Goal: Task Accomplishment & Management: Manage account settings

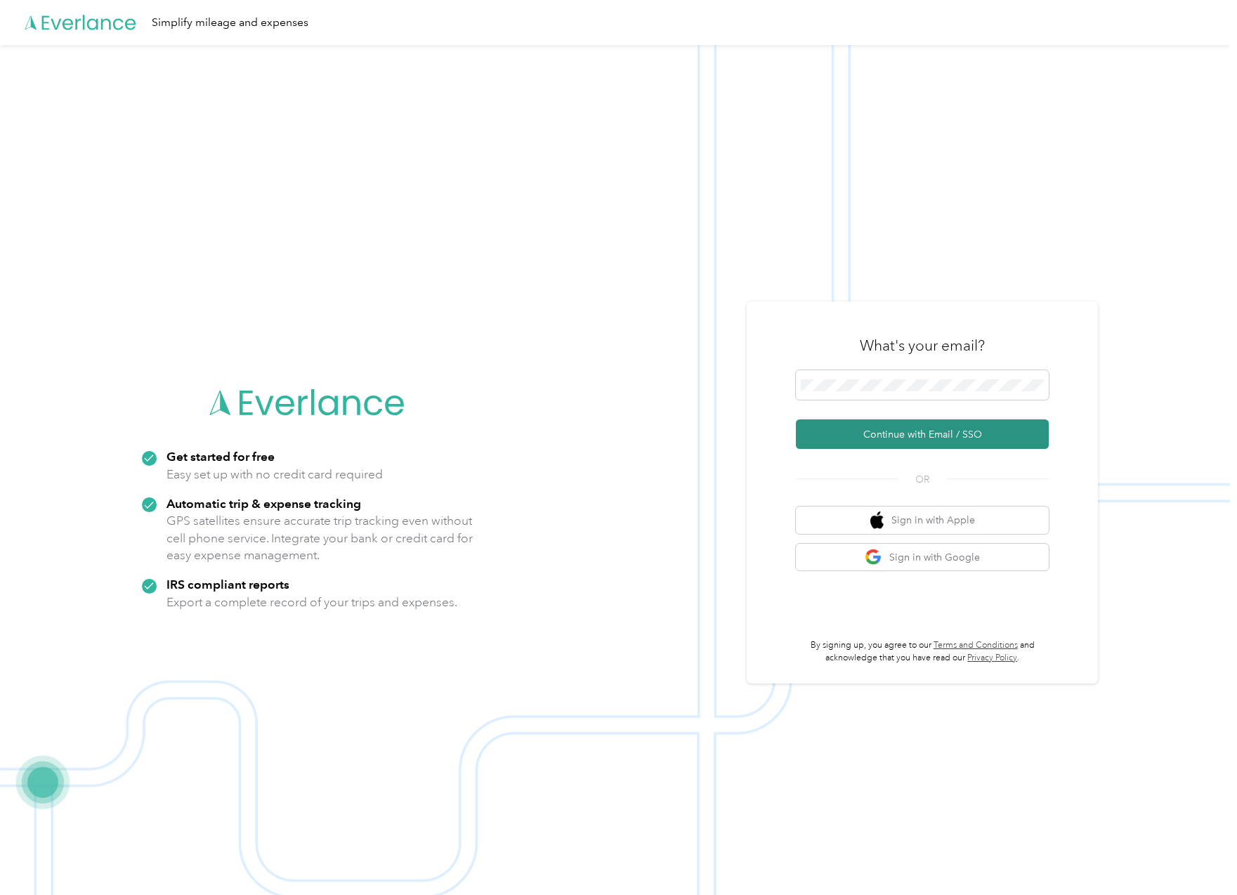
click at [1006, 433] on button "Continue with Email / SSO" at bounding box center [922, 433] width 253 height 29
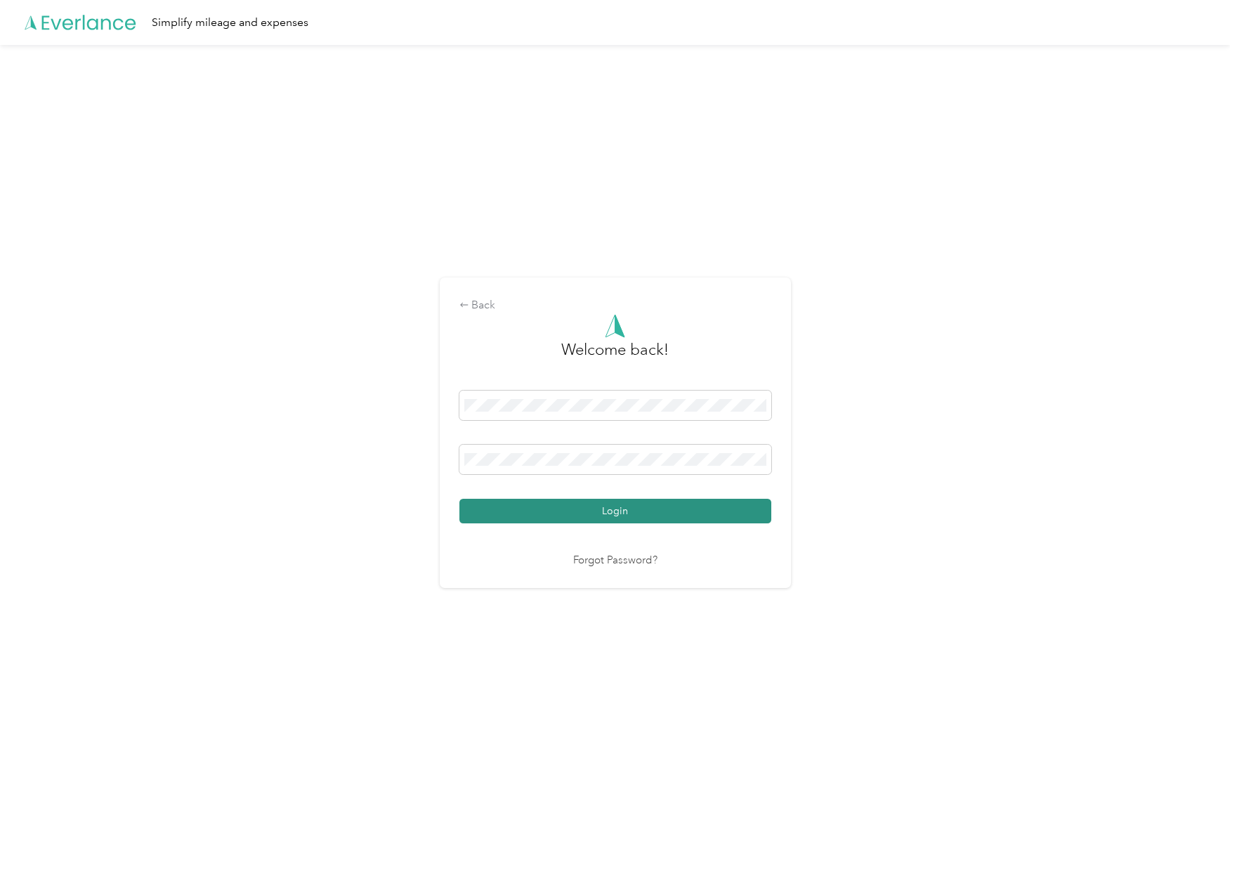
click at [536, 513] on button "Login" at bounding box center [615, 511] width 312 height 25
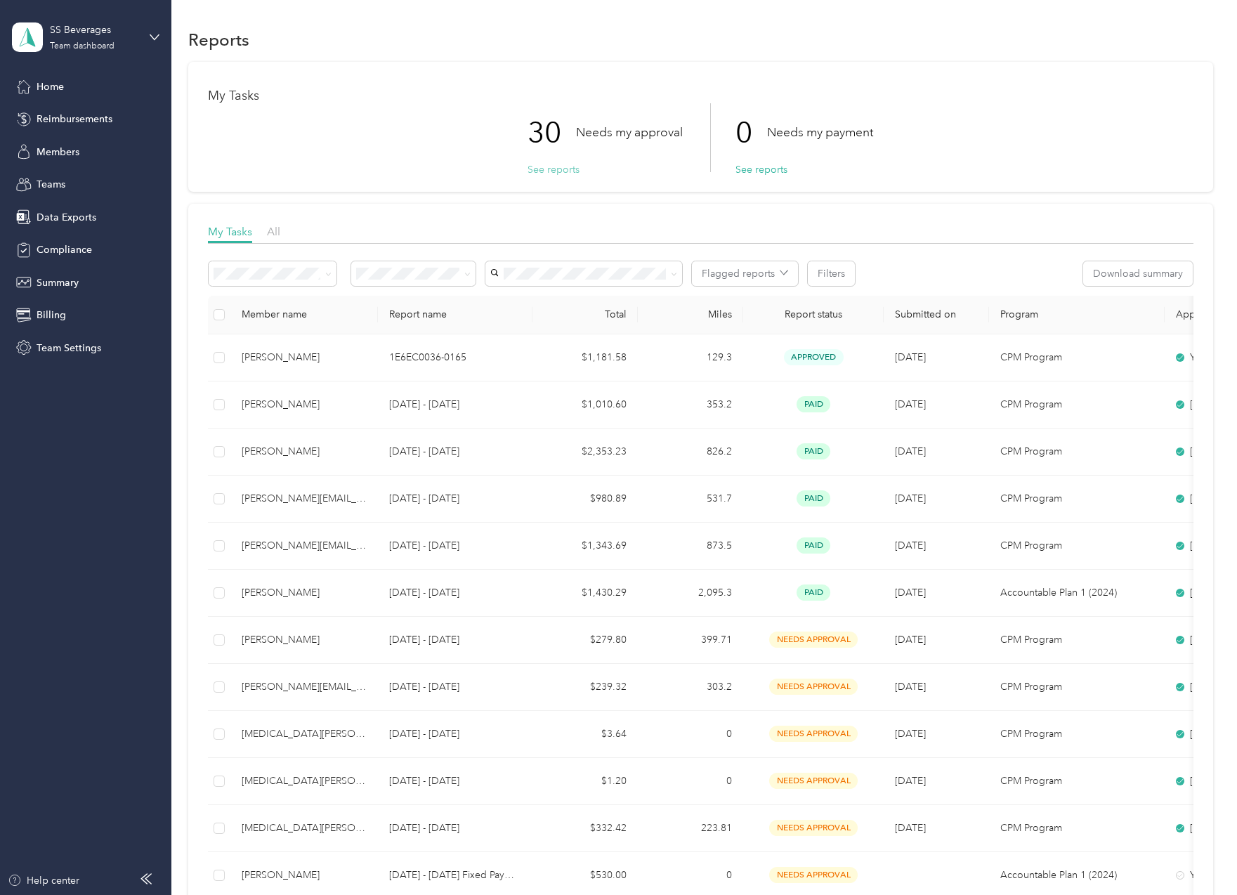
click at [548, 166] on button "See reports" at bounding box center [553, 169] width 52 height 15
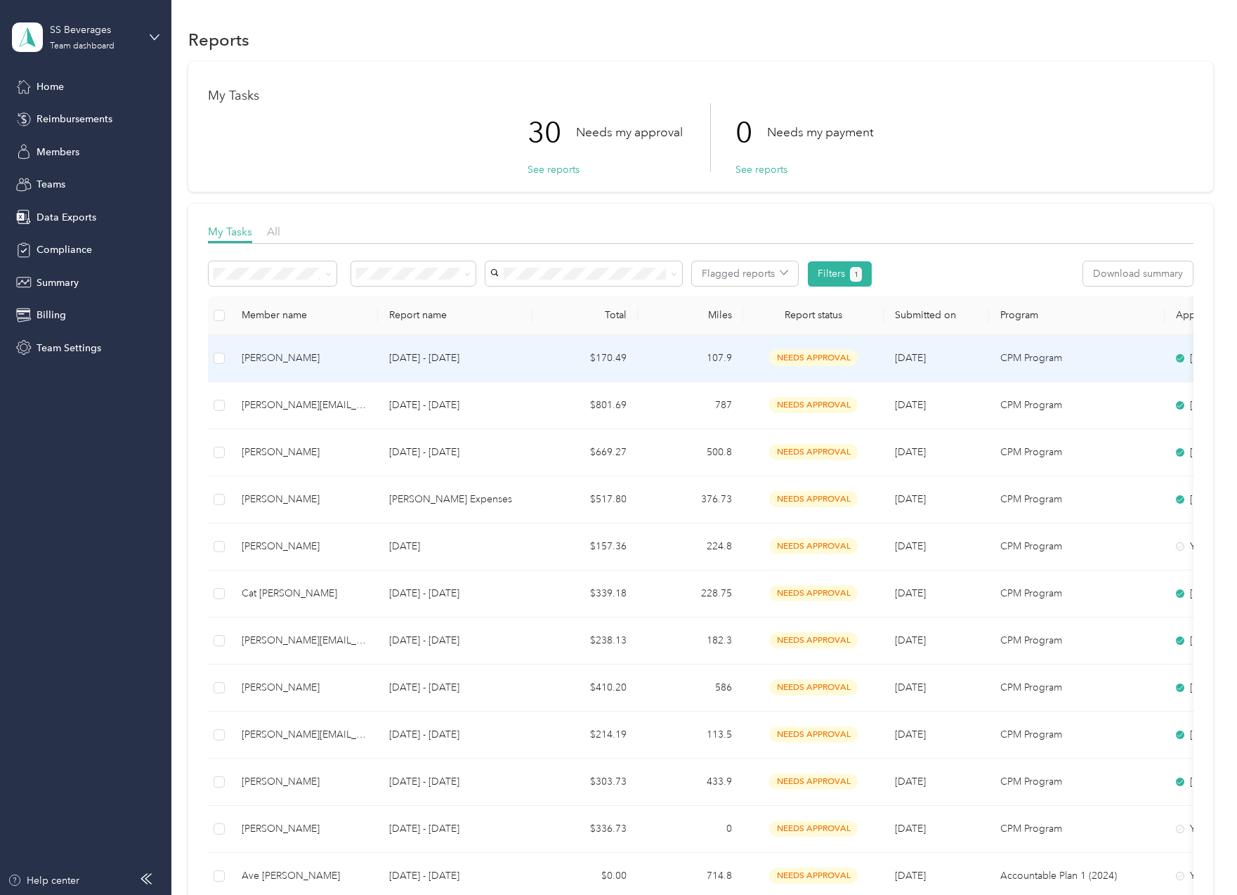
click at [629, 362] on td "$170.49" at bounding box center [584, 358] width 105 height 47
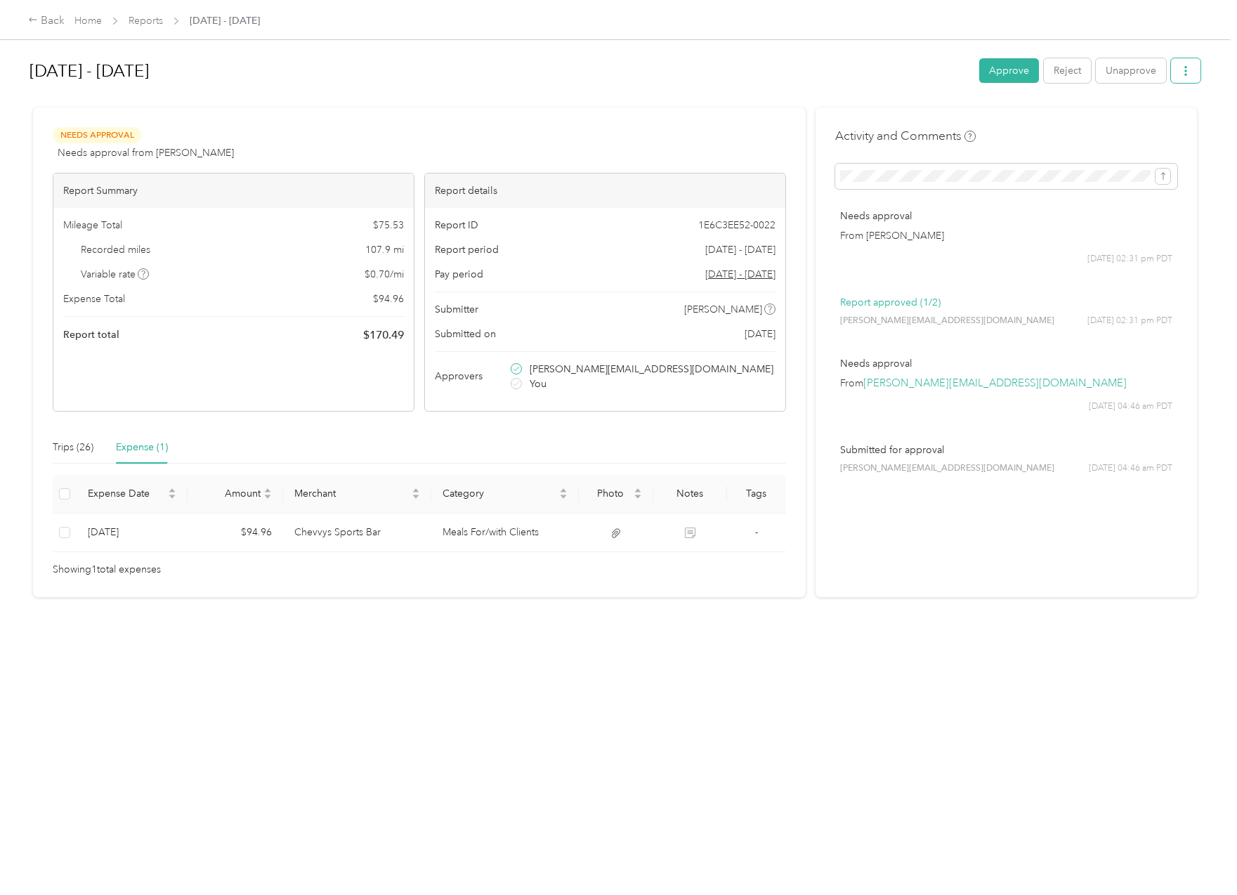
click at [1186, 75] on button "button" at bounding box center [1185, 70] width 29 height 25
click at [461, 796] on div "[DATE] - [DATE] Approve Reject Unapprove Needs Approval Needs approval from [PE…" at bounding box center [615, 435] width 1230 height 870
click at [584, 711] on div "[DATE] - [DATE] Approve Reject Unapprove Needs Approval Needs approval from [PE…" at bounding box center [615, 435] width 1230 height 870
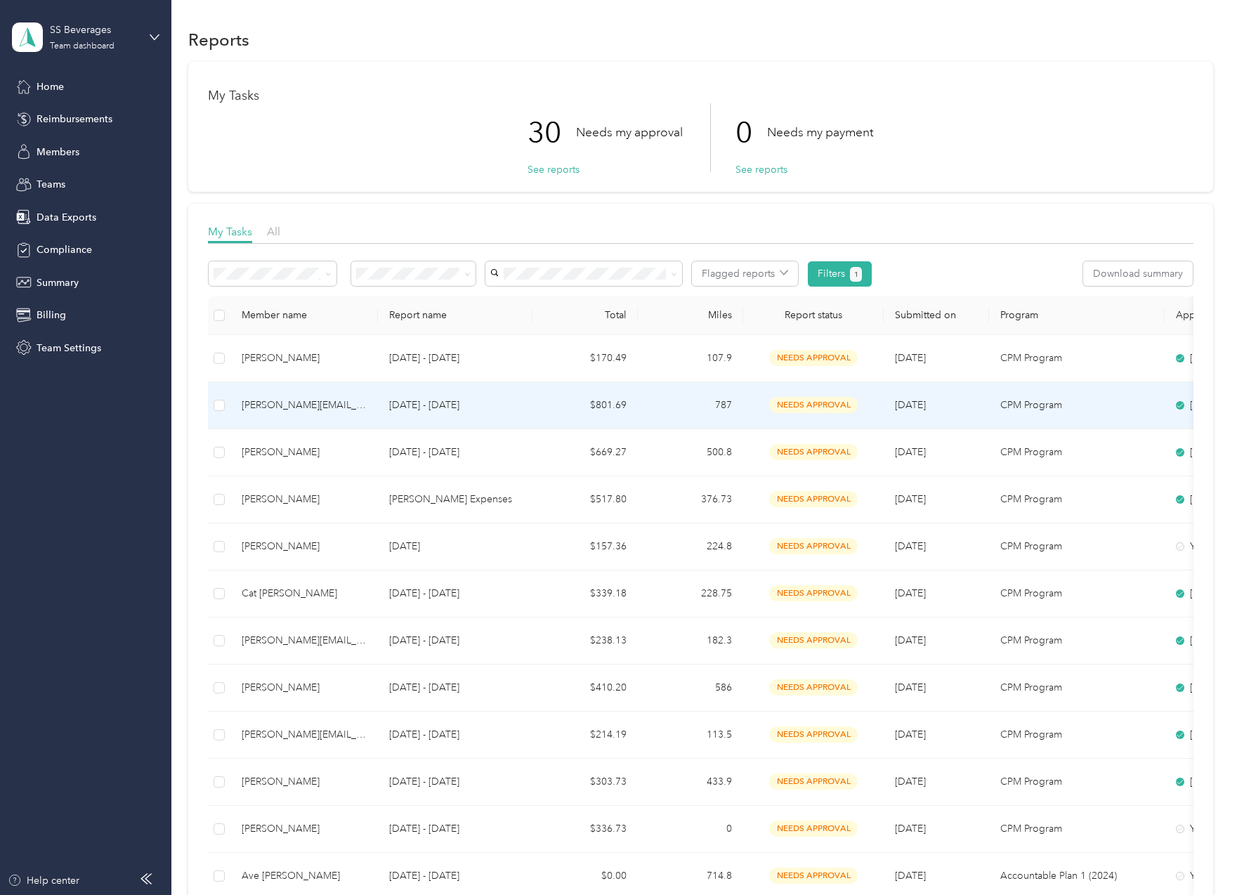
click at [565, 394] on td "$801.69" at bounding box center [584, 405] width 105 height 47
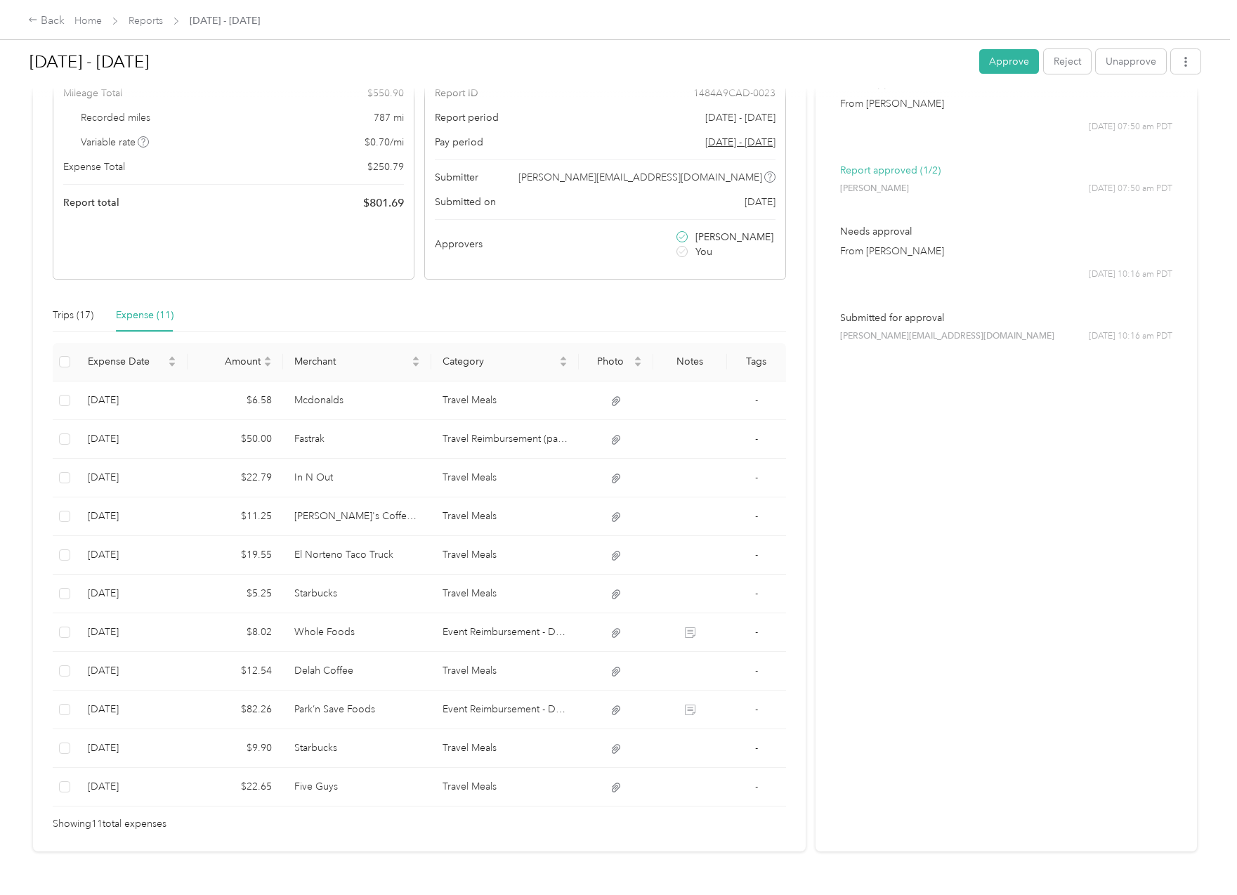
scroll to position [176, 0]
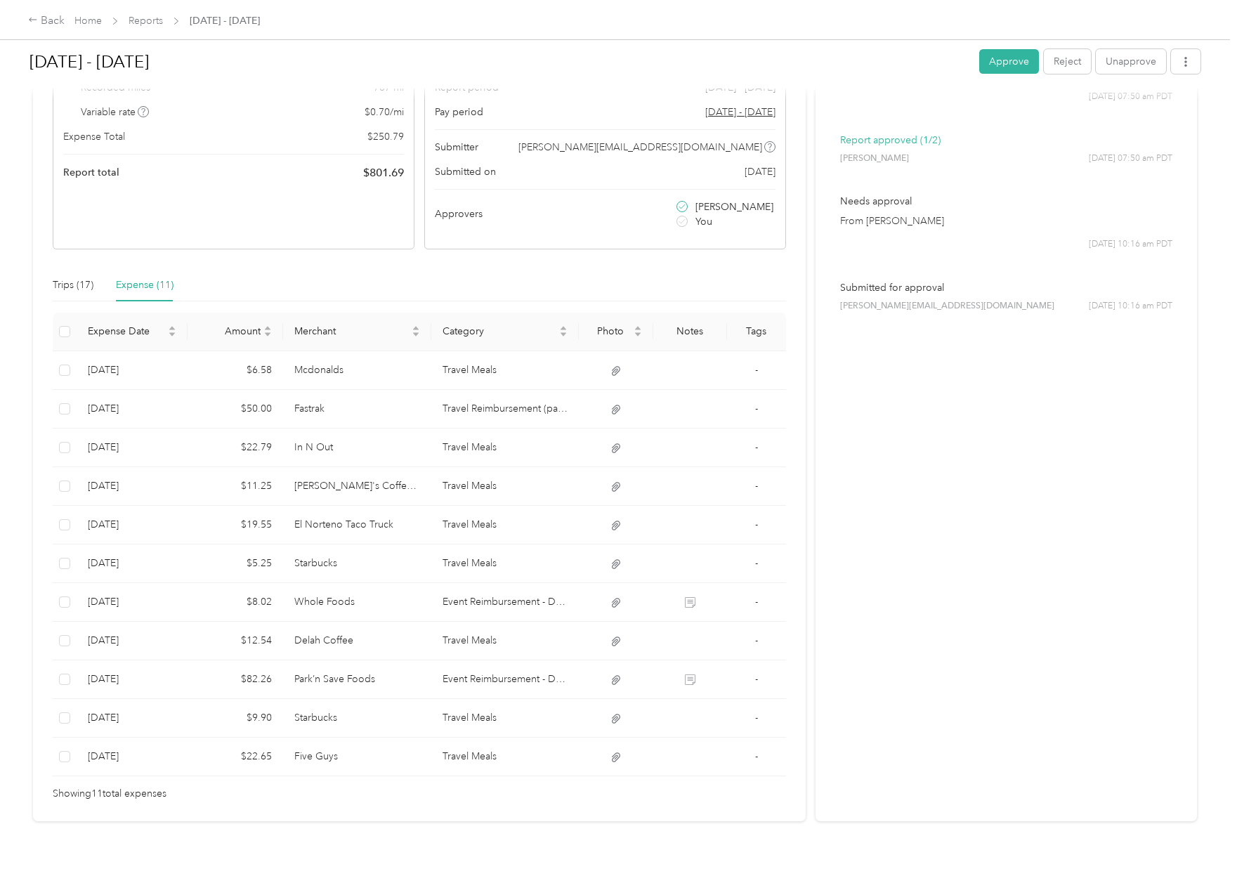
click at [999, 68] on button "Approve" at bounding box center [1009, 61] width 60 height 25
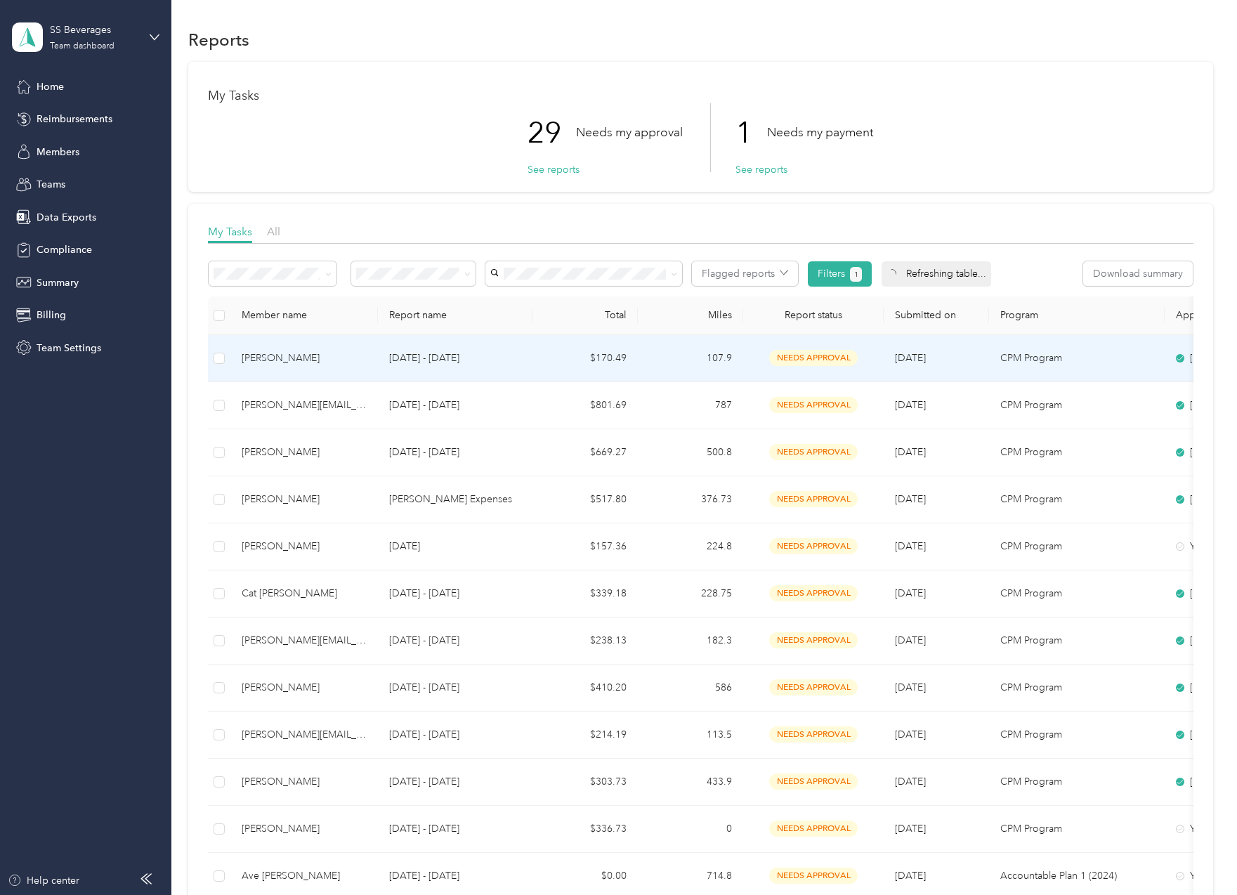
click at [692, 355] on td "107.9" at bounding box center [690, 358] width 105 height 47
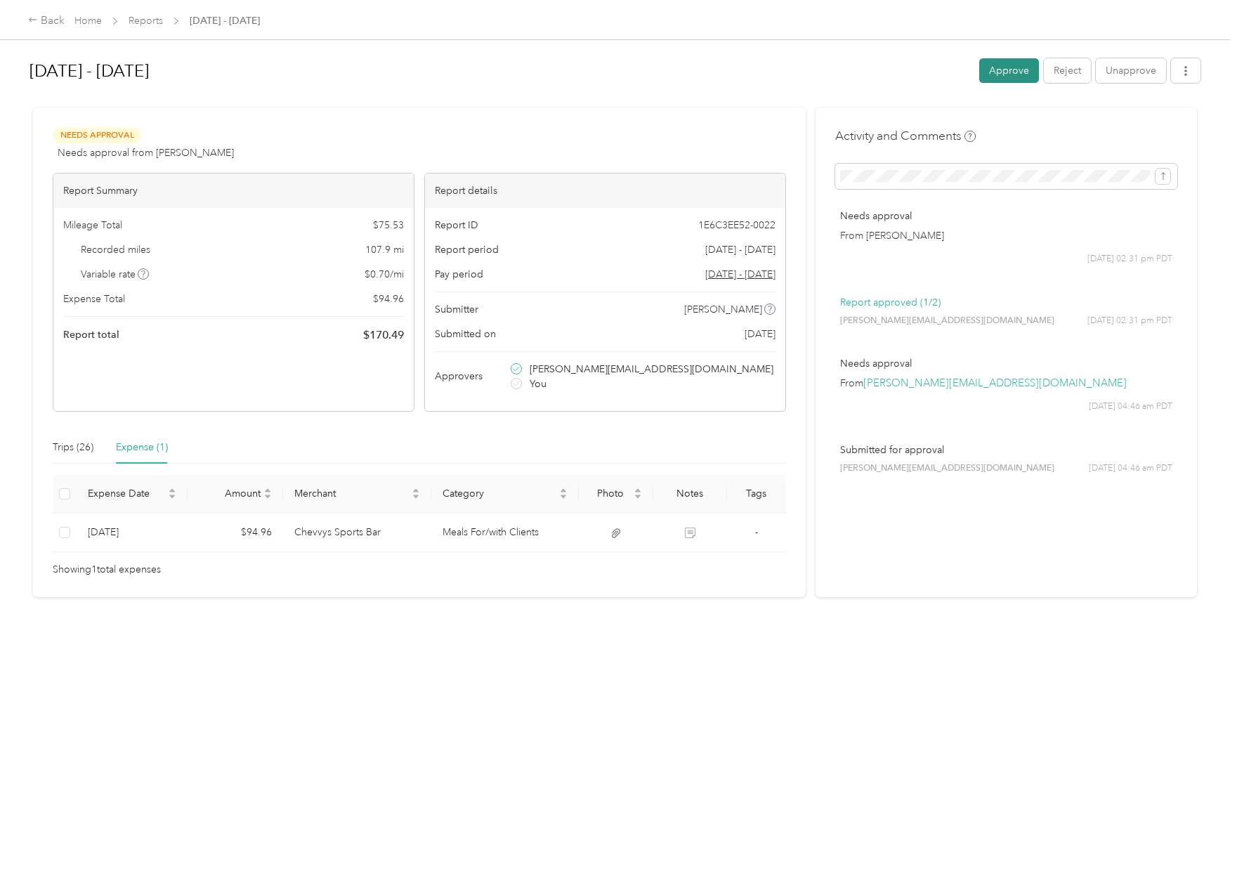
click at [1002, 79] on button "Approve" at bounding box center [1009, 70] width 60 height 25
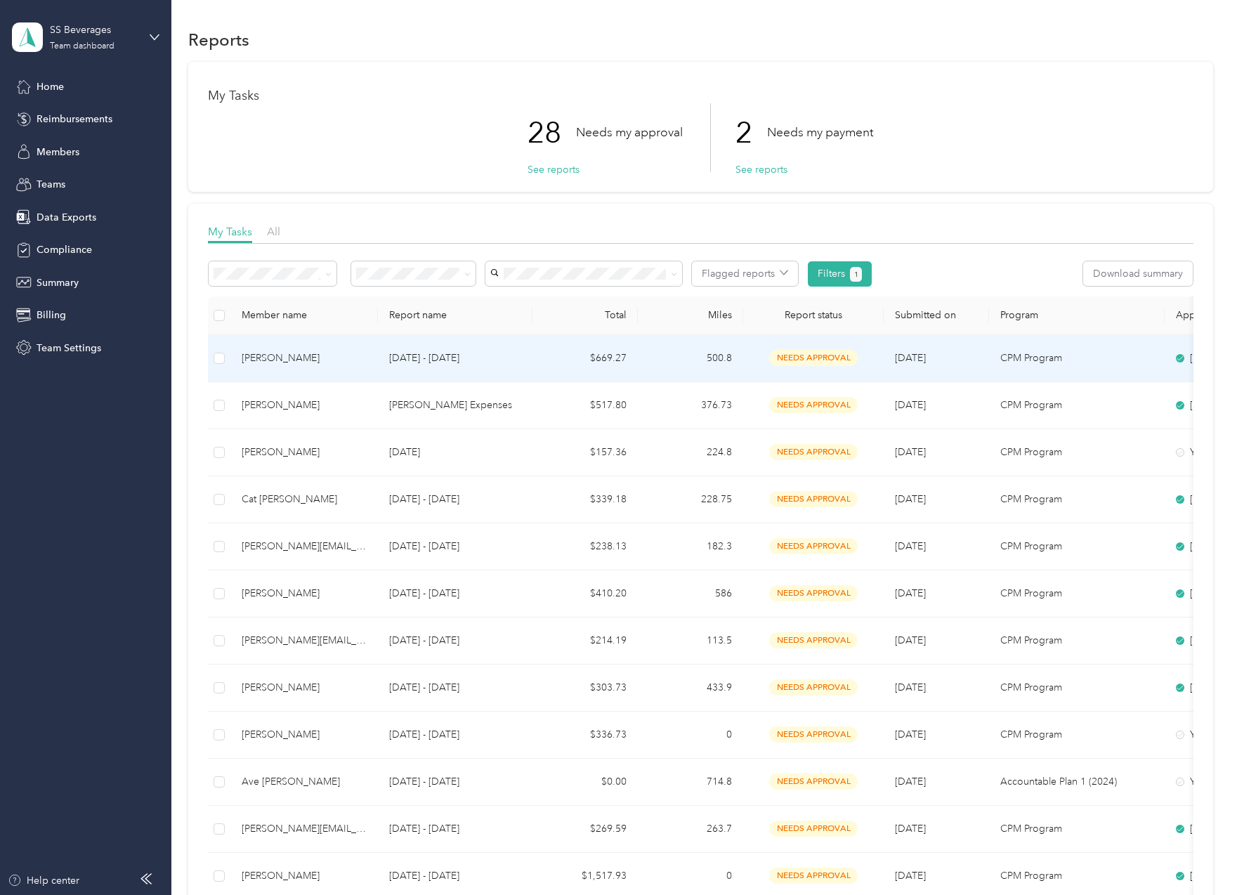
click at [564, 370] on td "$669.27" at bounding box center [584, 358] width 105 height 47
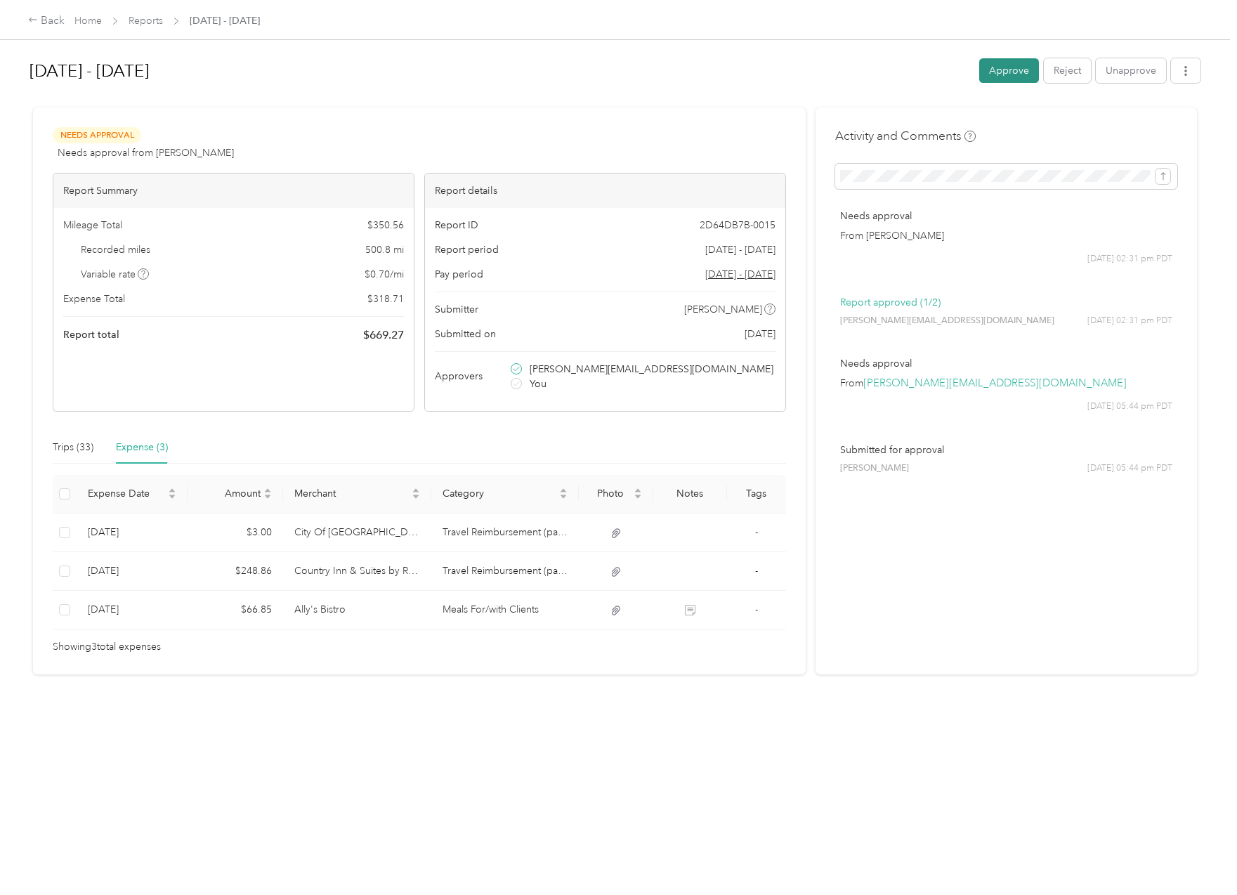
click at [992, 60] on button "Approve" at bounding box center [1009, 70] width 60 height 25
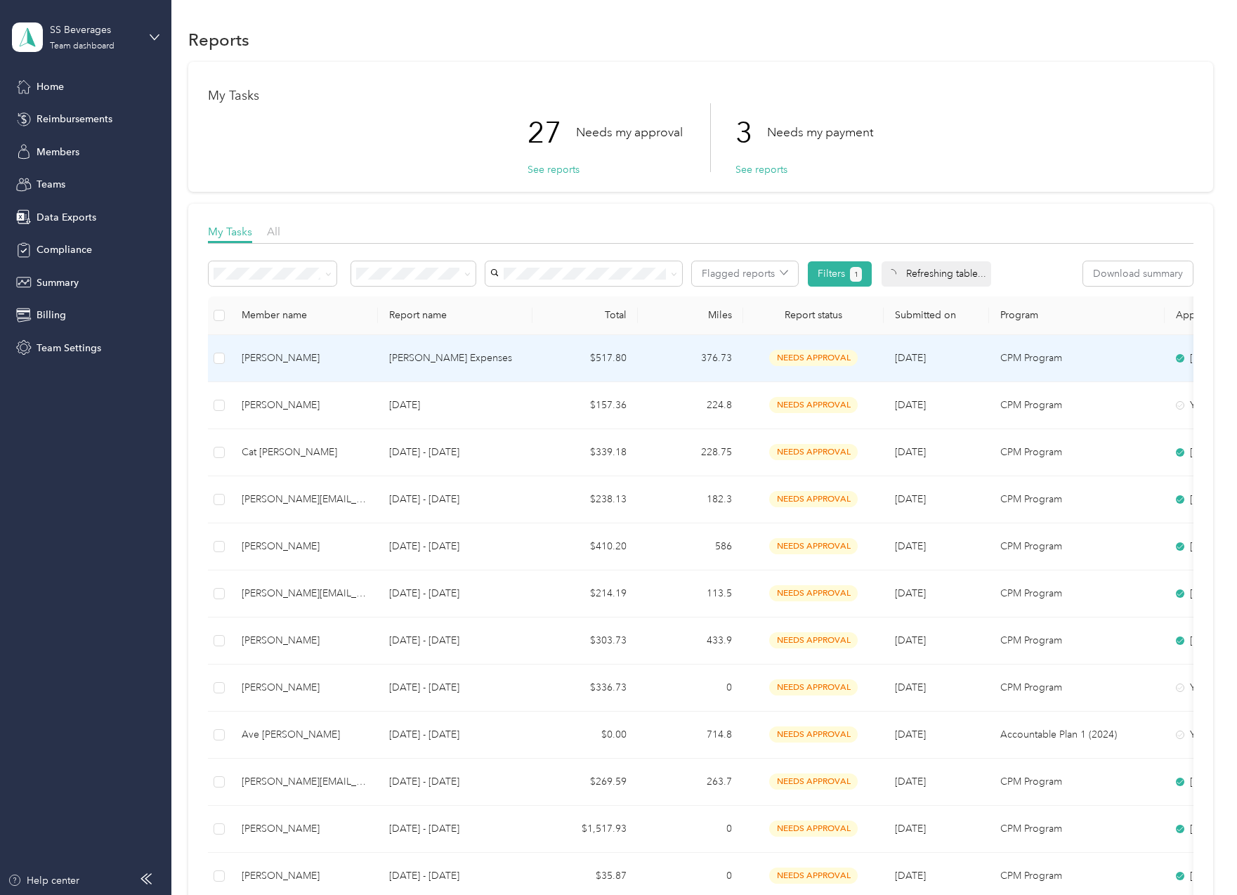
click at [355, 362] on div "[PERSON_NAME]" at bounding box center [304, 357] width 125 height 15
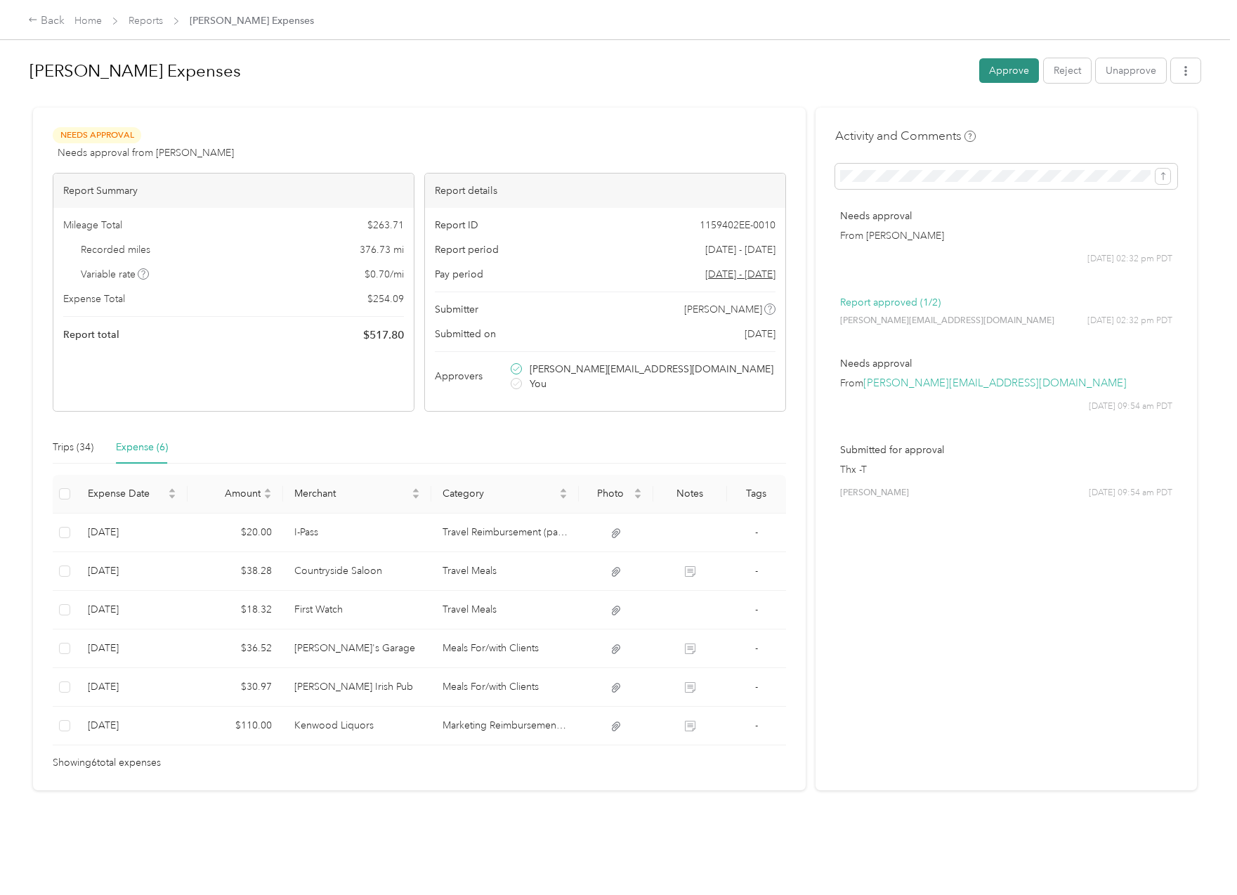
click at [997, 74] on button "Approve" at bounding box center [1009, 70] width 60 height 25
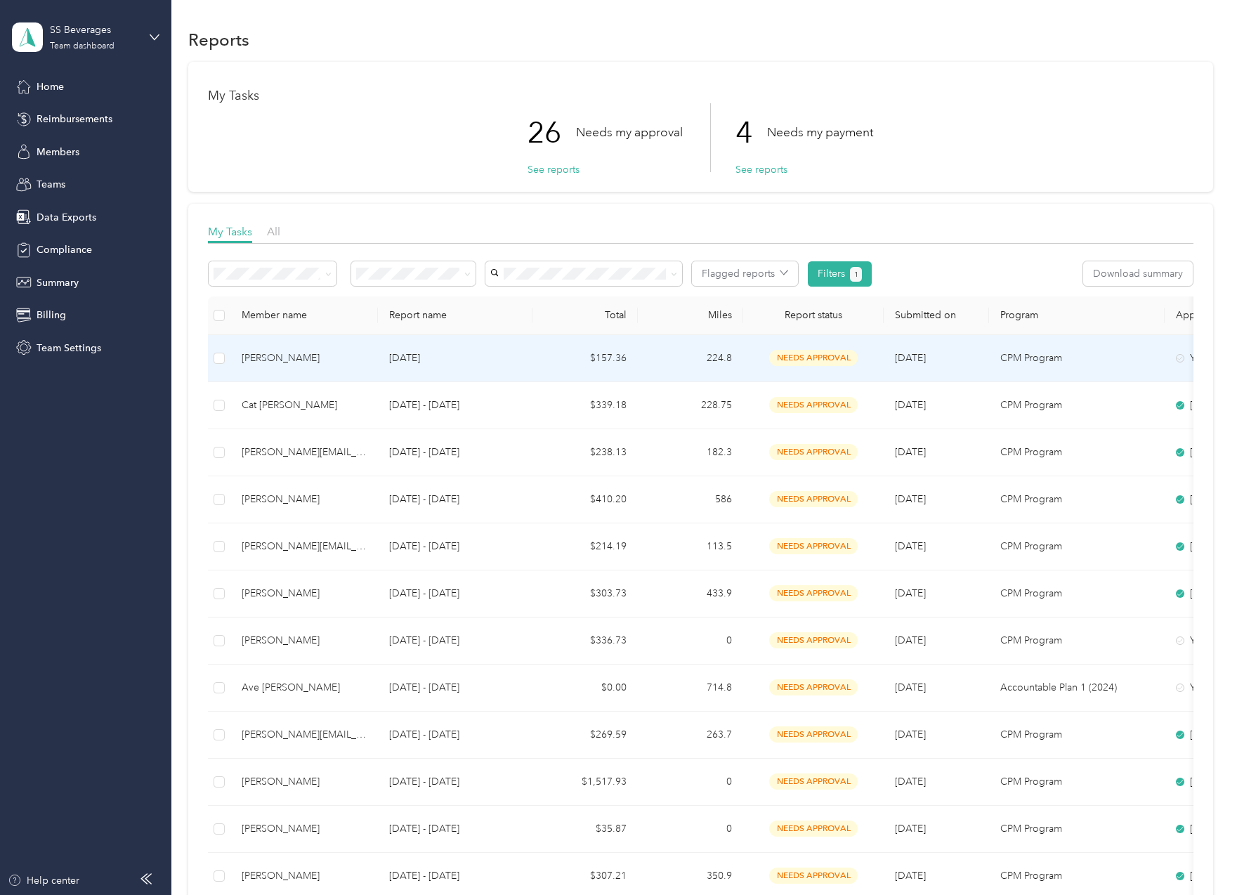
click at [523, 357] on td "[DATE]" at bounding box center [455, 358] width 155 height 47
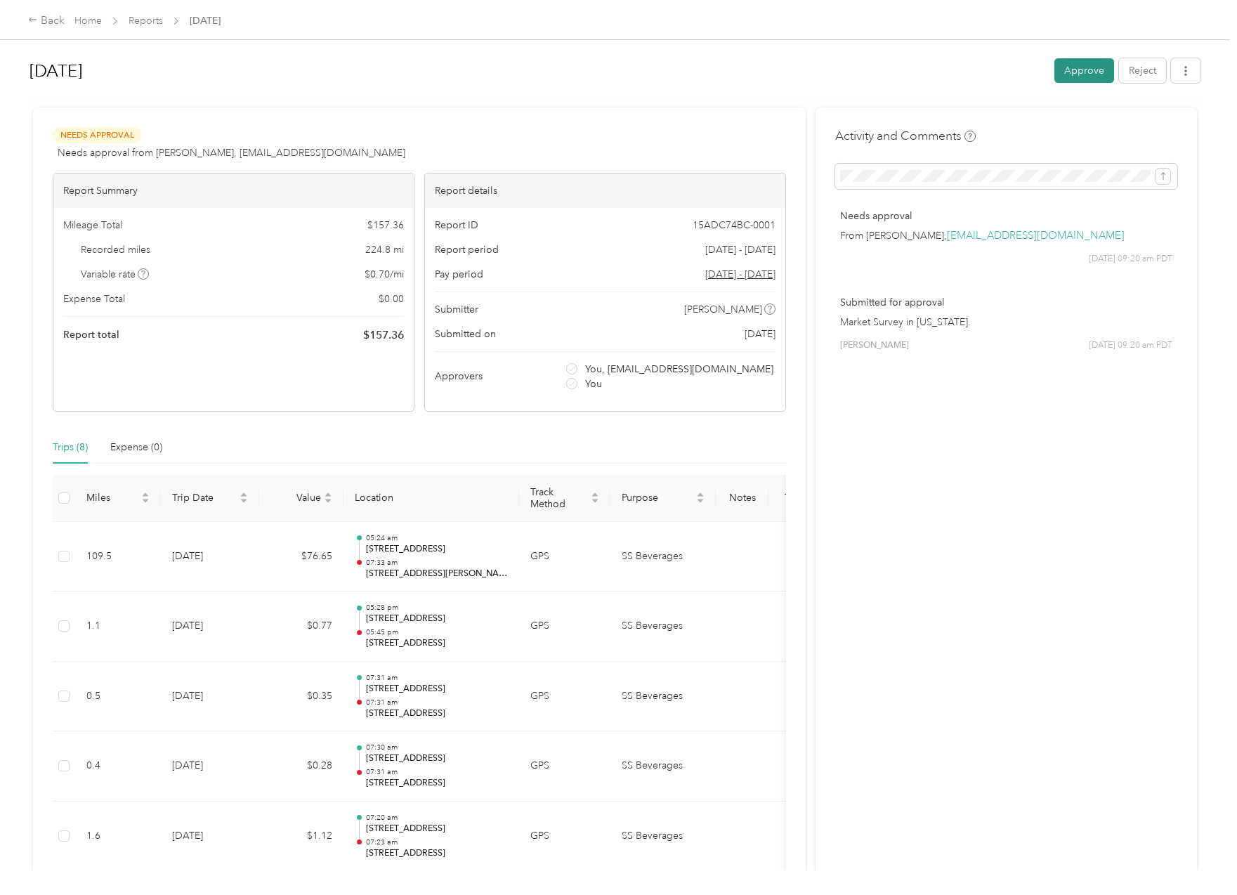
click at [1075, 75] on button "Approve" at bounding box center [1084, 70] width 60 height 25
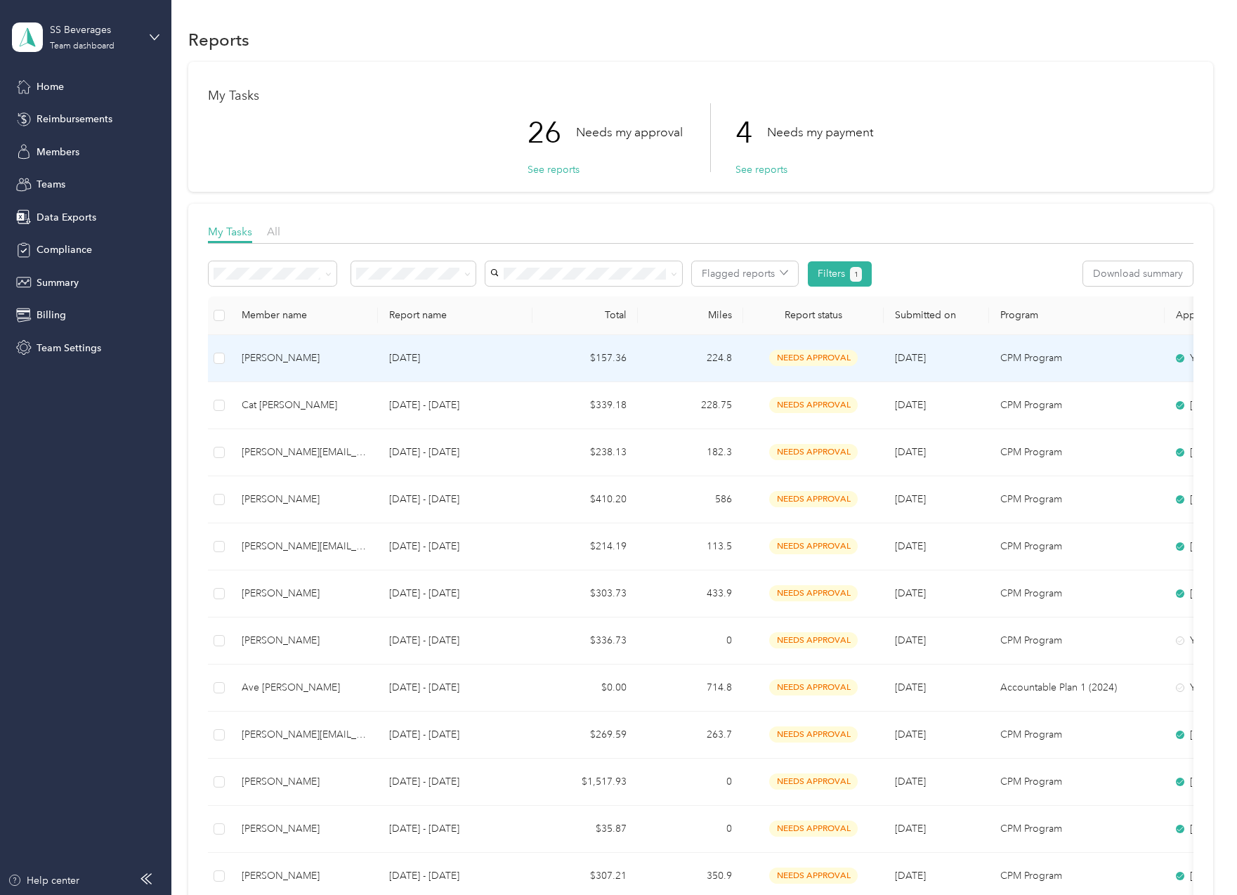
click at [550, 354] on td "$157.36" at bounding box center [584, 358] width 105 height 47
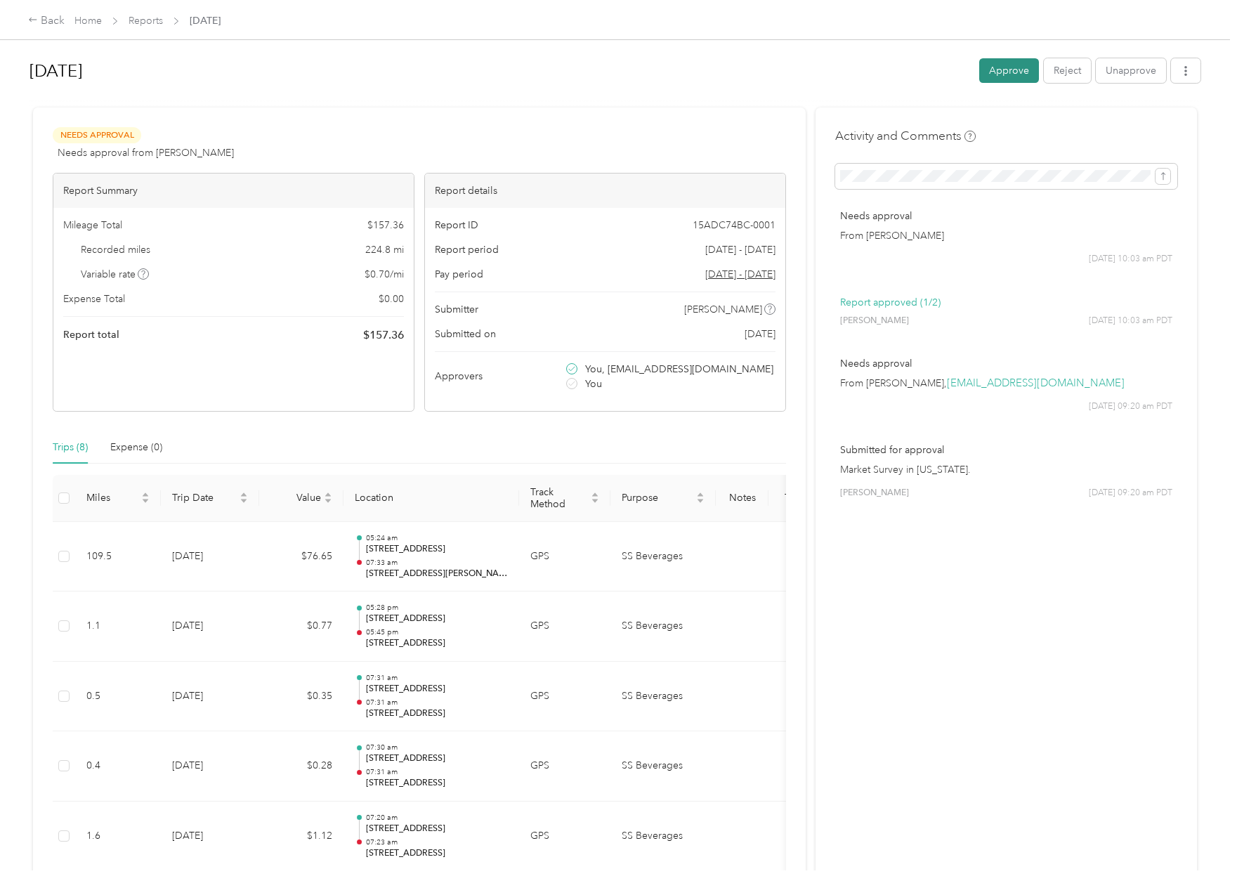
click at [1004, 67] on button "Approve" at bounding box center [1009, 70] width 60 height 25
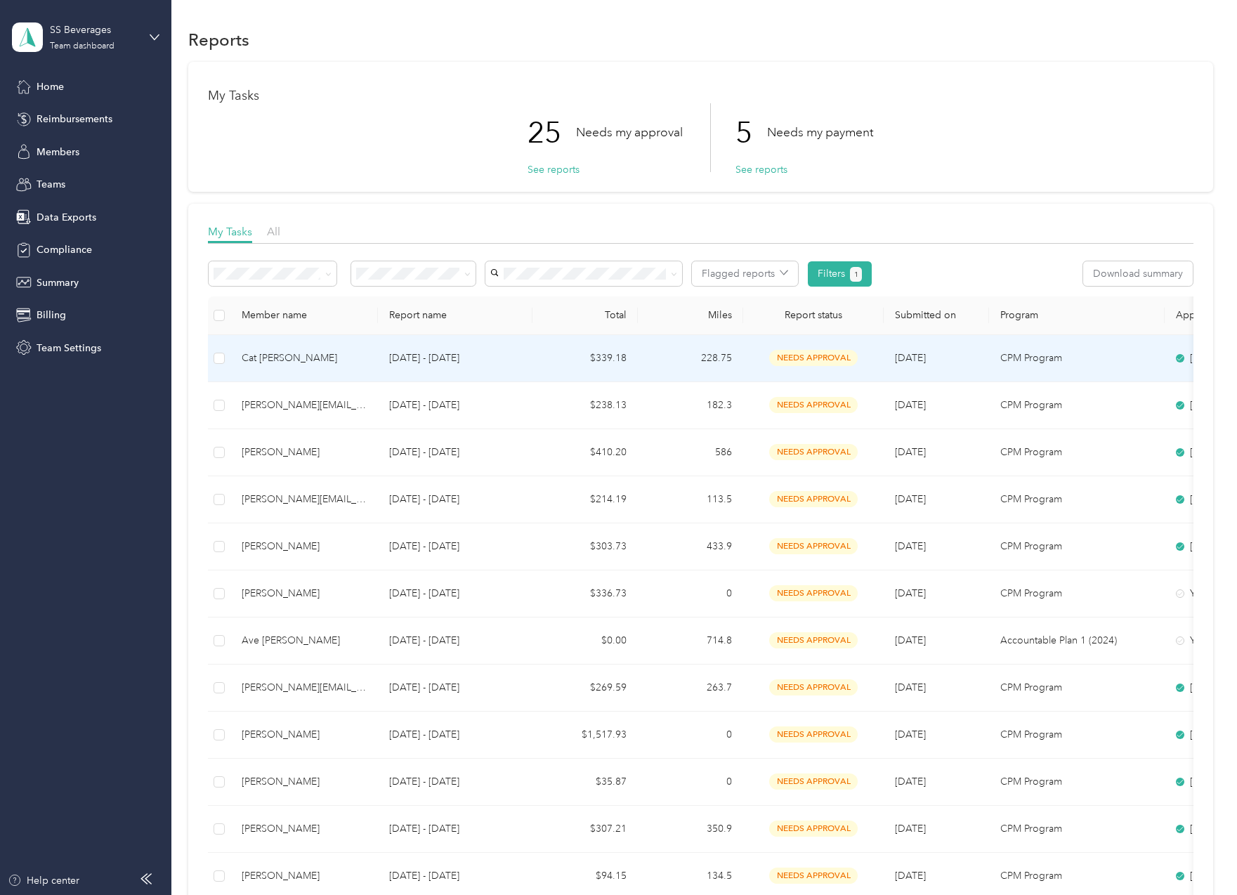
click at [695, 362] on td "228.75" at bounding box center [690, 358] width 105 height 47
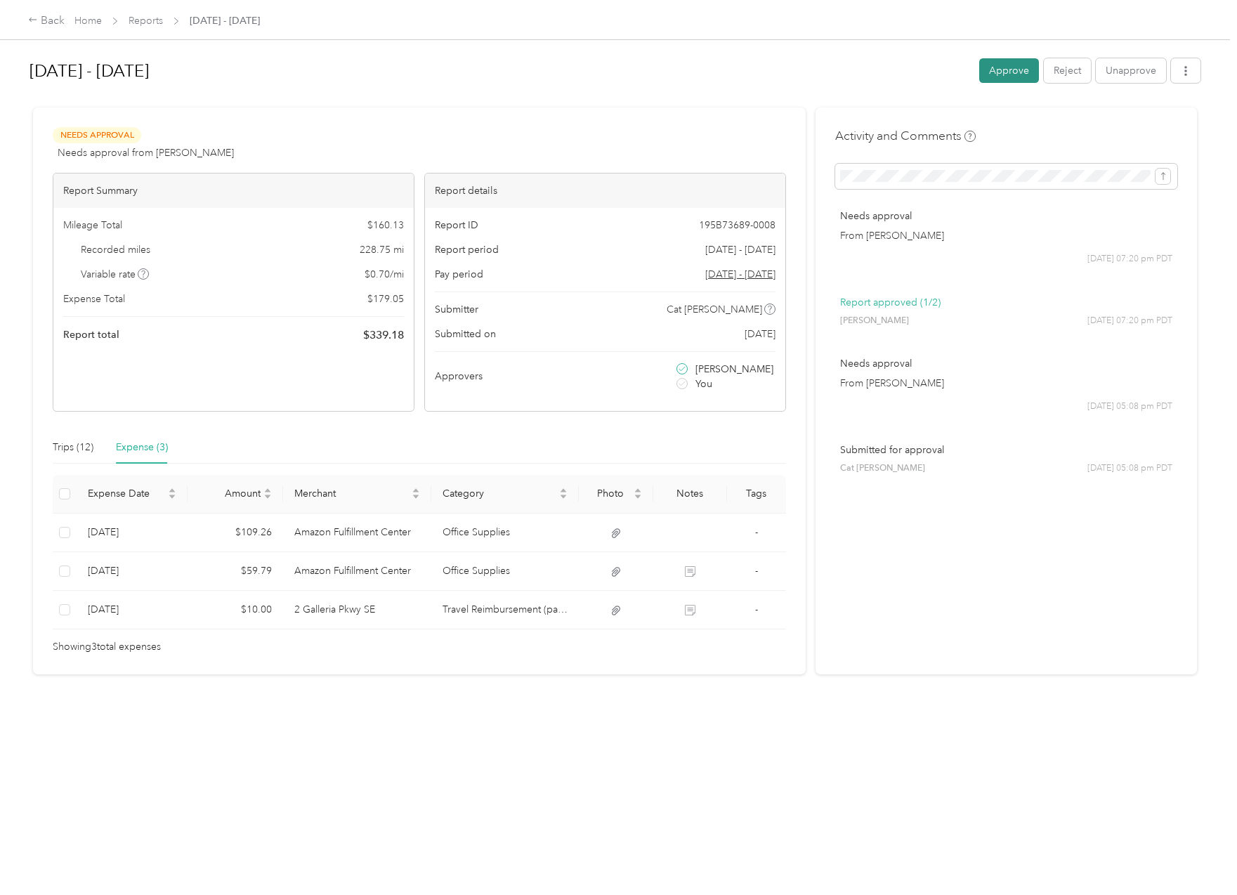
click at [994, 70] on button "Approve" at bounding box center [1009, 70] width 60 height 25
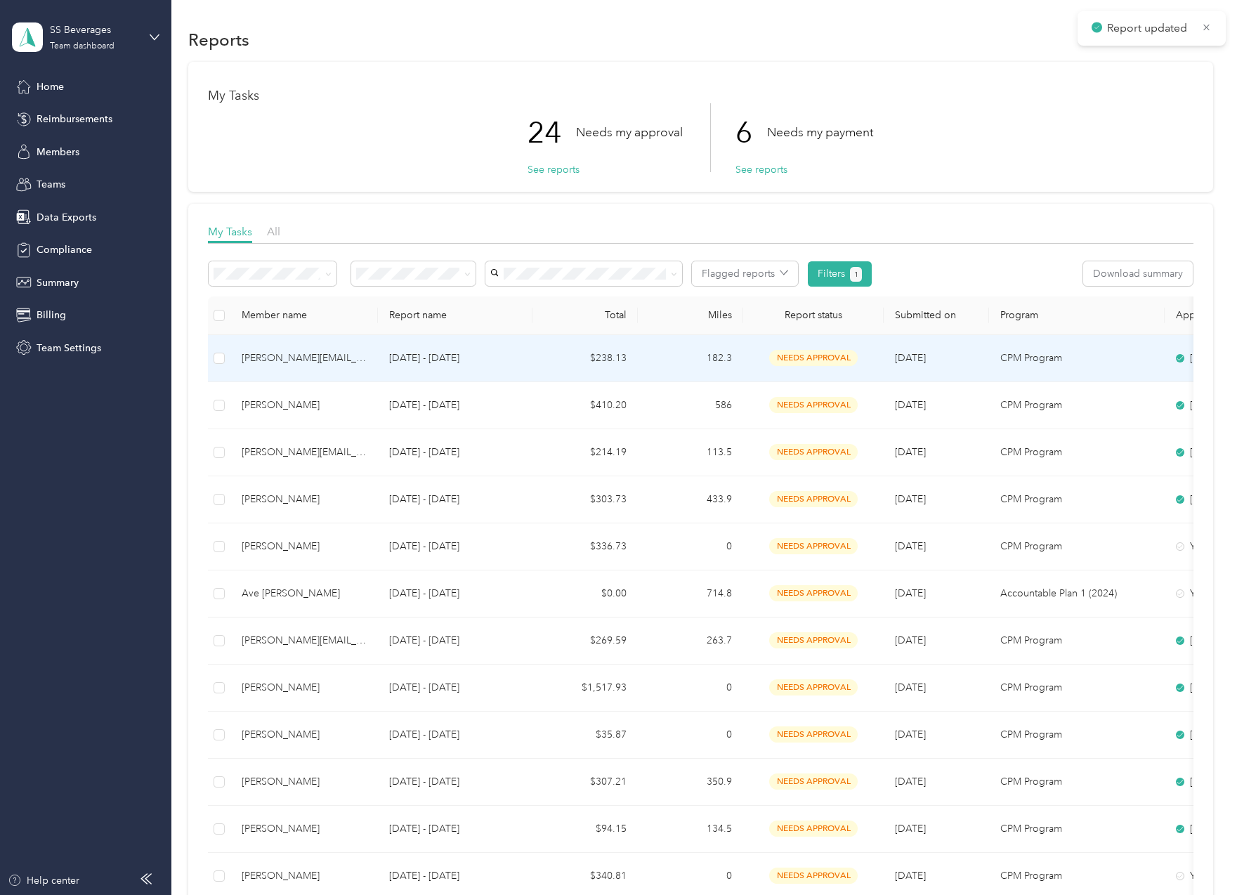
click at [691, 344] on td "182.3" at bounding box center [690, 358] width 105 height 47
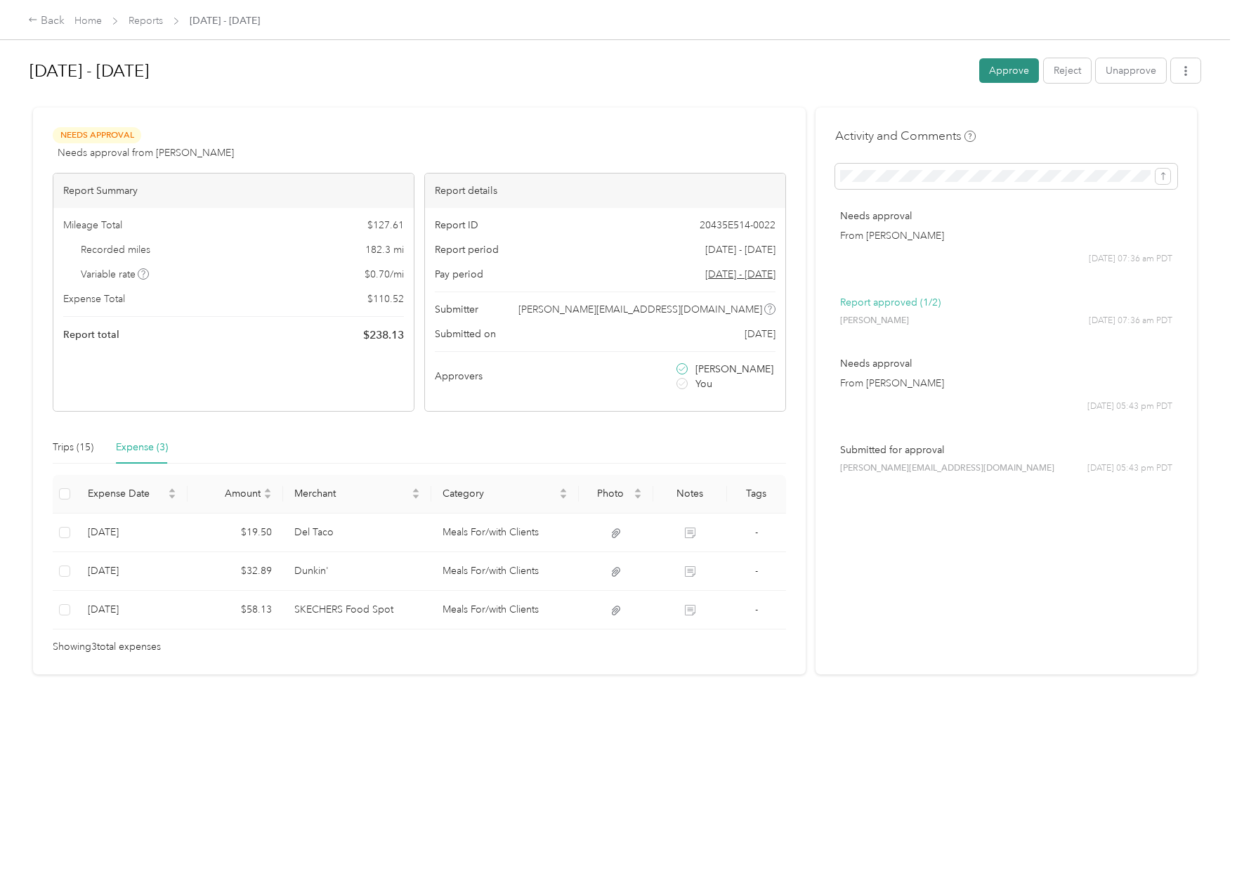
click at [995, 68] on button "Approve" at bounding box center [1009, 70] width 60 height 25
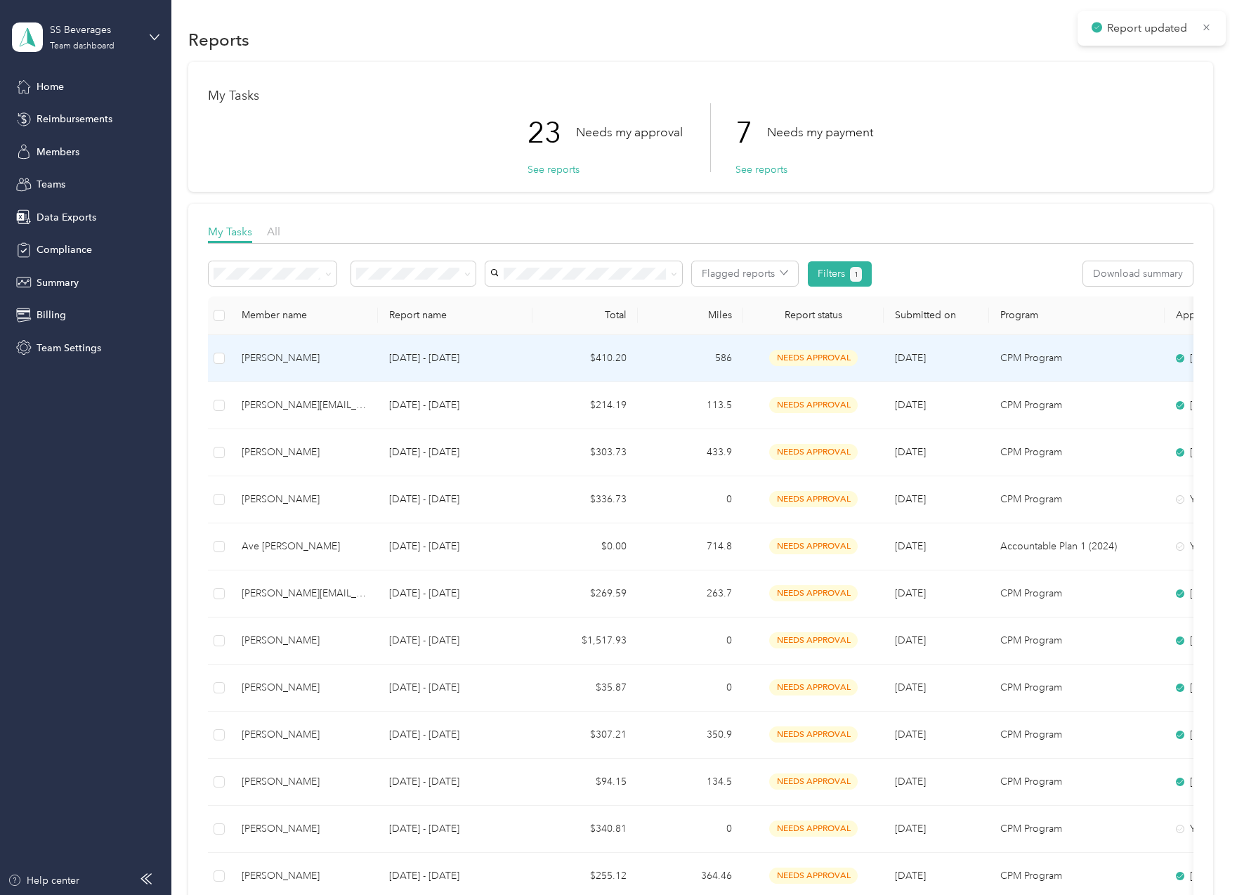
click at [698, 346] on td "586" at bounding box center [690, 358] width 105 height 47
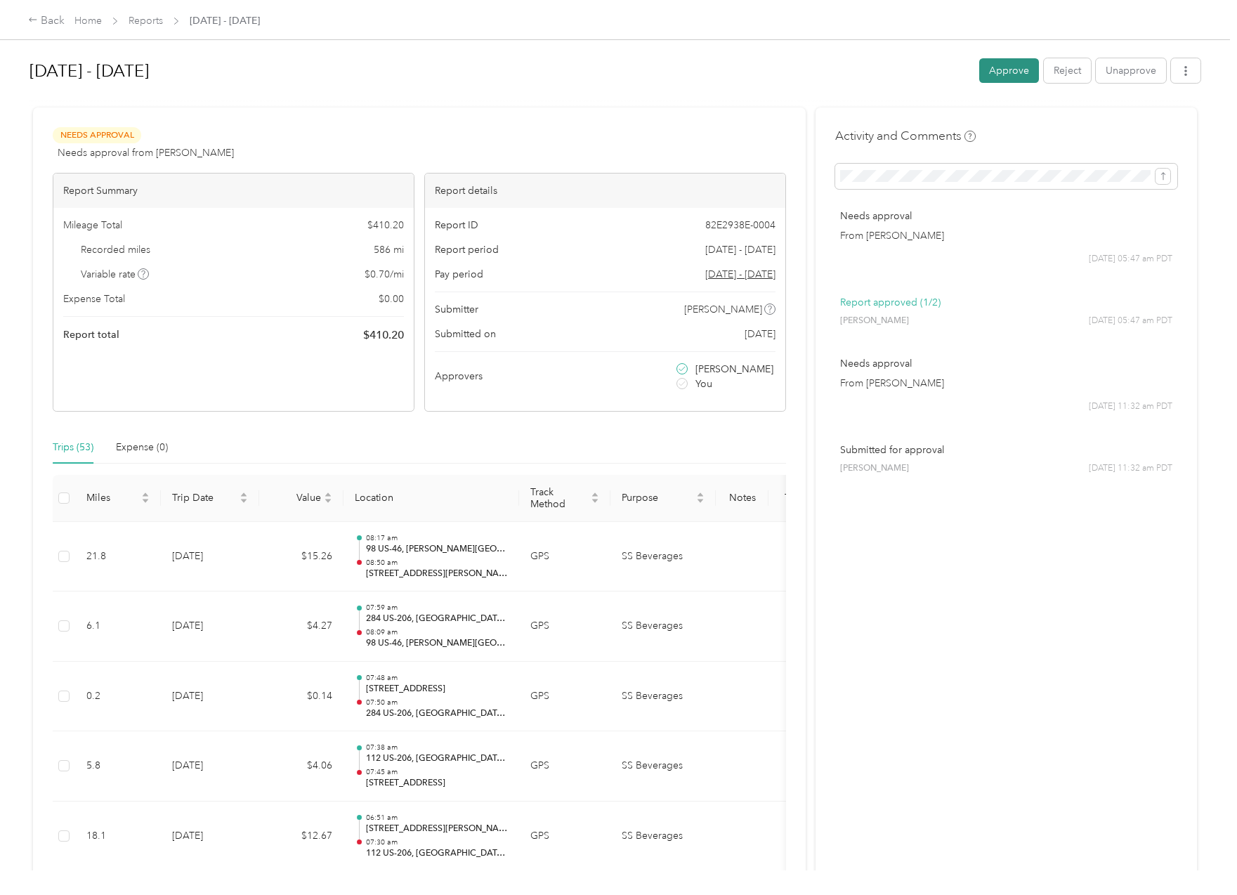
click at [1011, 62] on button "Approve" at bounding box center [1009, 70] width 60 height 25
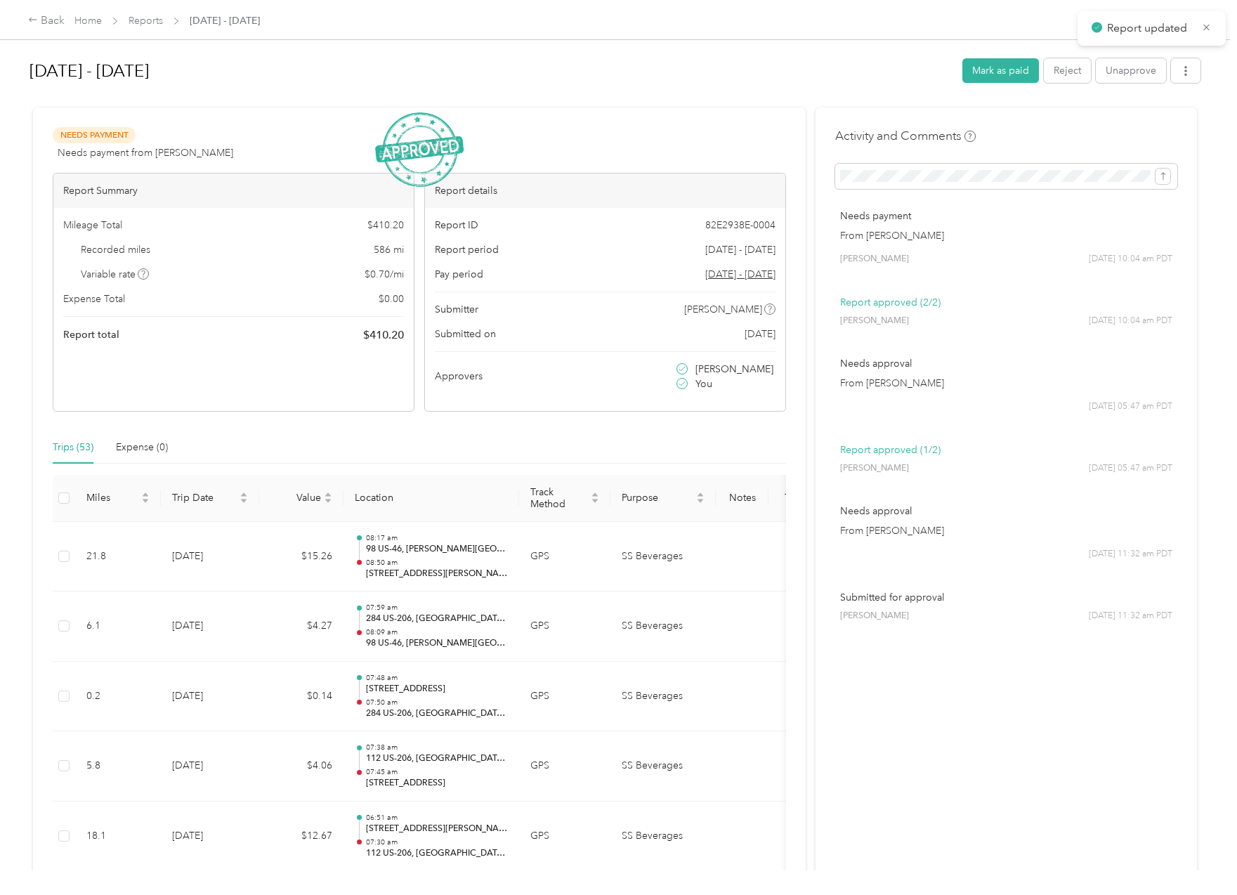
click at [586, 87] on div "[DATE] - [DATE]" at bounding box center [490, 71] width 923 height 37
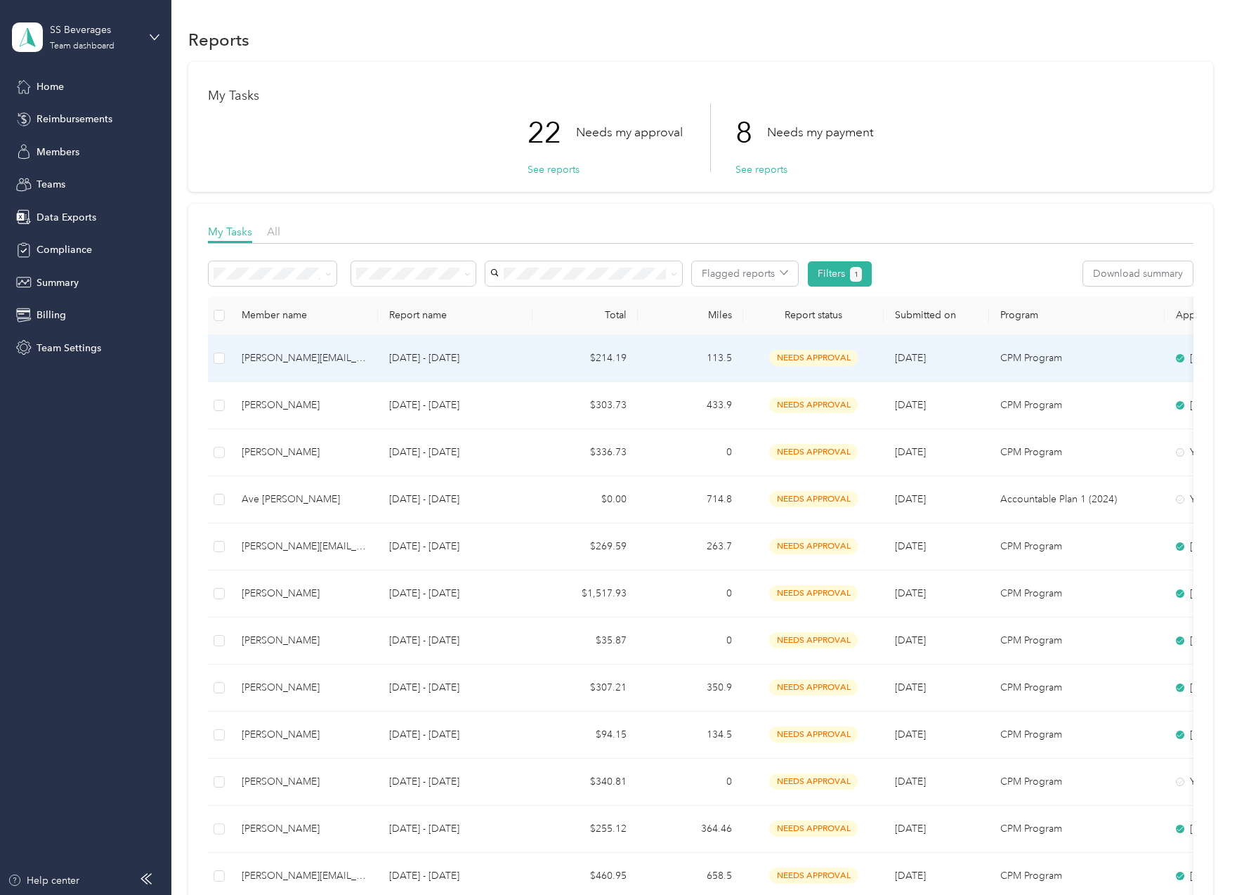
click at [700, 366] on td "113.5" at bounding box center [690, 358] width 105 height 47
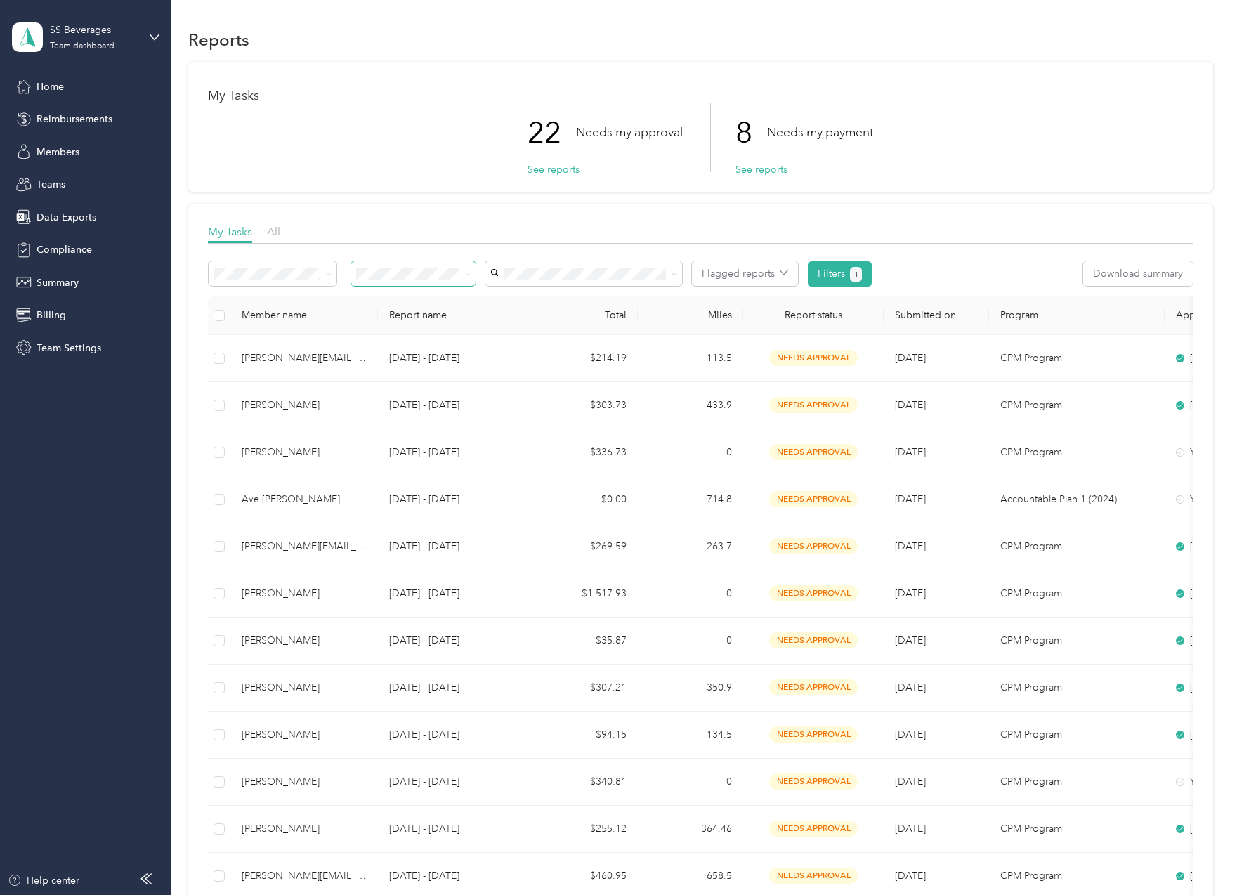
click at [459, 275] on span at bounding box center [464, 273] width 11 height 15
click at [450, 293] on div "All" at bounding box center [414, 299] width 105 height 15
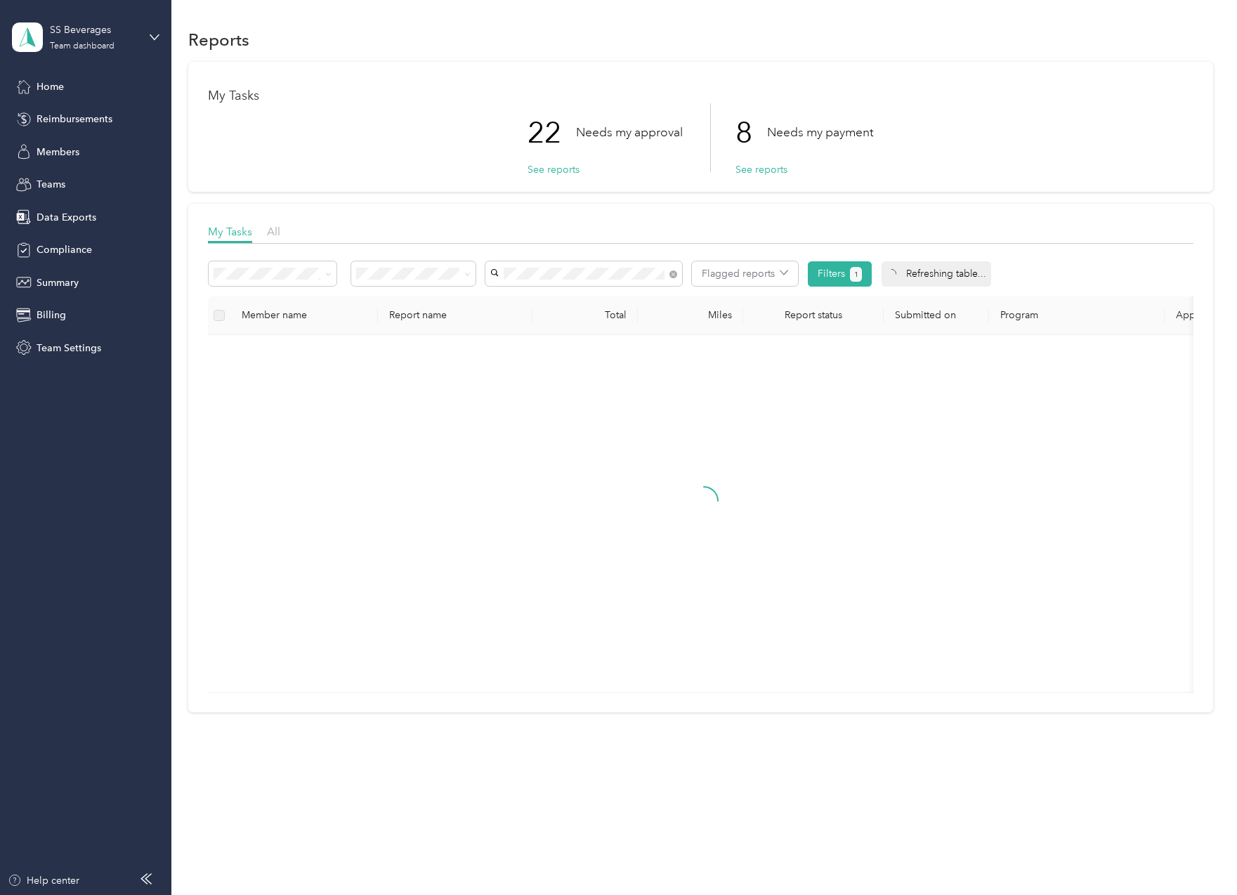
click at [577, 294] on span "[PERSON_NAME][EMAIL_ADDRESS][DOMAIN_NAME]" at bounding box center [577, 307] width 162 height 27
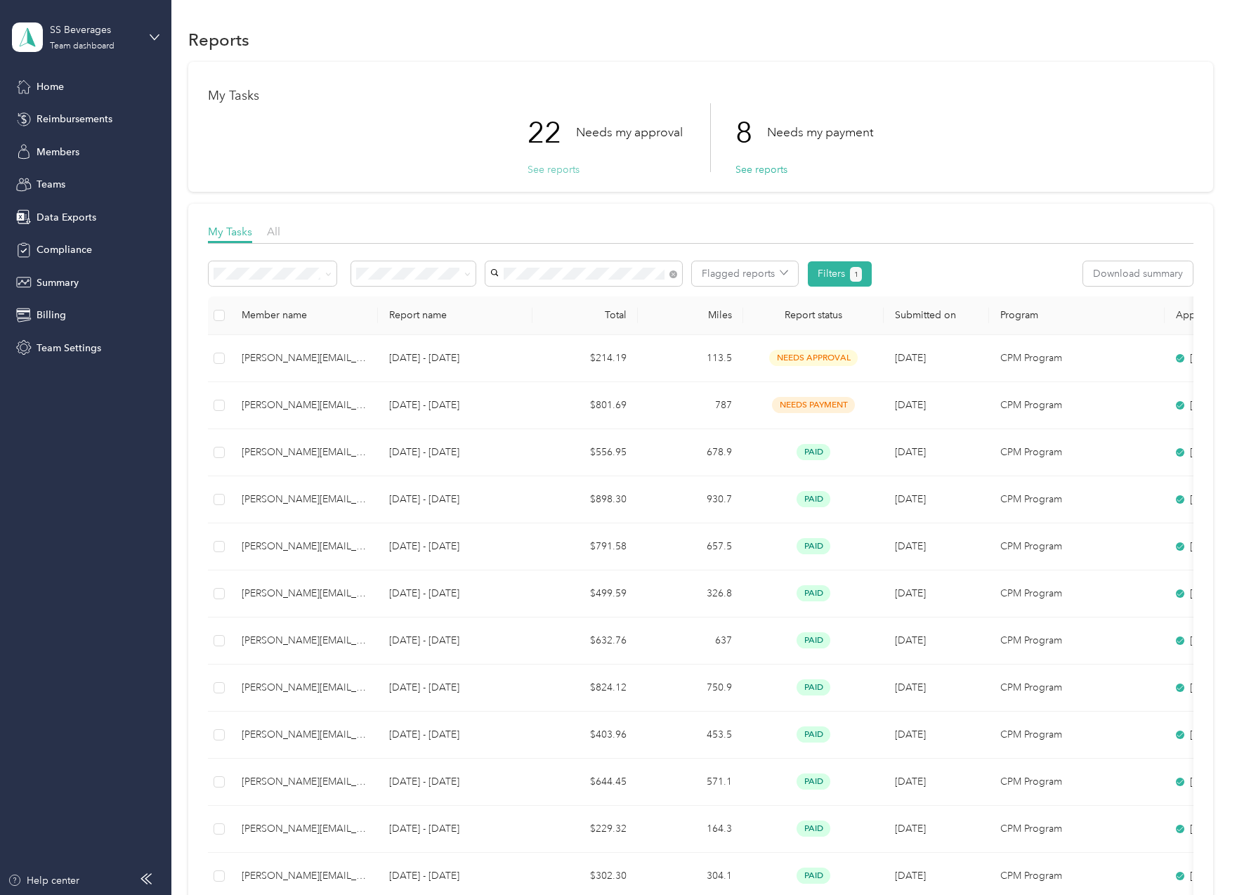
click at [542, 171] on button "See reports" at bounding box center [553, 169] width 52 height 15
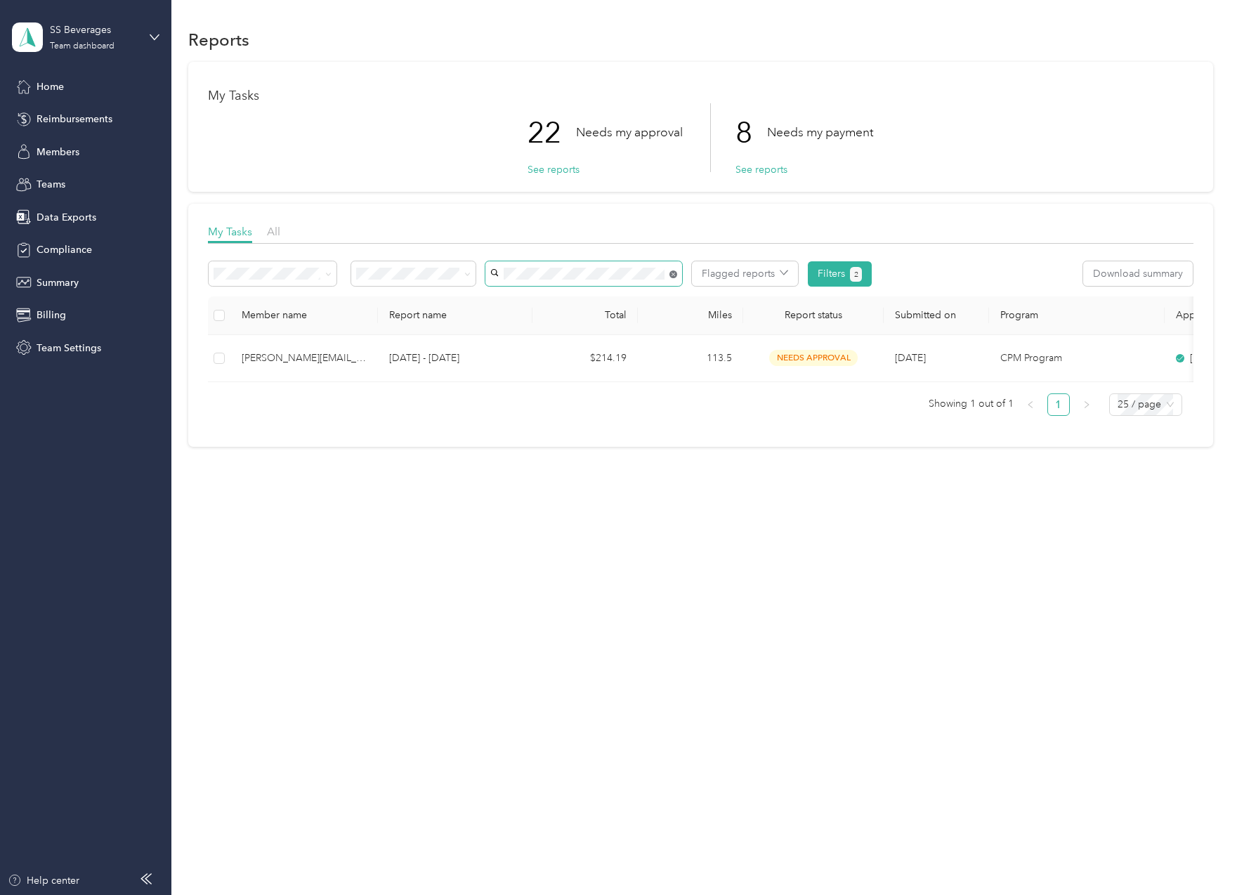
click at [671, 269] on span at bounding box center [673, 274] width 8 height 12
click at [675, 275] on icon at bounding box center [673, 274] width 8 height 8
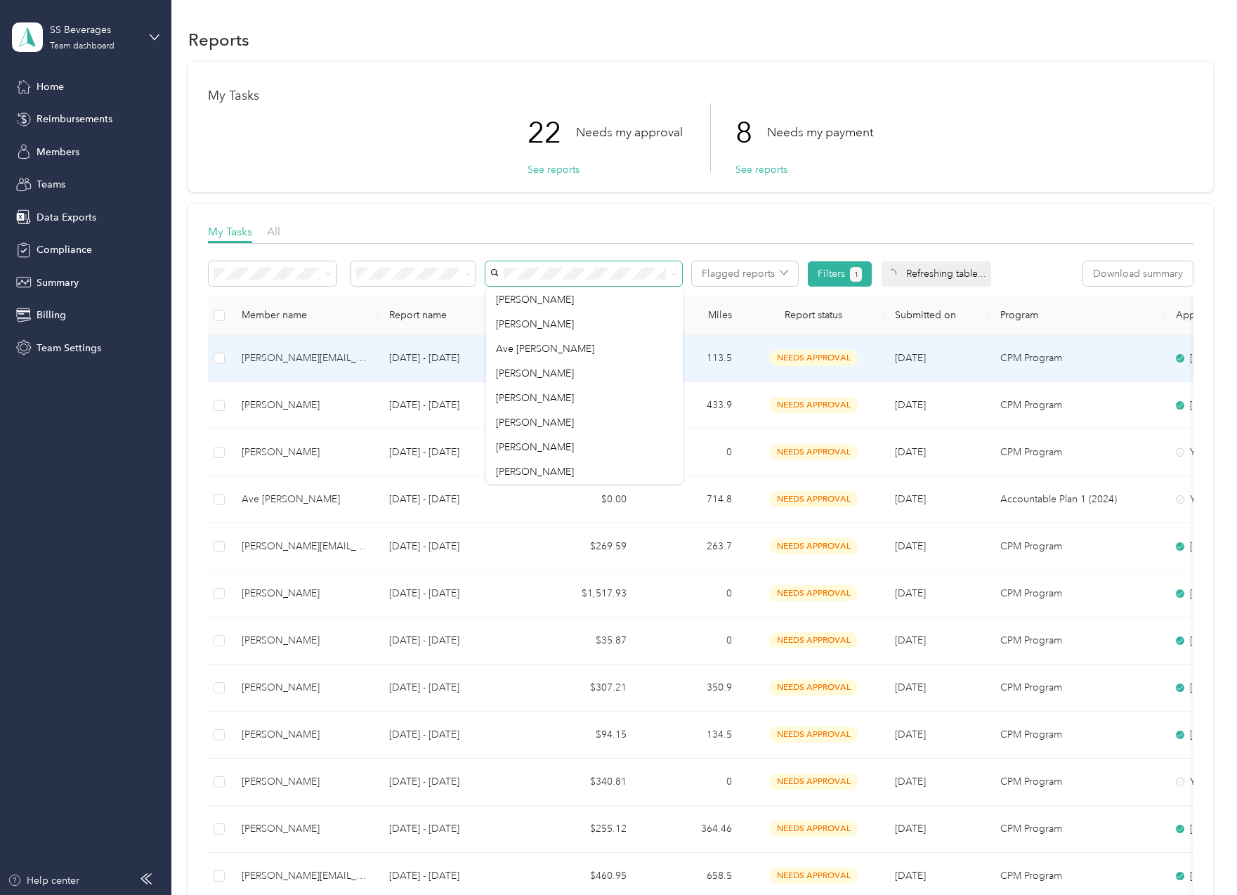
click at [395, 360] on p "[DATE] - [DATE]" at bounding box center [455, 357] width 132 height 15
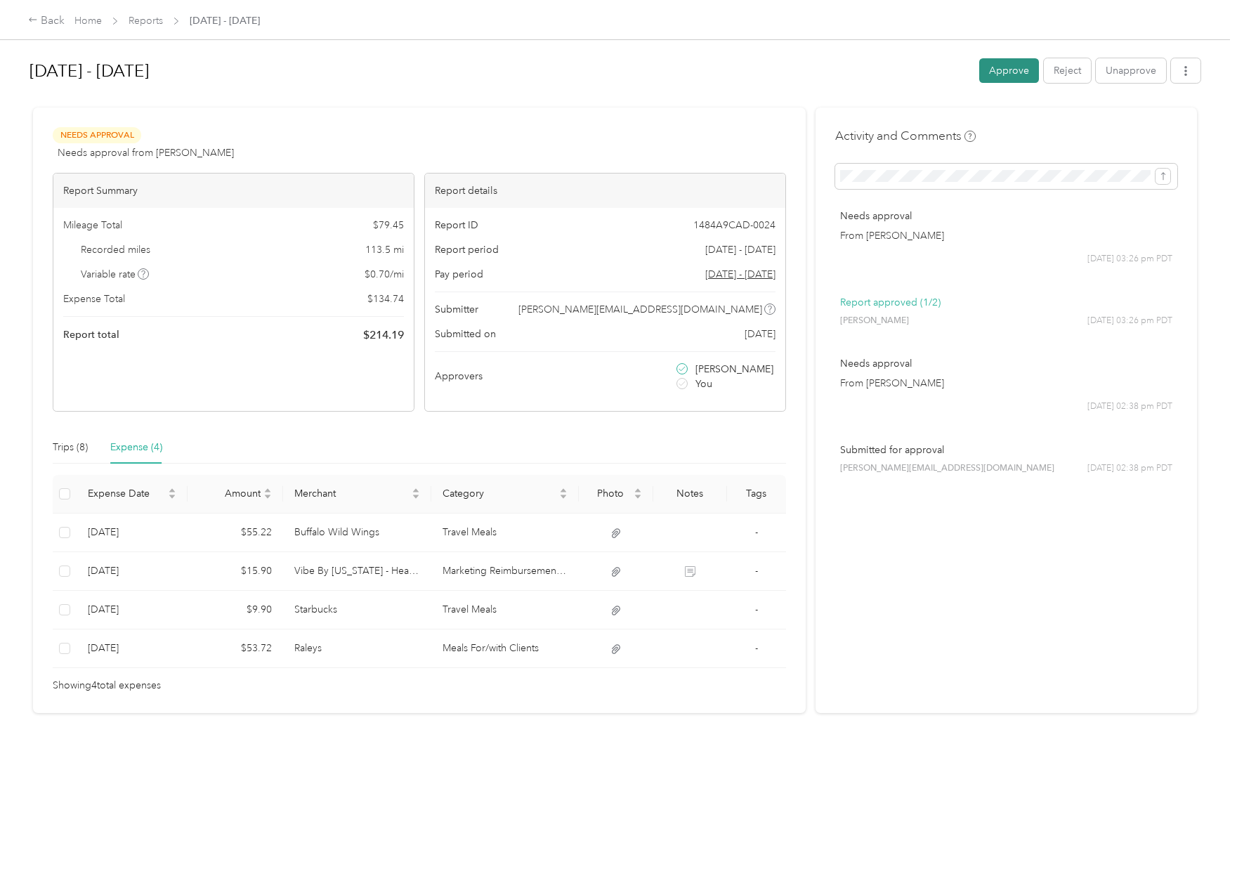
click at [997, 73] on button "Approve" at bounding box center [1009, 70] width 60 height 25
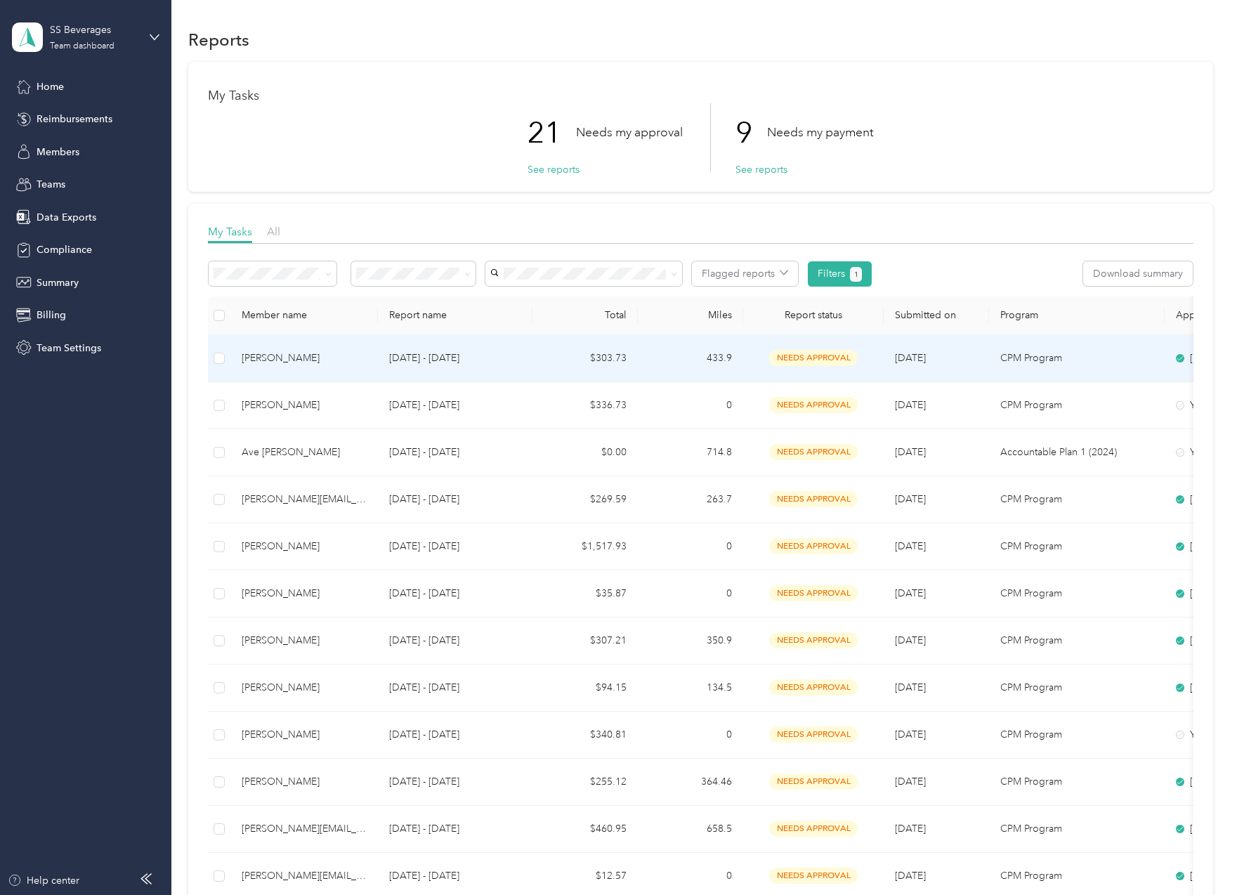
click at [643, 348] on td "433.9" at bounding box center [690, 358] width 105 height 47
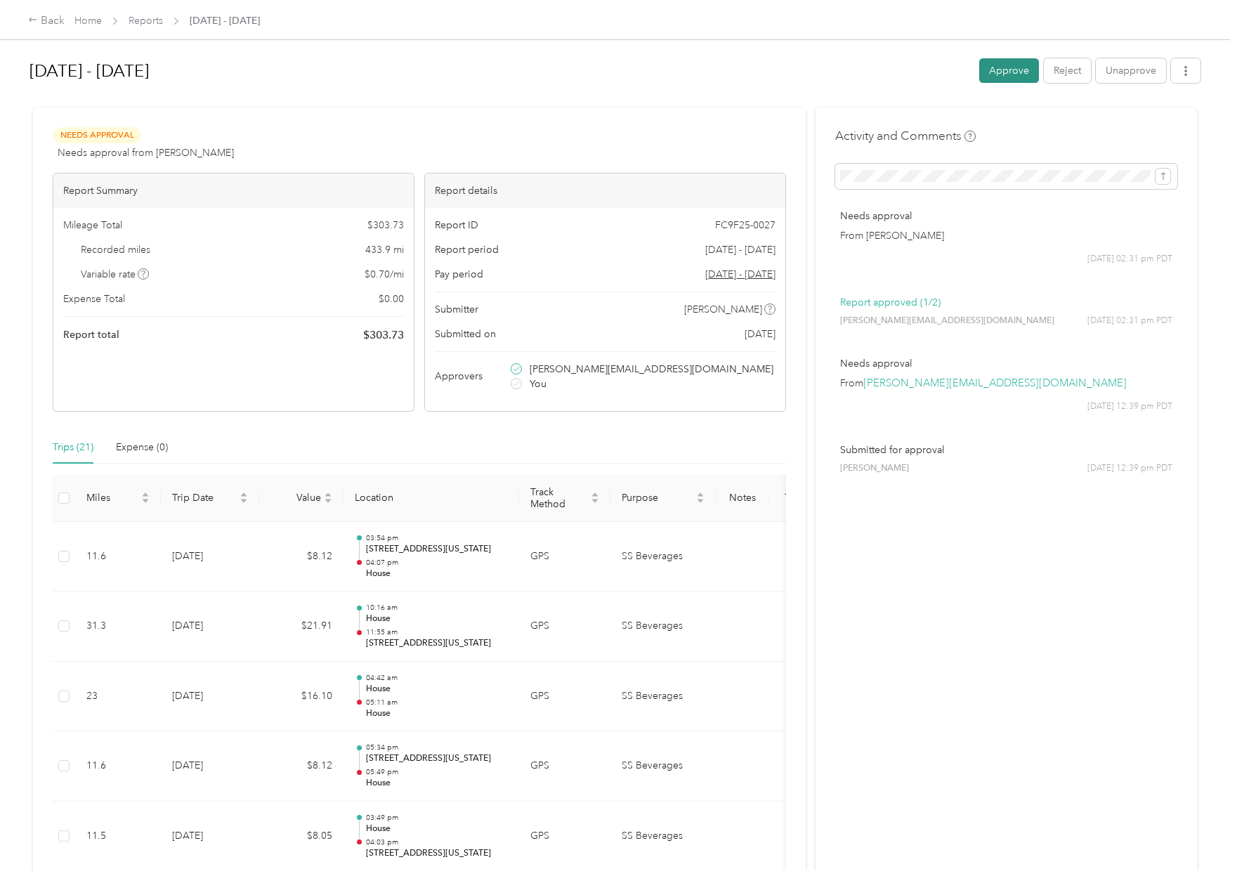
click at [1022, 72] on button "Approve" at bounding box center [1009, 70] width 60 height 25
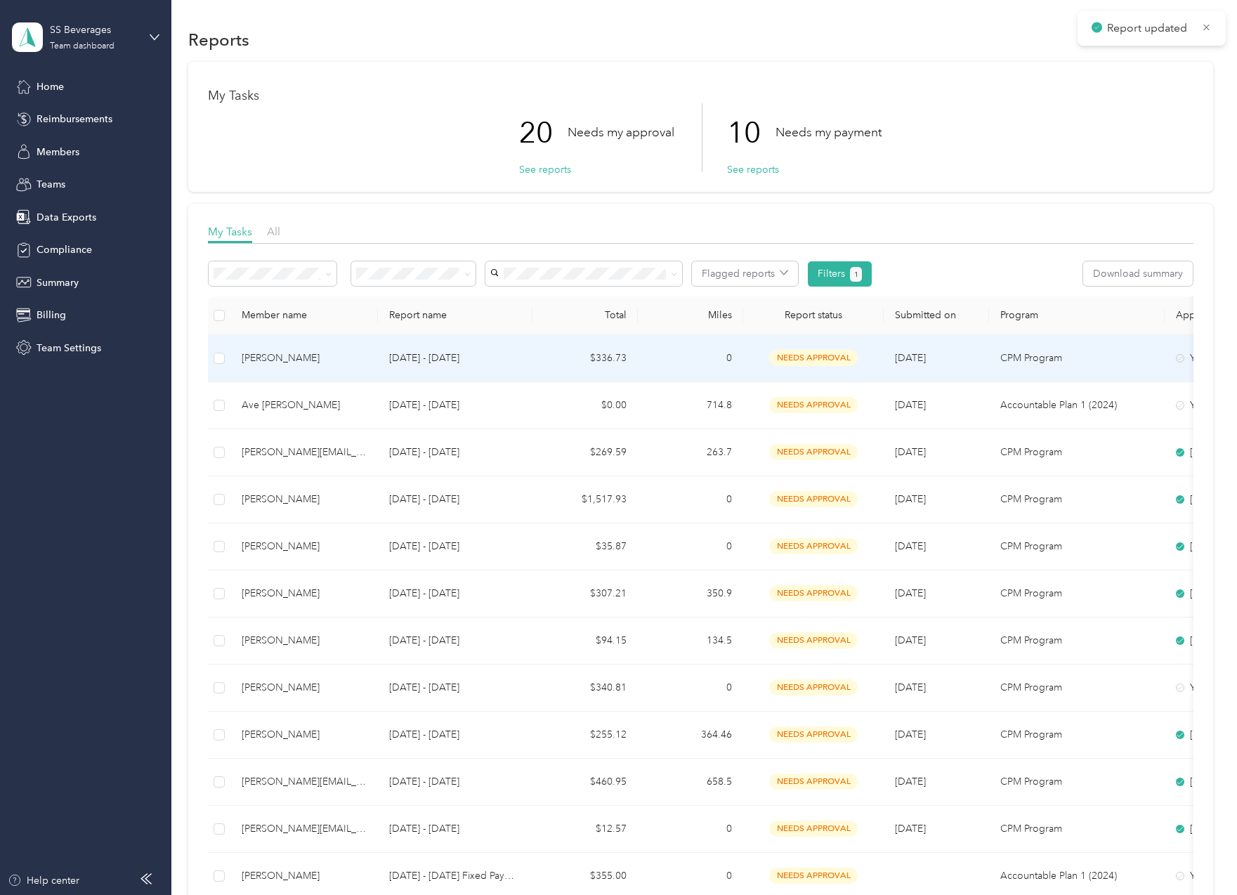
click at [707, 343] on td "0" at bounding box center [690, 358] width 105 height 47
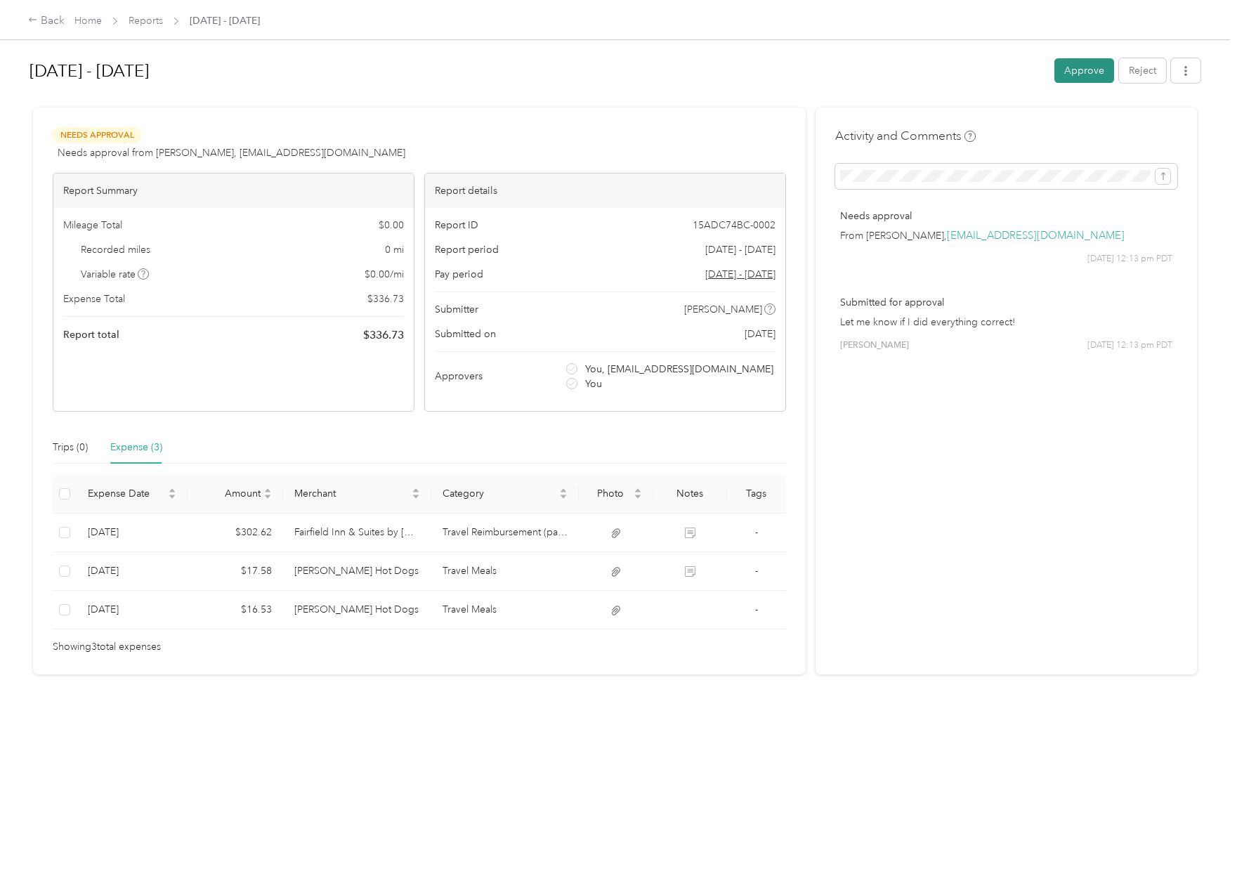
click at [1074, 74] on button "Approve" at bounding box center [1084, 70] width 60 height 25
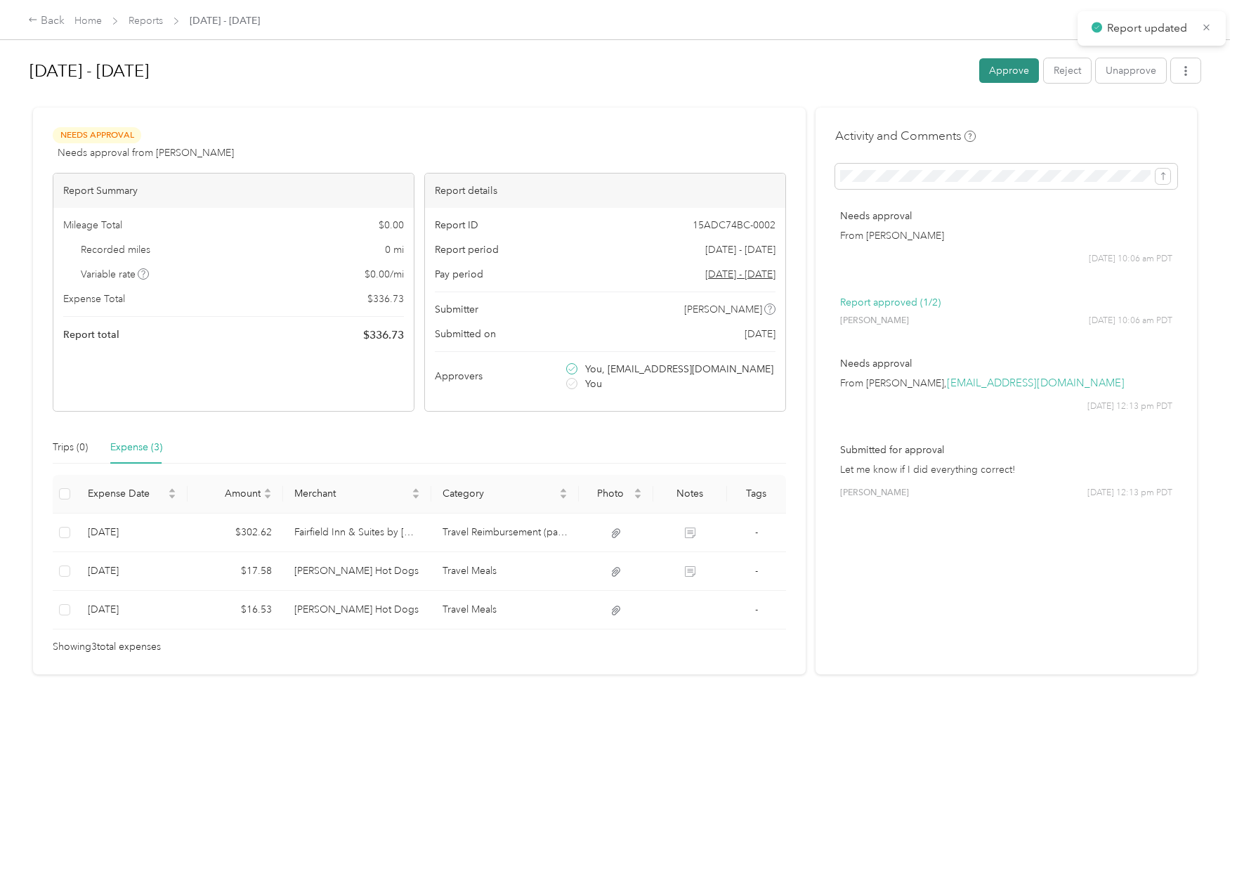
click at [979, 81] on button "Approve" at bounding box center [1009, 70] width 60 height 25
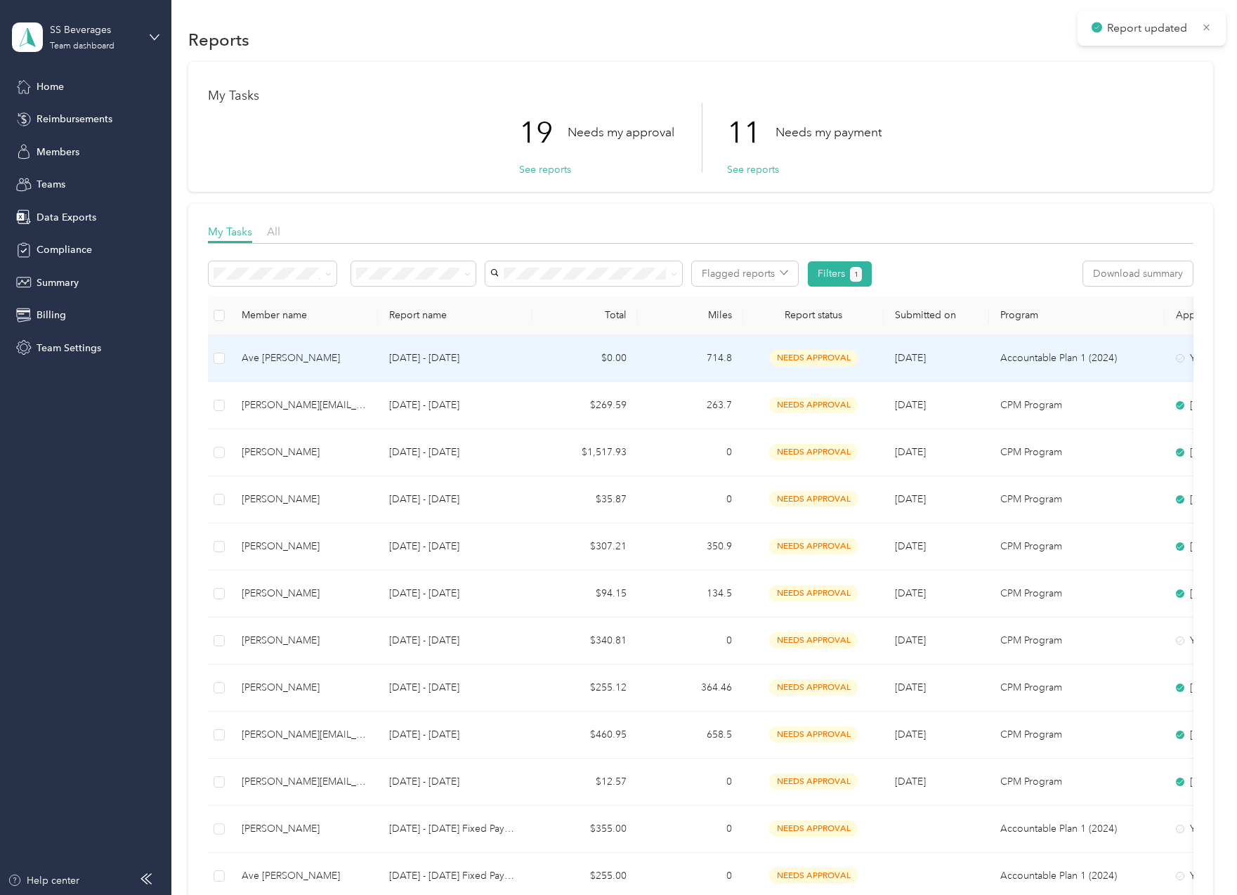
click at [689, 347] on td "714.8" at bounding box center [690, 358] width 105 height 47
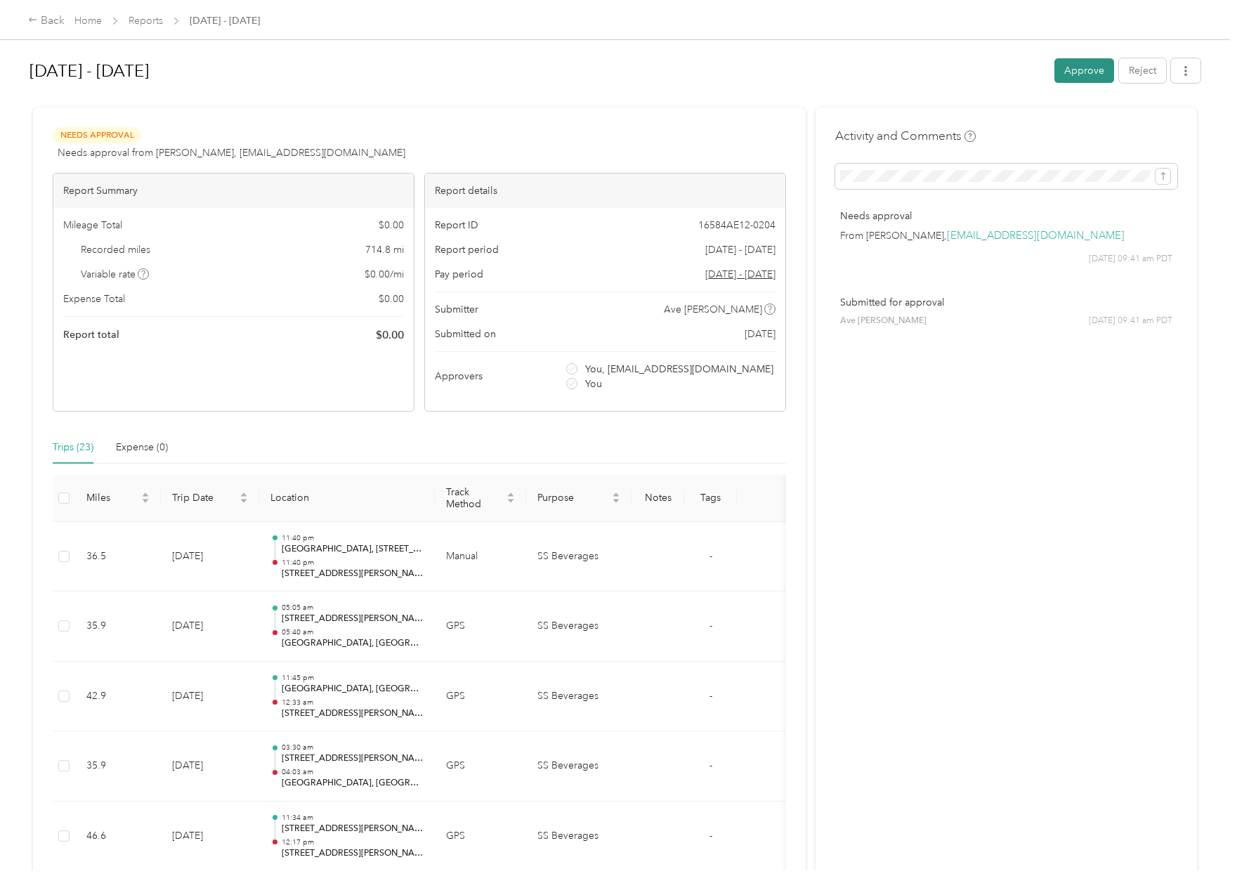
click at [1062, 74] on button "Approve" at bounding box center [1084, 70] width 60 height 25
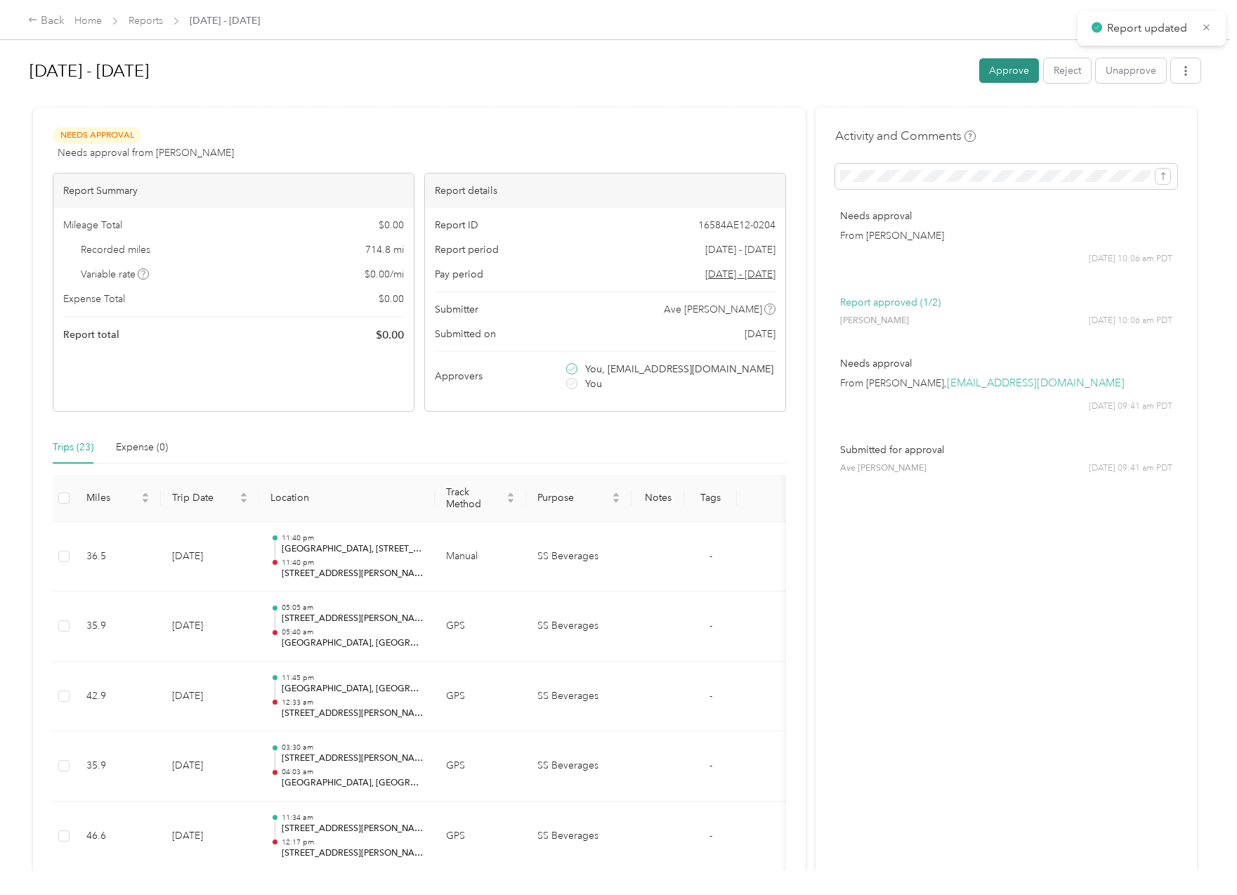
click at [997, 77] on button "Approve" at bounding box center [1009, 70] width 60 height 25
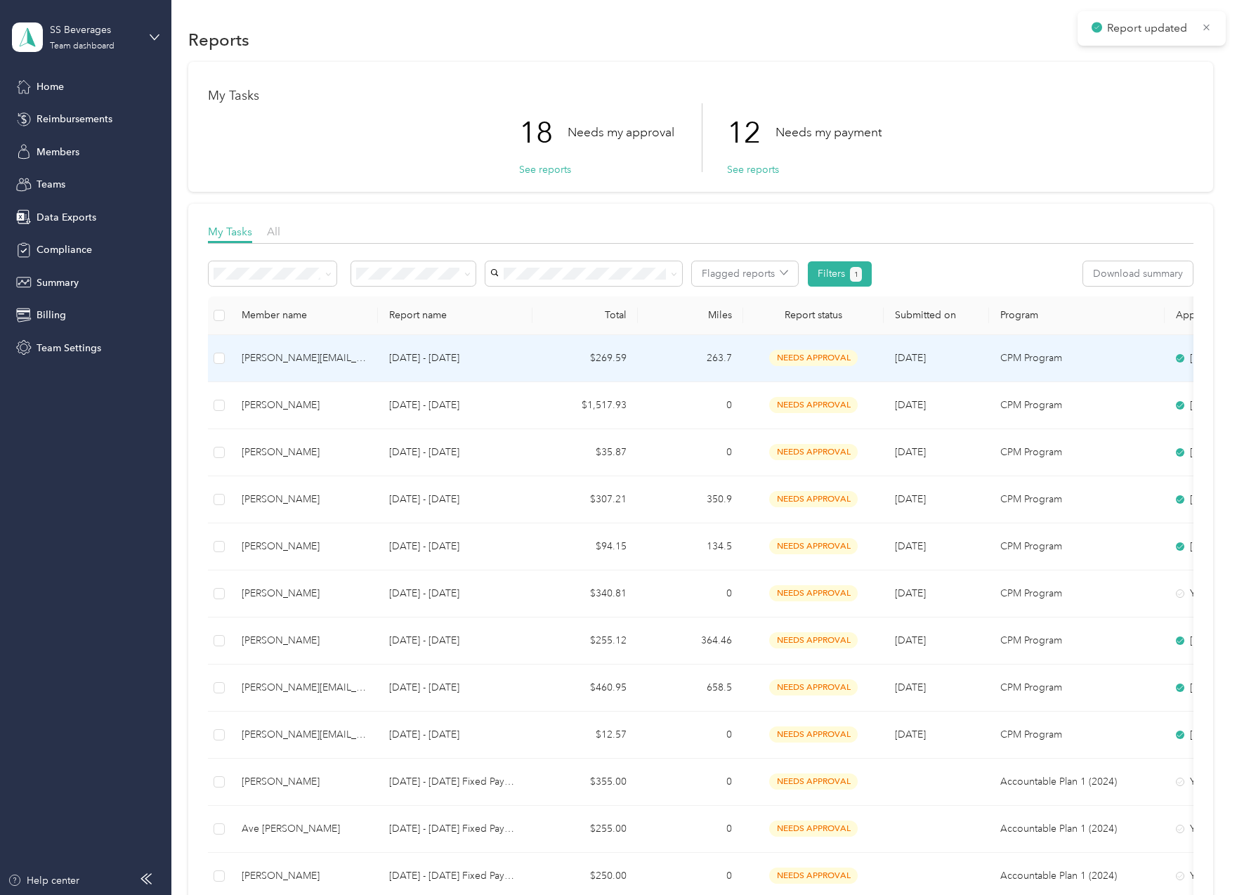
click at [674, 348] on td "263.7" at bounding box center [690, 358] width 105 height 47
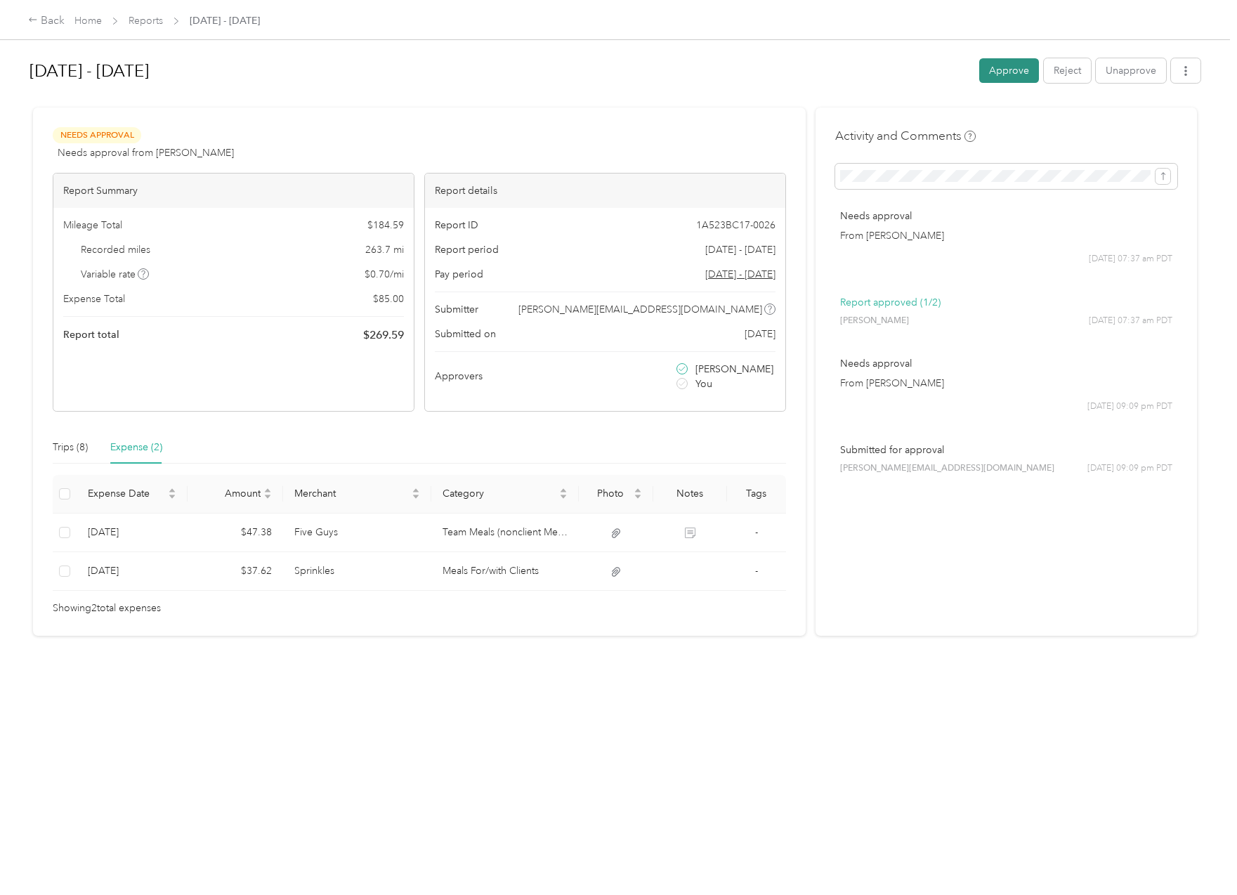
click at [1006, 74] on button "Approve" at bounding box center [1009, 70] width 60 height 25
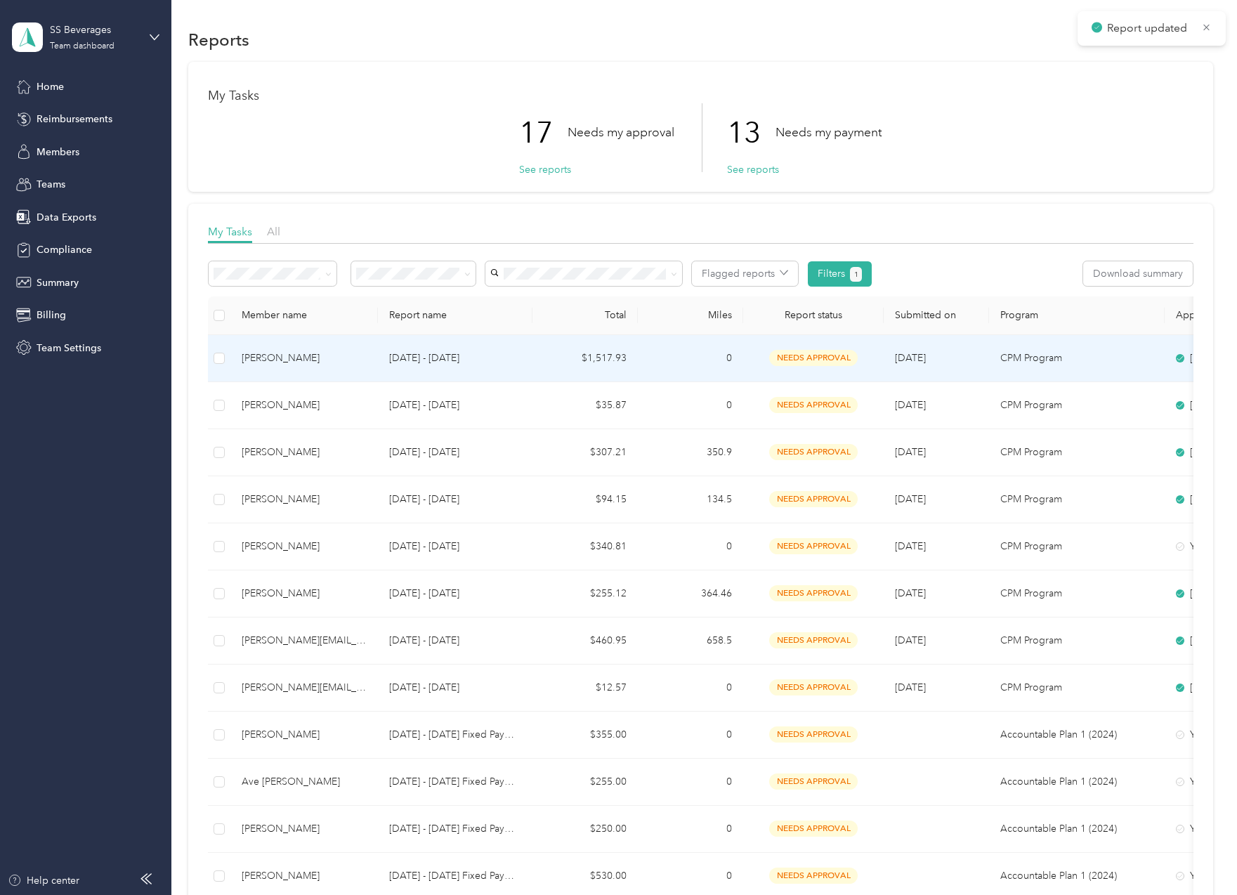
click at [671, 347] on td "0" at bounding box center [690, 358] width 105 height 47
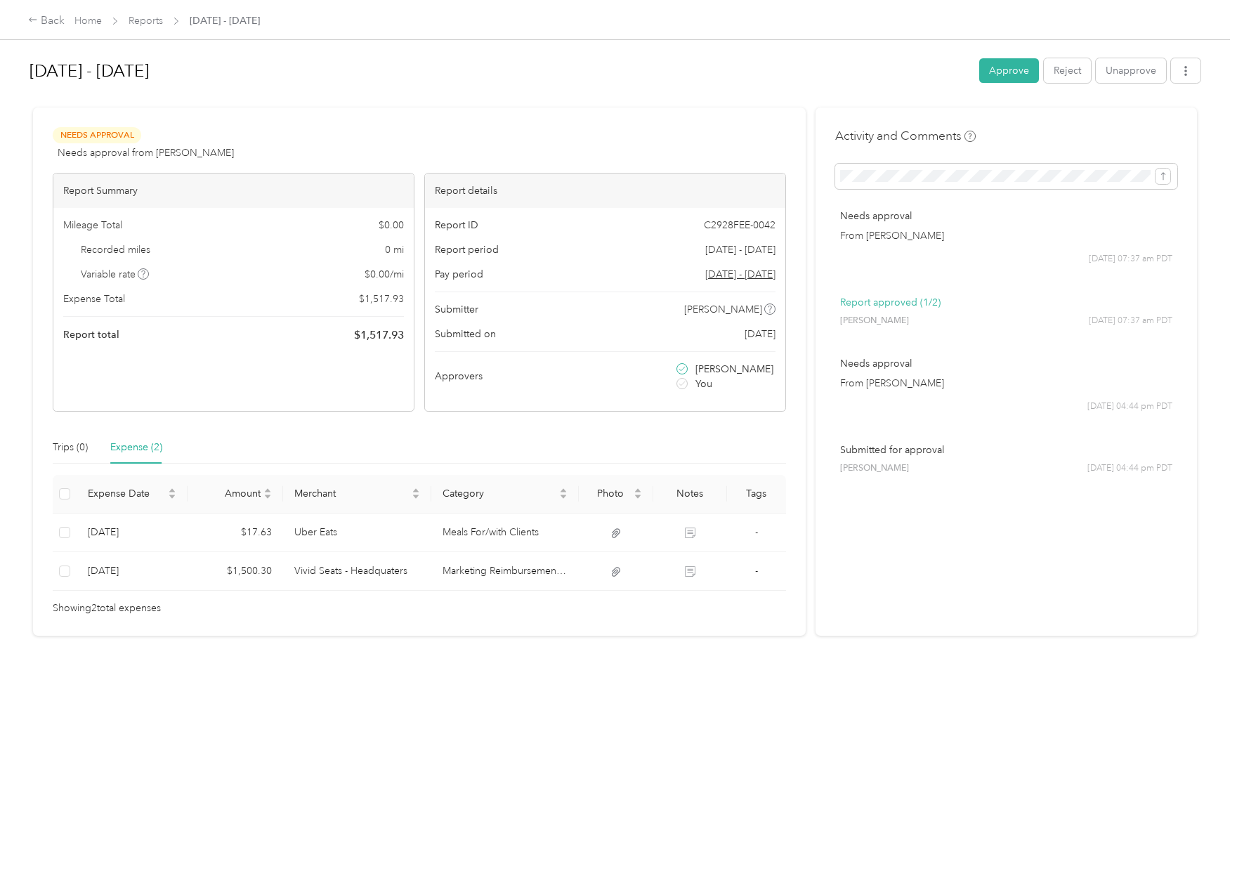
click at [995, 64] on button "Approve" at bounding box center [1009, 70] width 60 height 25
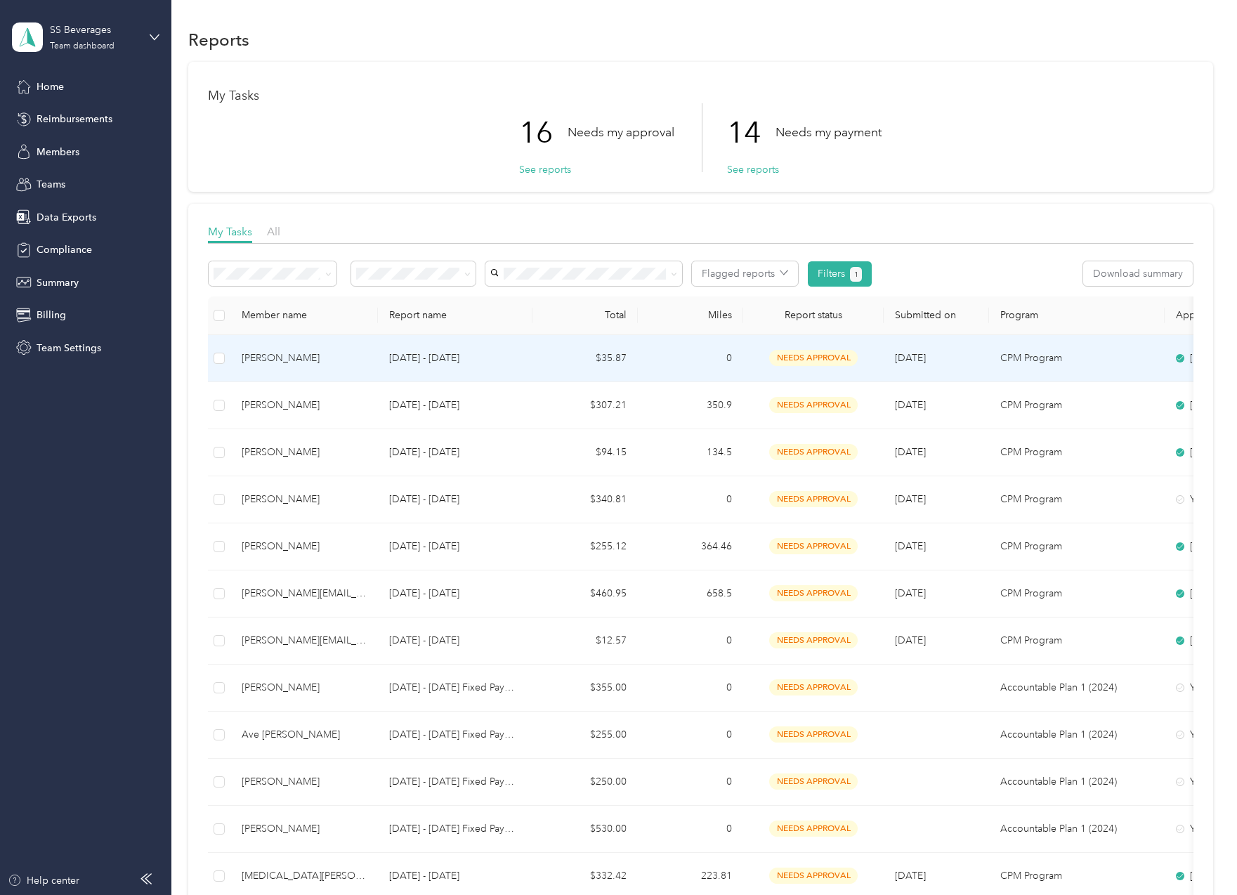
click at [675, 353] on td "0" at bounding box center [690, 358] width 105 height 47
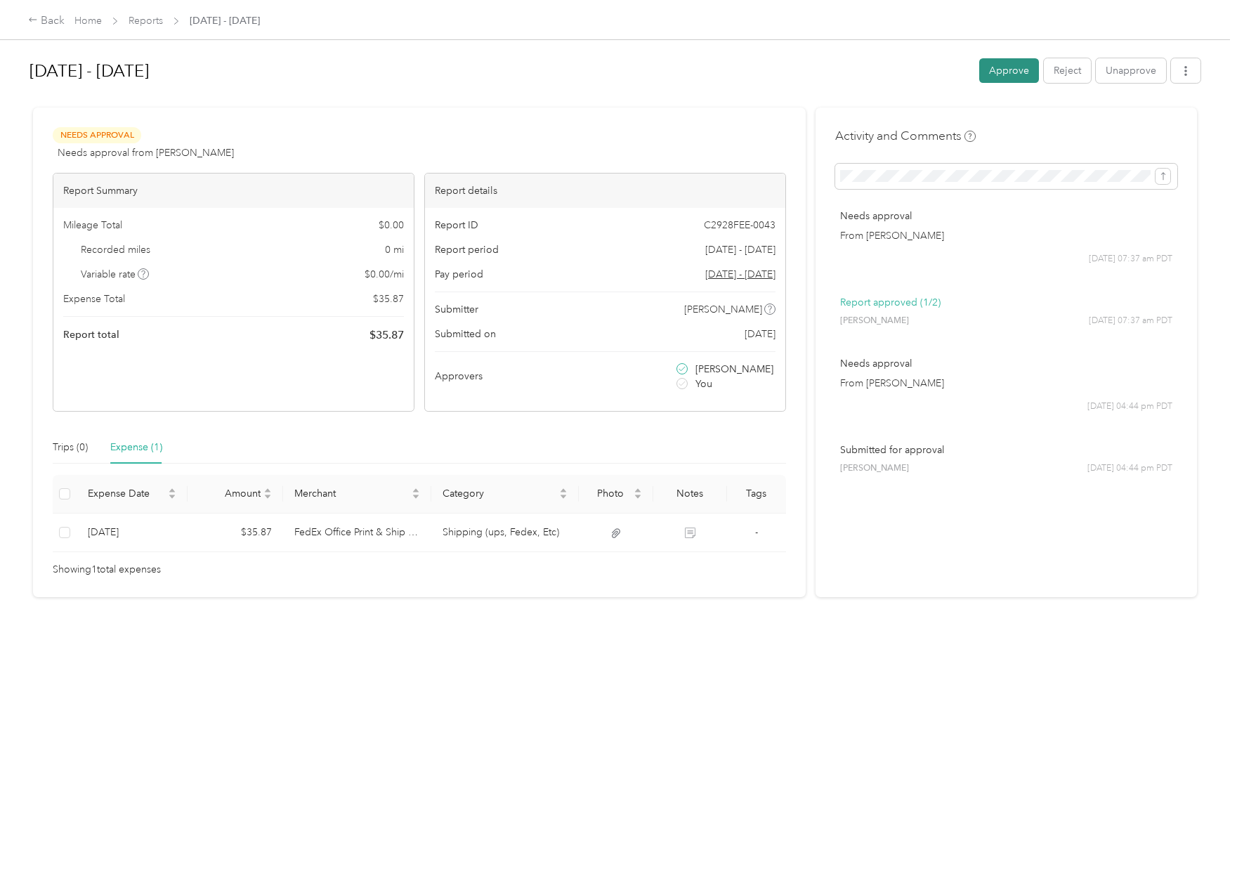
click at [992, 77] on button "Approve" at bounding box center [1009, 70] width 60 height 25
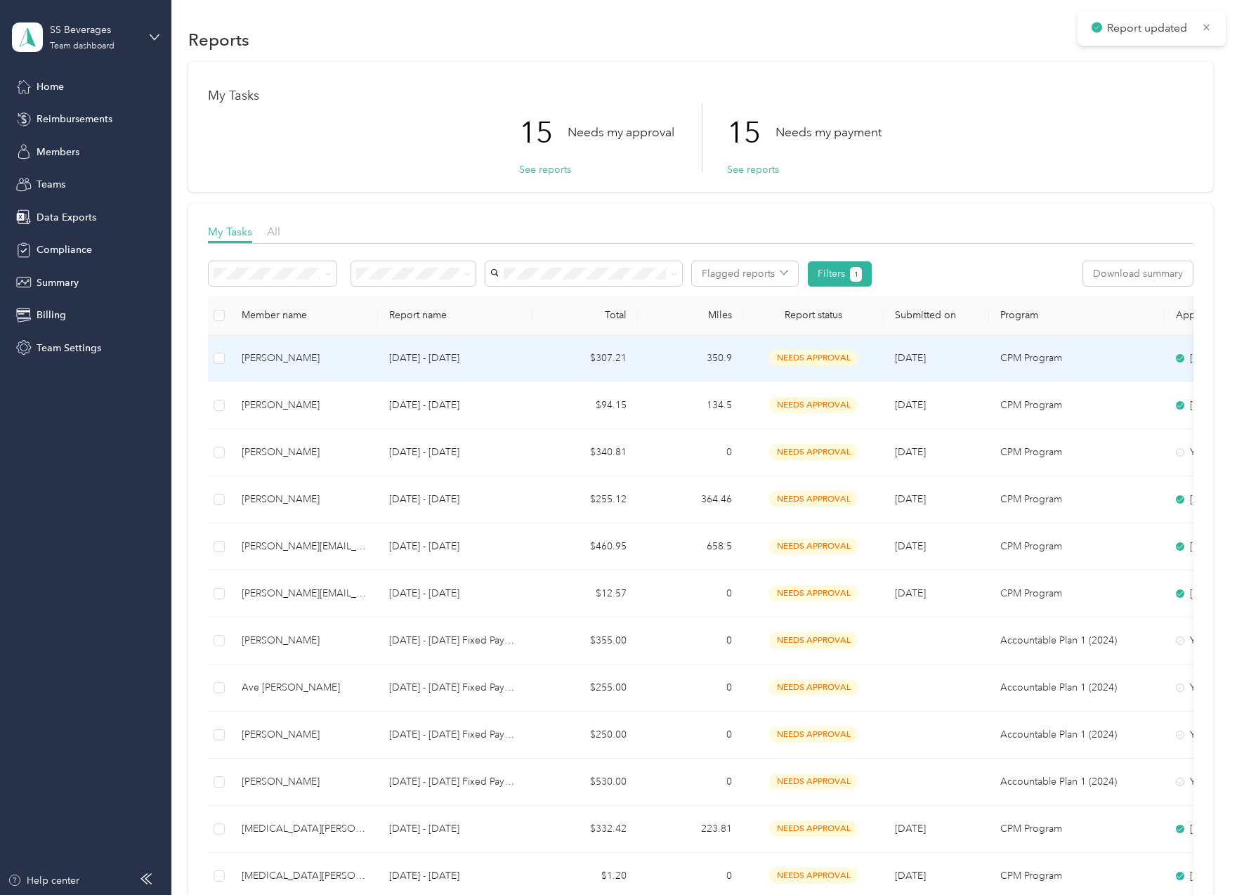
click at [690, 343] on td "350.9" at bounding box center [690, 358] width 105 height 47
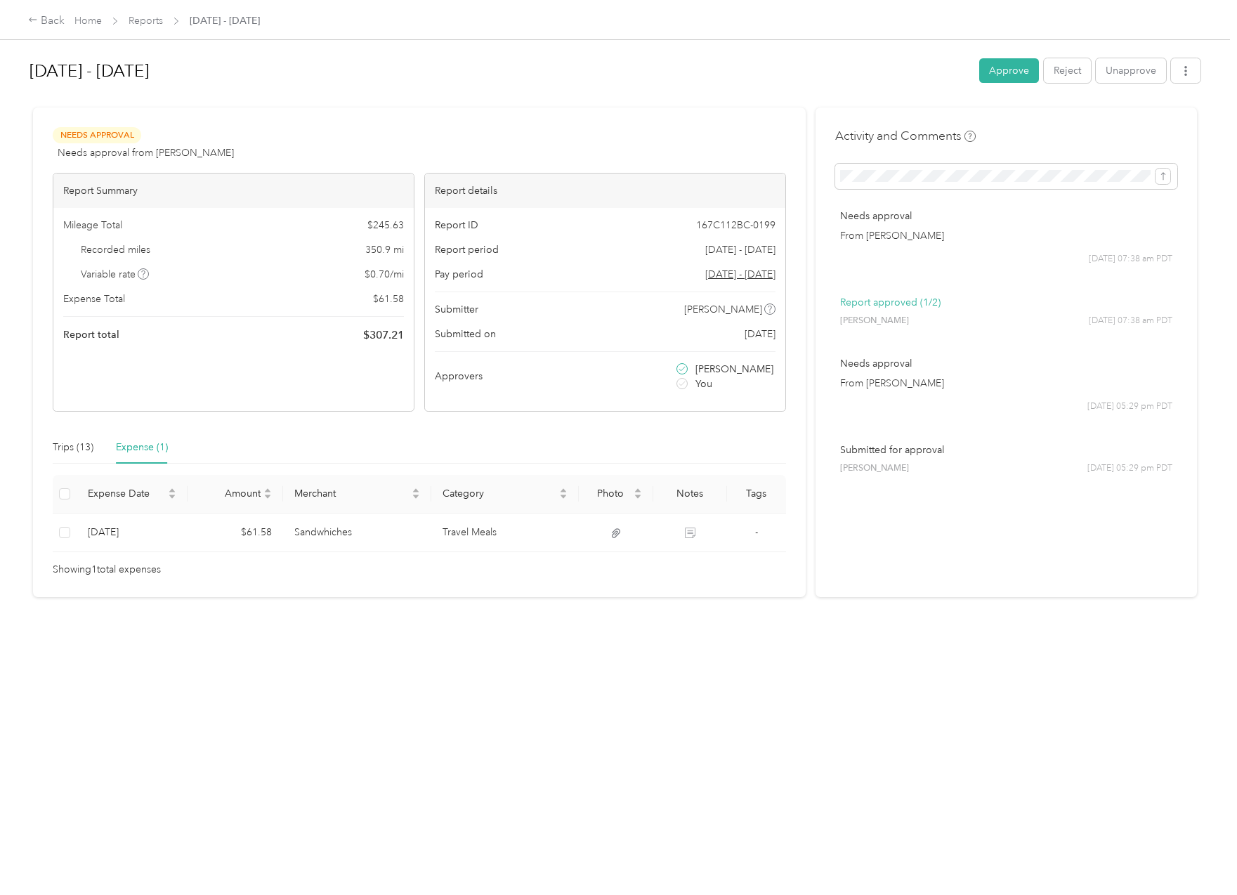
click at [997, 64] on button "Approve" at bounding box center [1009, 70] width 60 height 25
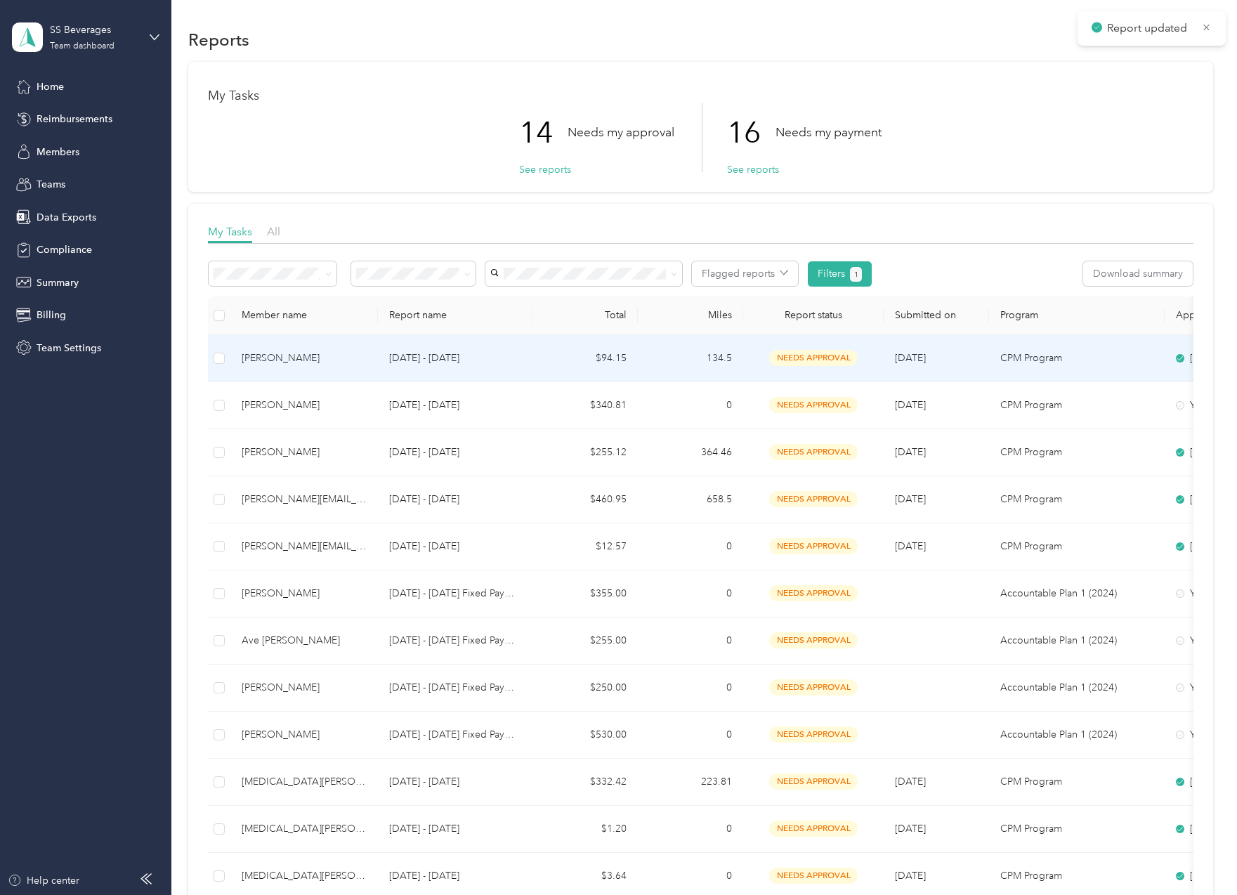
click at [699, 350] on td "134.5" at bounding box center [690, 358] width 105 height 47
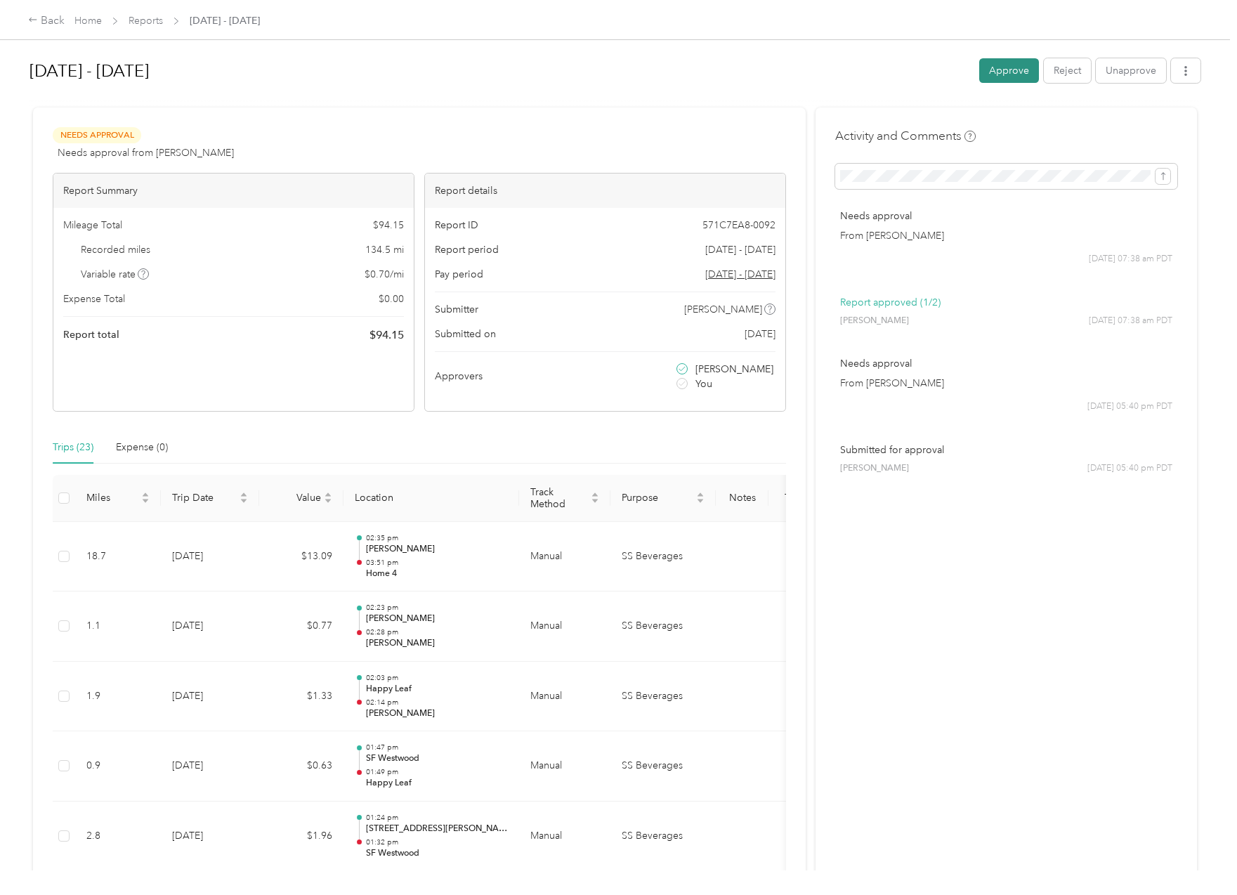
click at [1004, 73] on button "Approve" at bounding box center [1009, 70] width 60 height 25
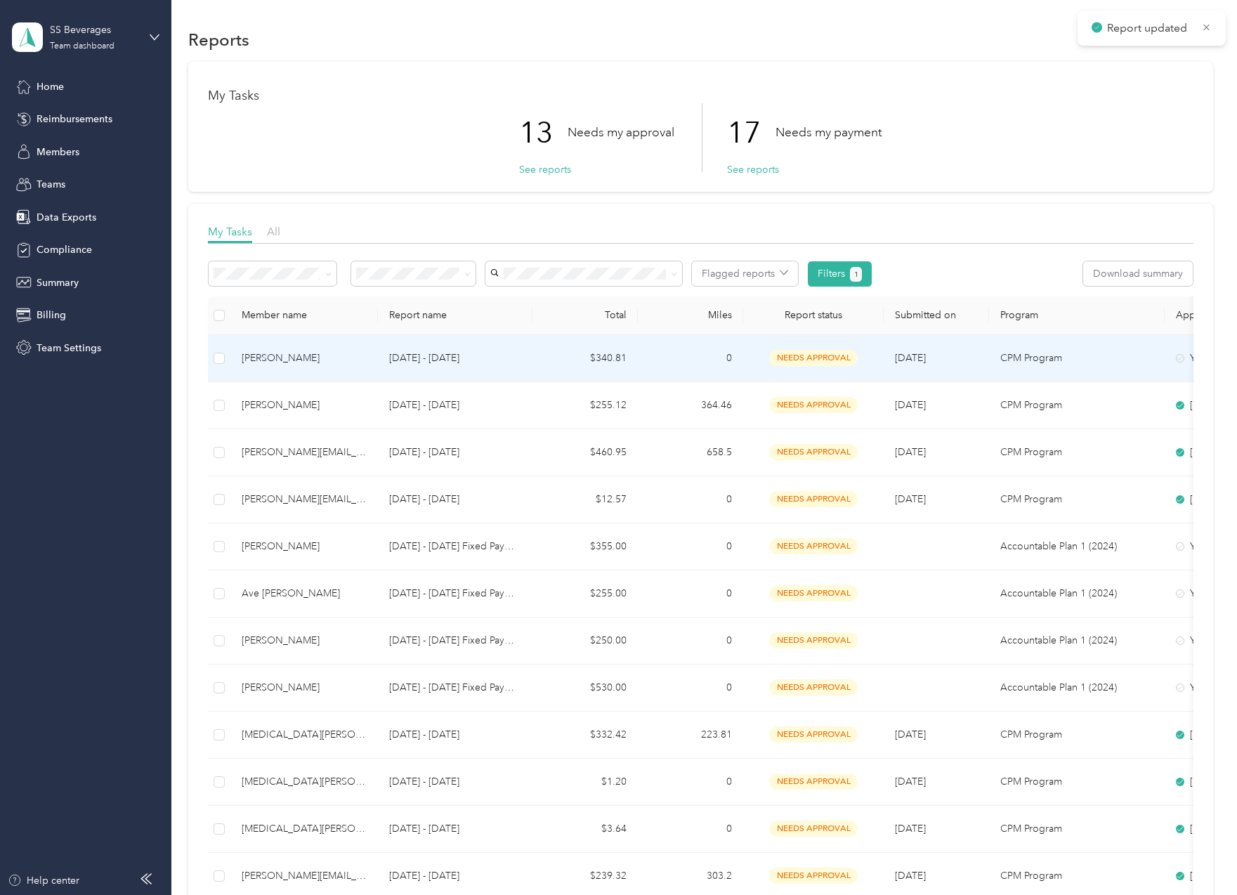
click at [686, 350] on td "0" at bounding box center [690, 358] width 105 height 47
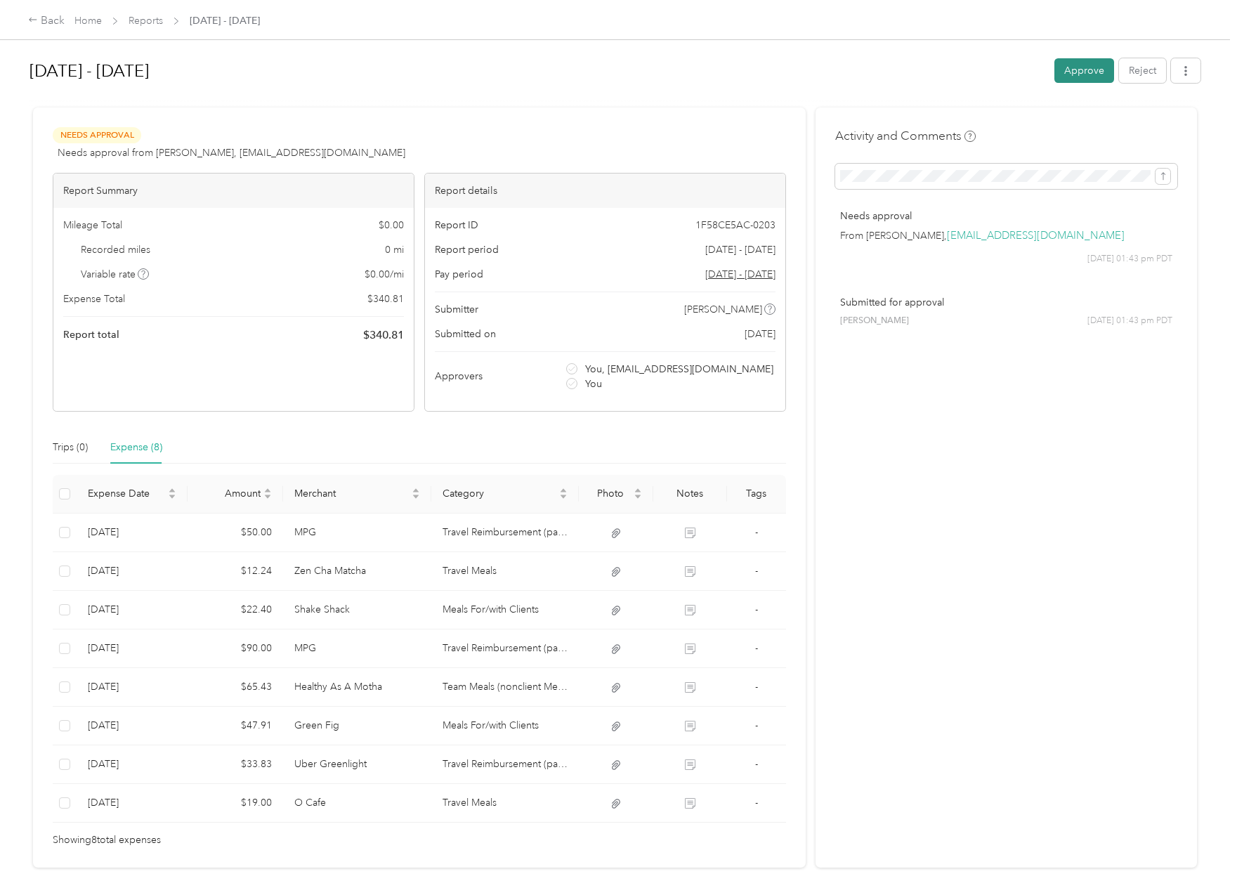
click at [1061, 74] on button "Approve" at bounding box center [1084, 70] width 60 height 25
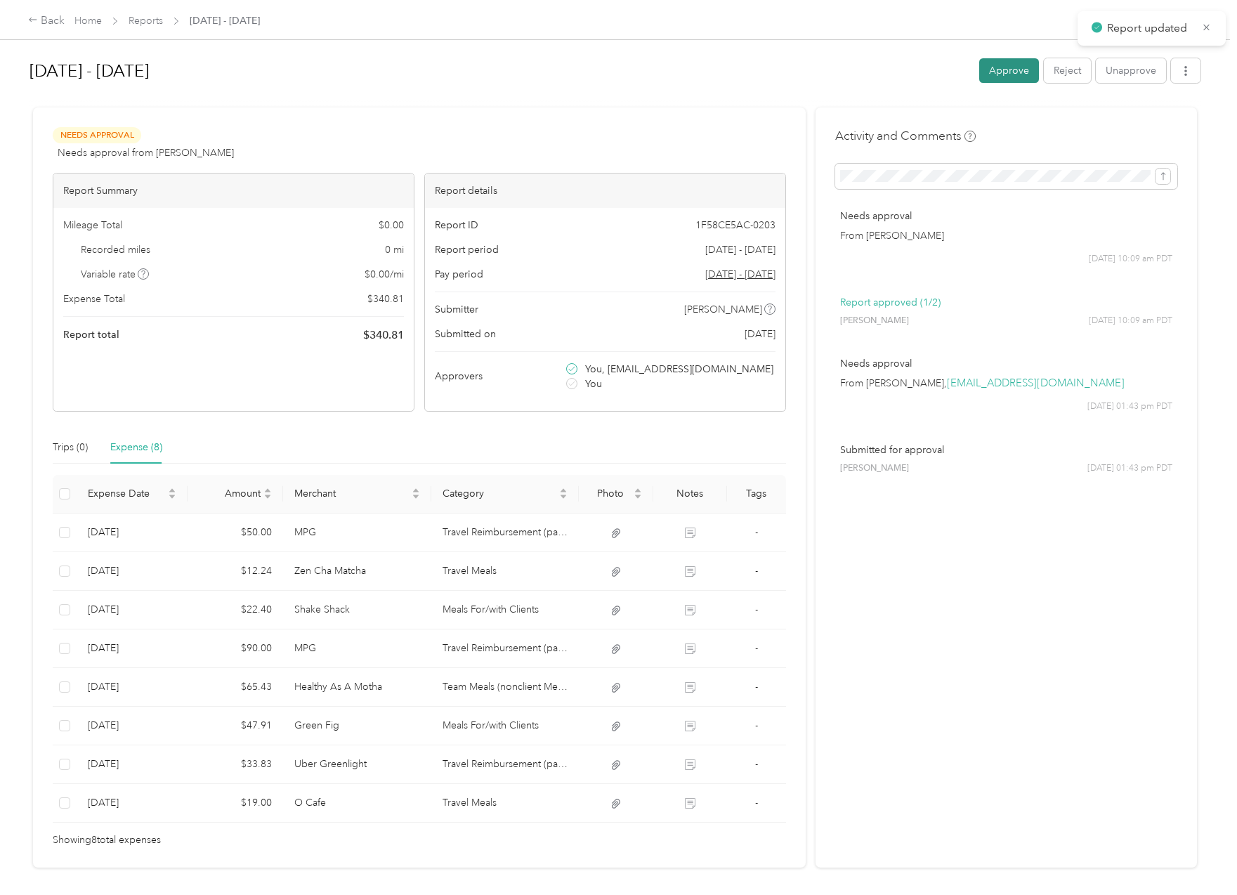
click at [1016, 71] on button "Approve" at bounding box center [1009, 70] width 60 height 25
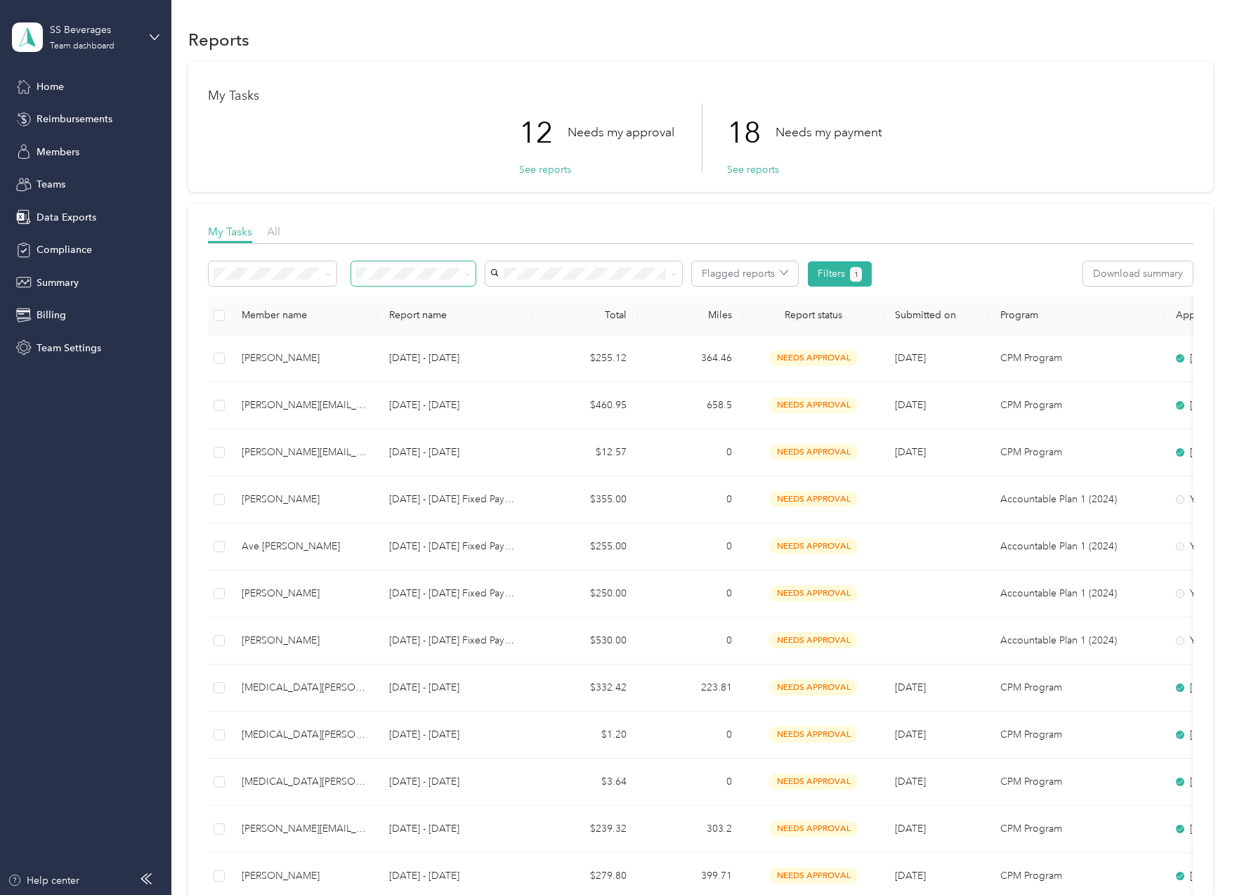
click at [426, 294] on div "All" at bounding box center [414, 296] width 105 height 15
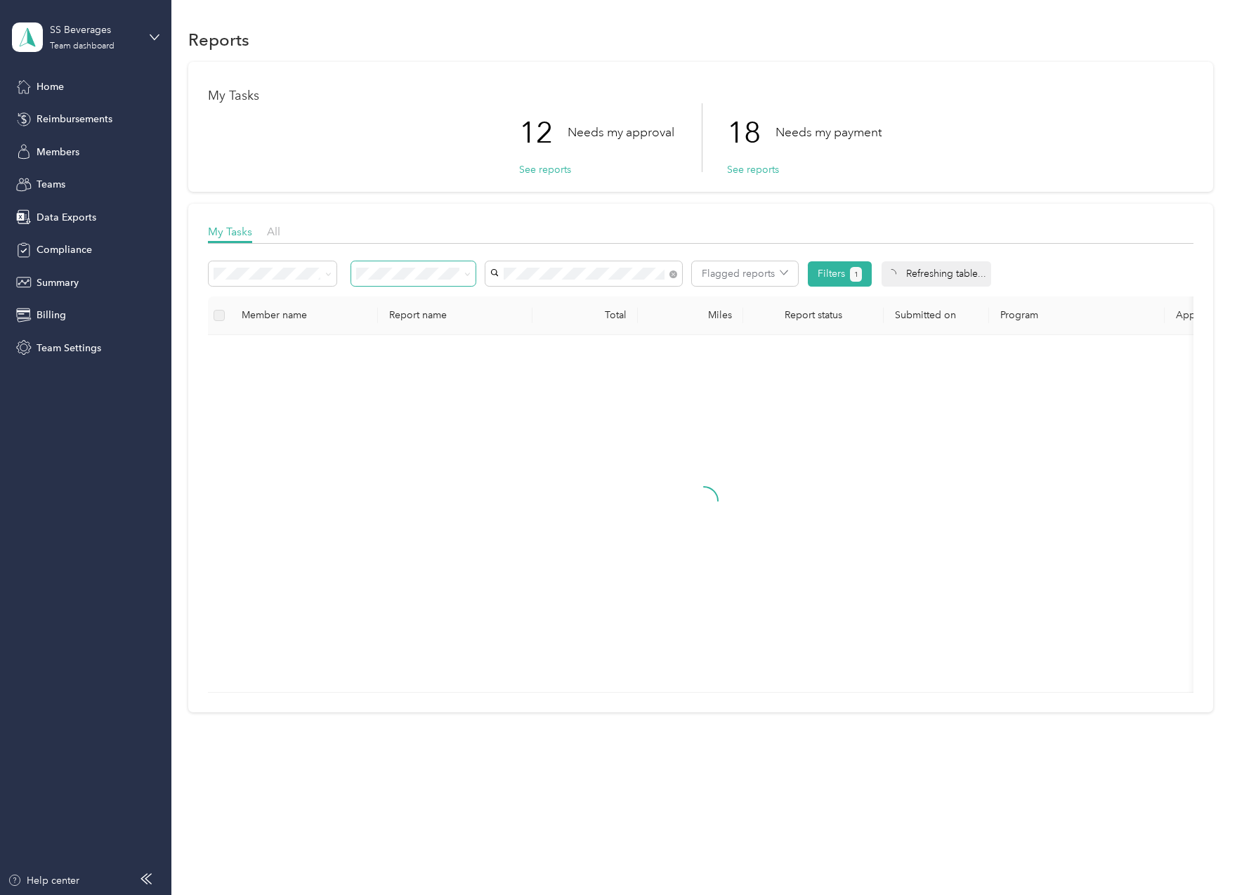
click at [566, 296] on div "[PERSON_NAME]" at bounding box center [584, 299] width 177 height 15
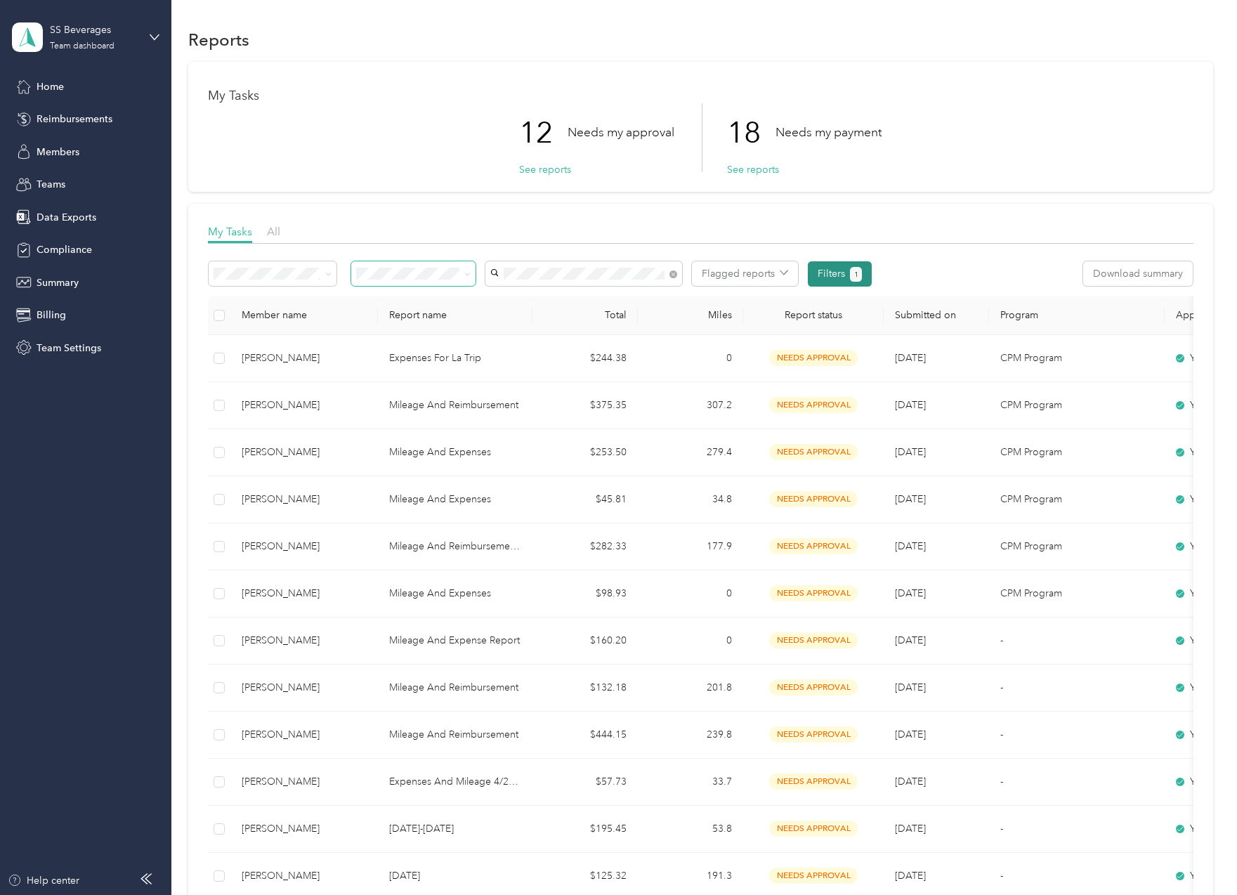
click at [839, 276] on button "Filters 1" at bounding box center [840, 273] width 64 height 25
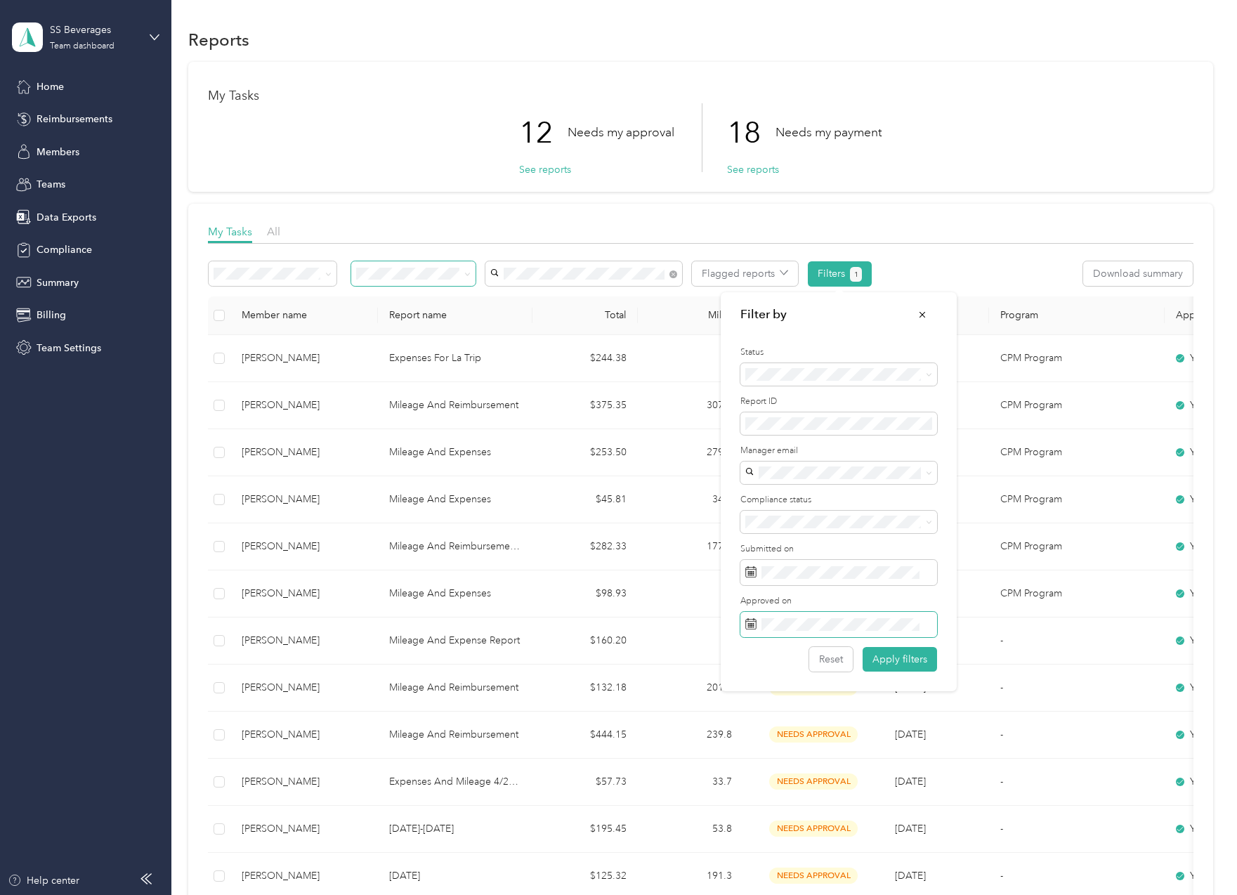
click at [792, 617] on span at bounding box center [838, 624] width 197 height 25
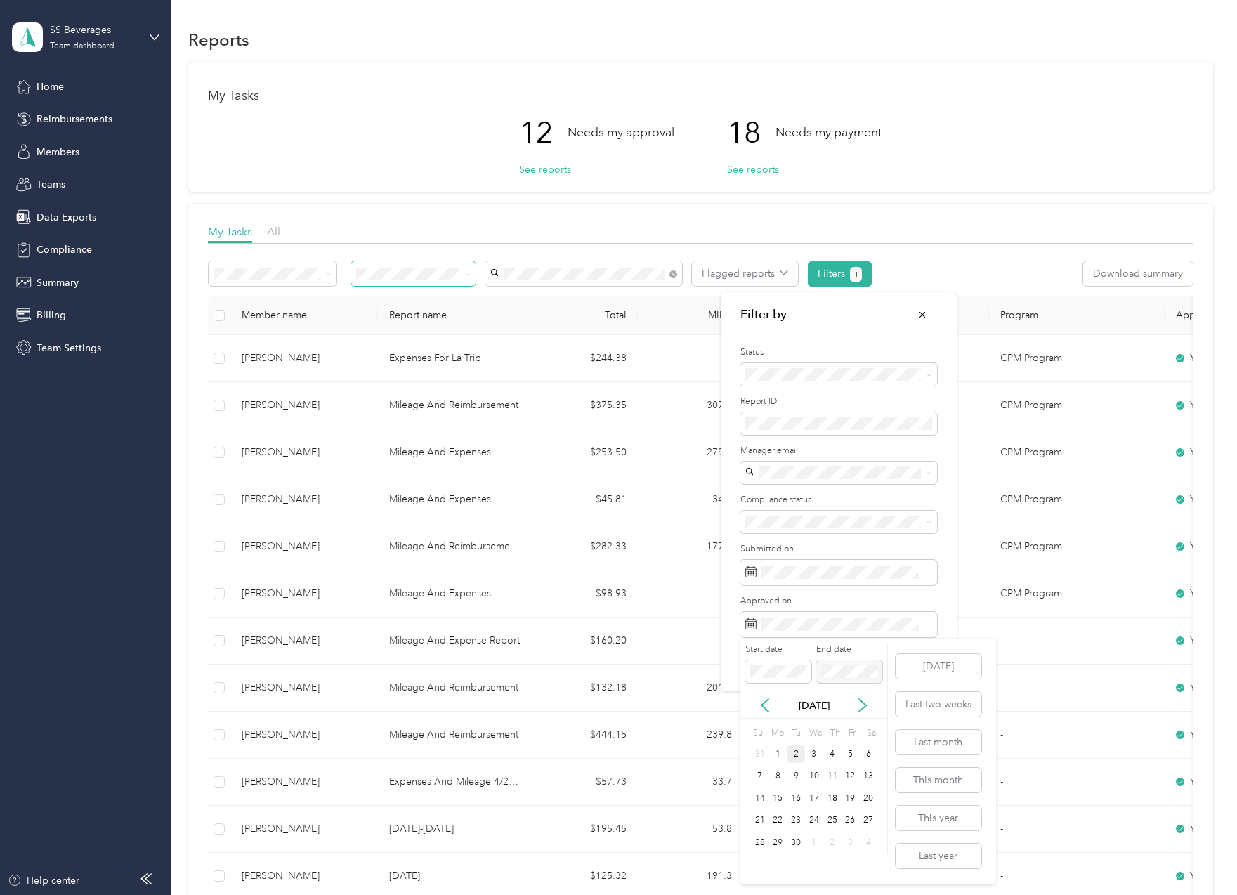
click at [795, 755] on div "2" at bounding box center [796, 754] width 18 height 18
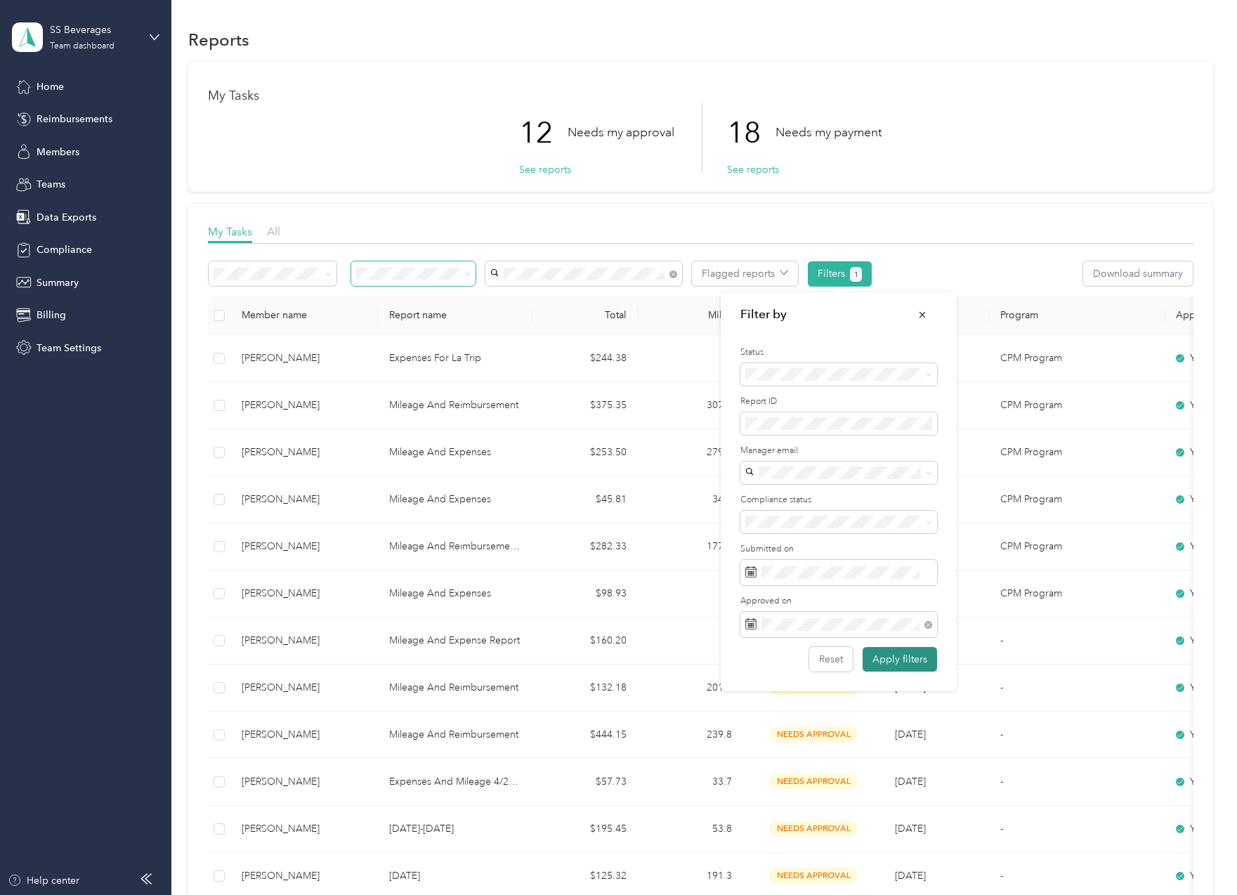
click at [891, 662] on button "Apply filters" at bounding box center [899, 659] width 74 height 25
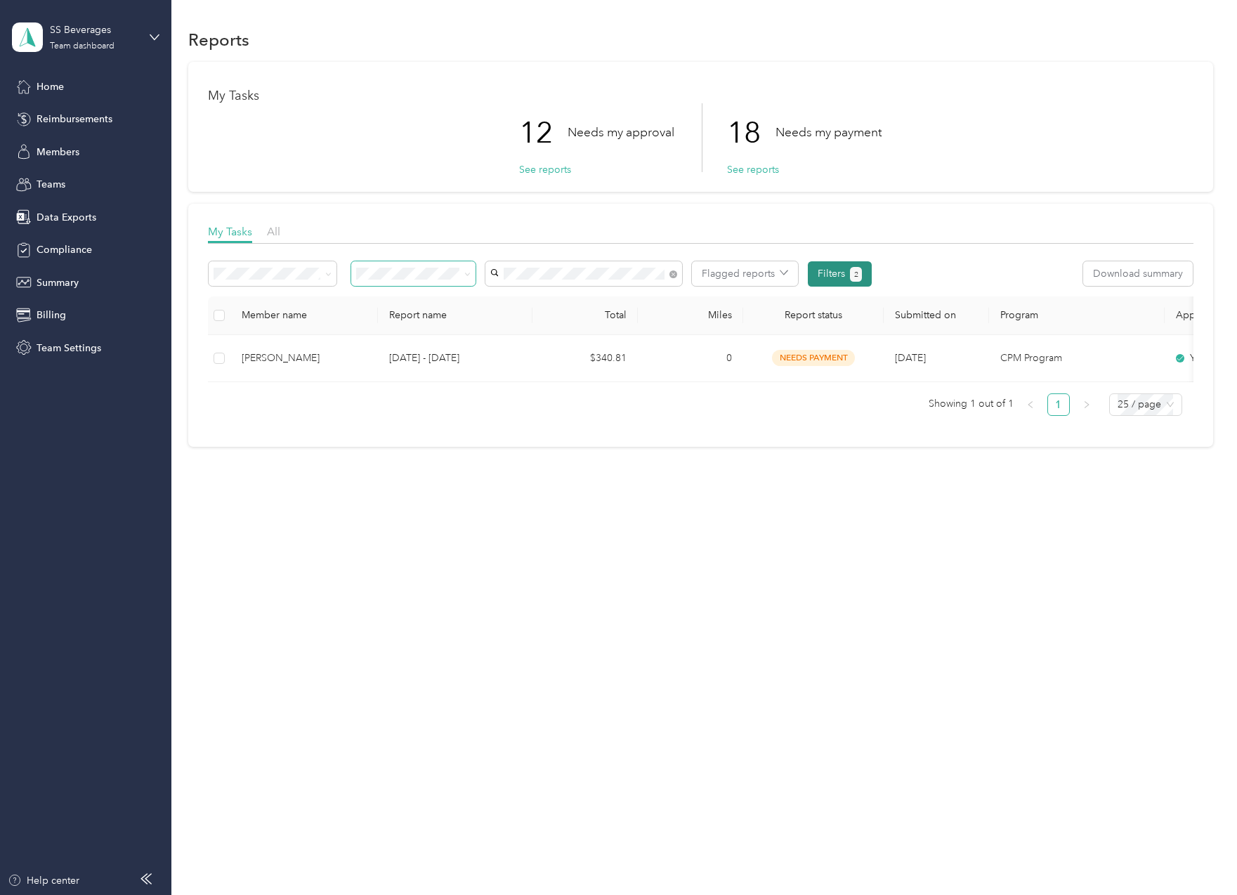
click at [817, 277] on button "Filters 2" at bounding box center [840, 273] width 64 height 25
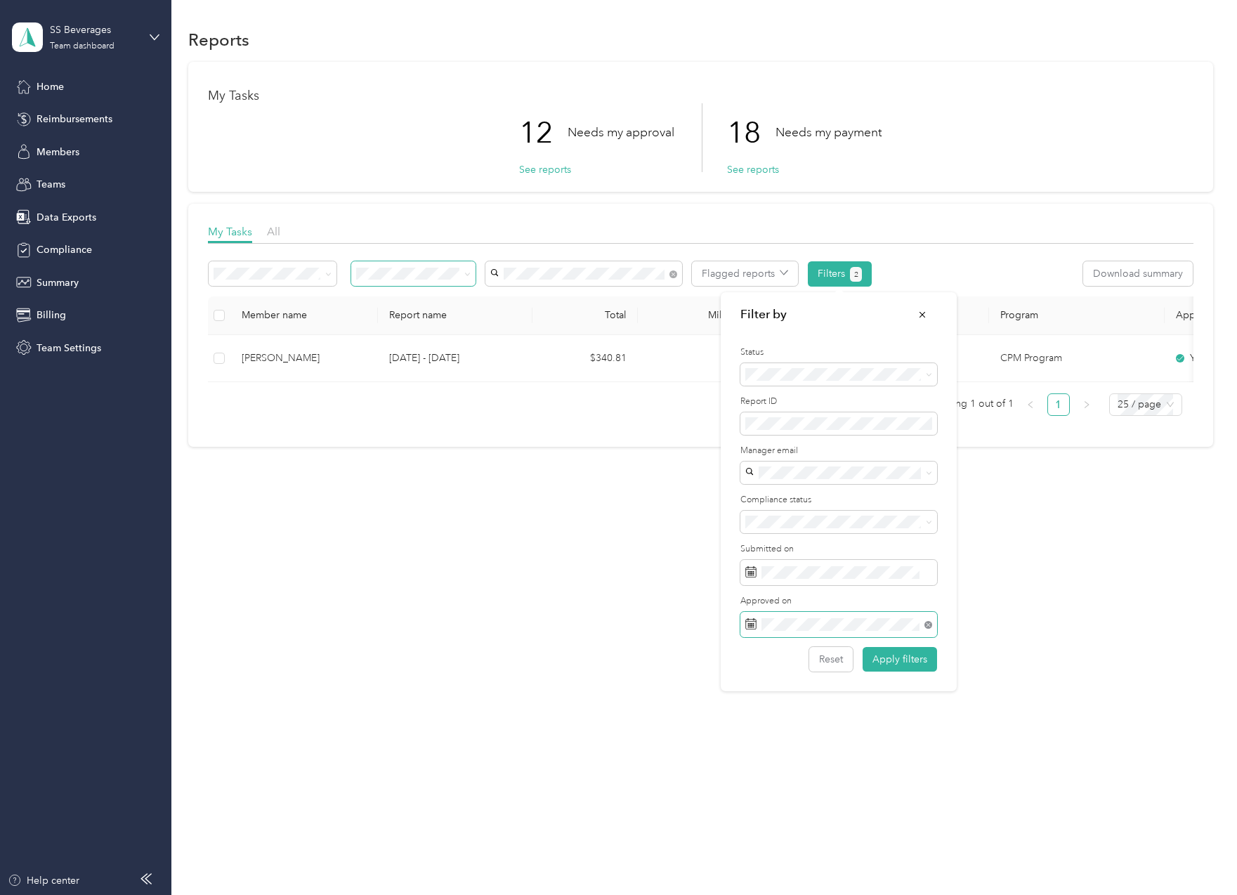
click at [924, 624] on icon at bounding box center [928, 625] width 8 height 8
click at [789, 578] on span at bounding box center [838, 572] width 197 height 25
click at [763, 654] on icon at bounding box center [764, 653] width 7 height 13
click at [801, 793] on div "26" at bounding box center [796, 791] width 18 height 18
click at [864, 658] on icon at bounding box center [862, 653] width 14 height 14
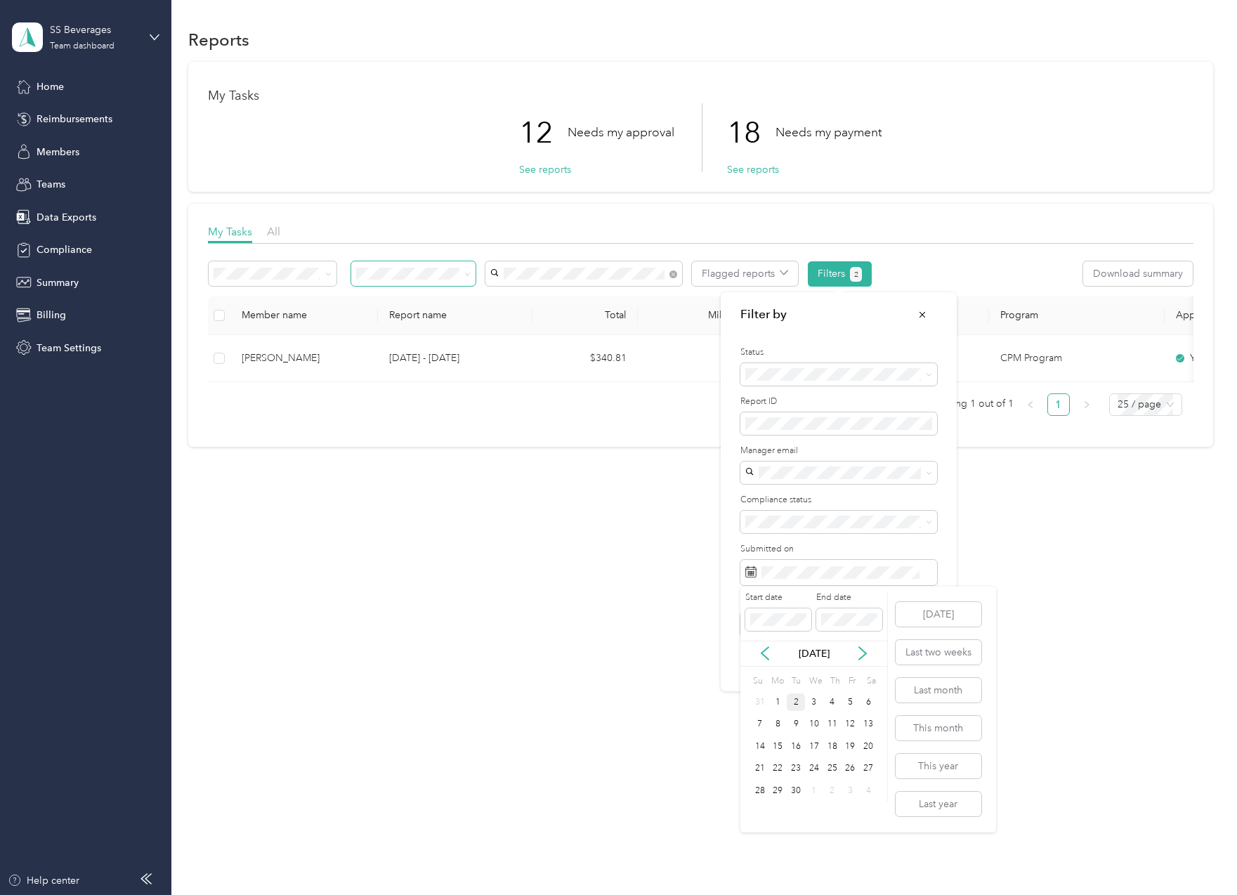
click at [802, 700] on div "2" at bounding box center [796, 702] width 18 height 18
click at [887, 657] on button "Apply filters" at bounding box center [899, 659] width 74 height 25
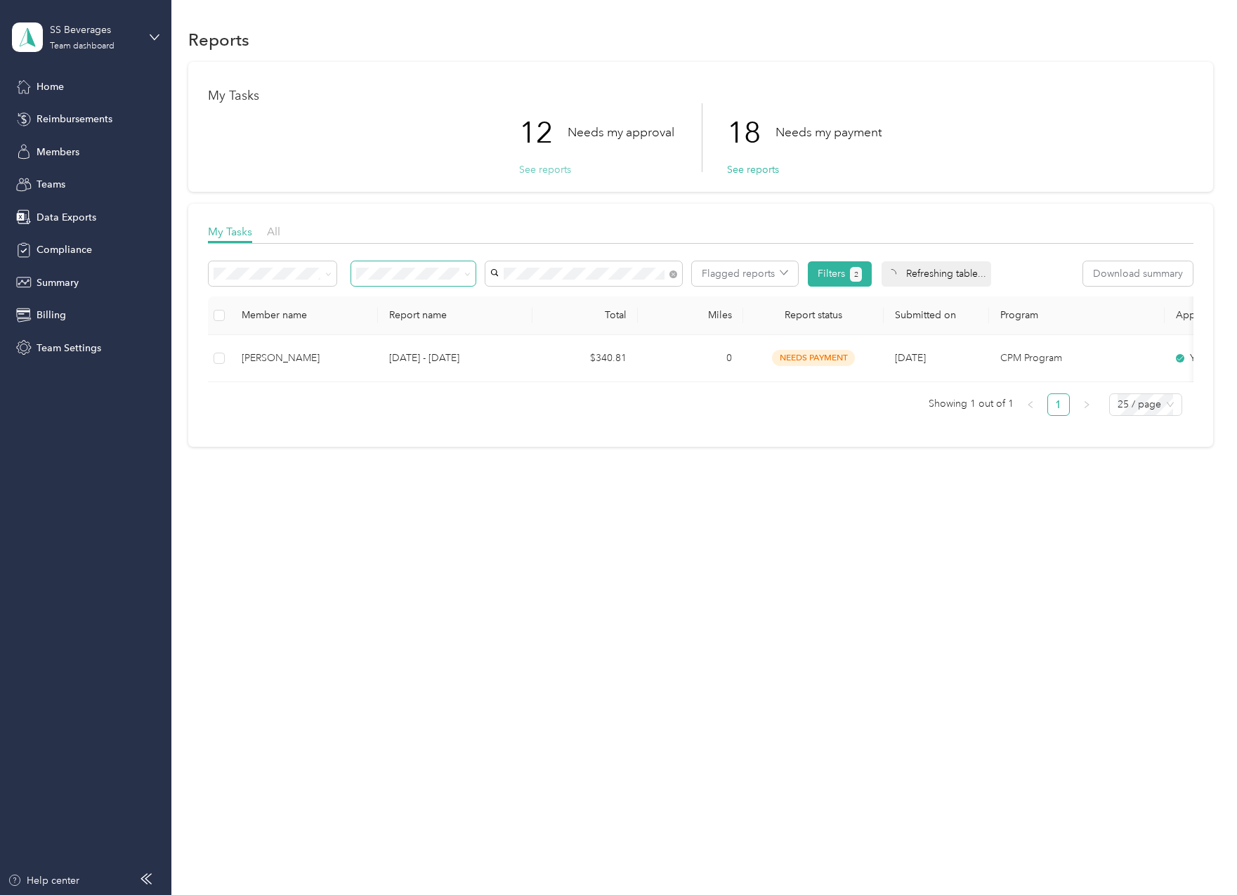
click at [552, 173] on button "See reports" at bounding box center [545, 169] width 52 height 15
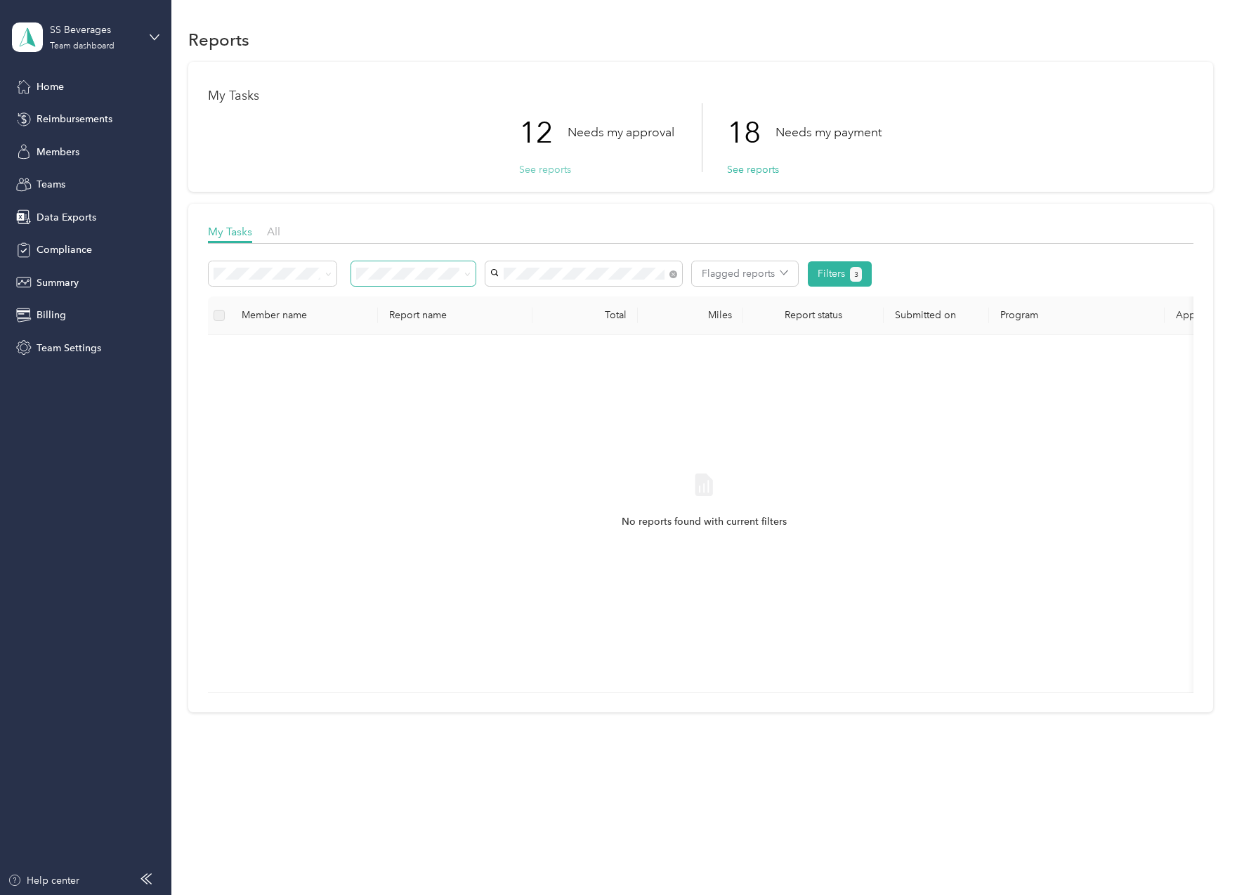
click at [551, 167] on button "See reports" at bounding box center [545, 169] width 52 height 15
click at [543, 171] on button "See reports" at bounding box center [545, 169] width 52 height 15
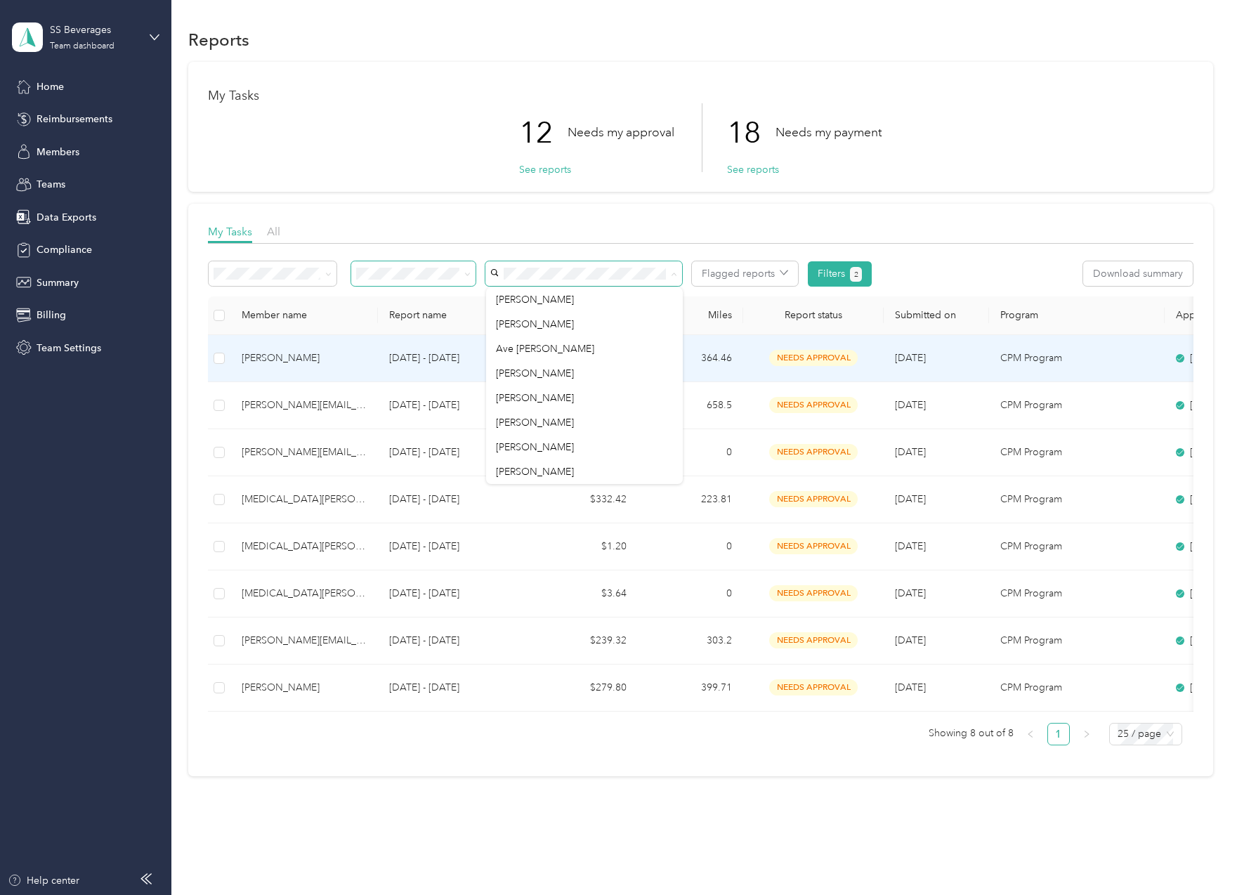
click at [331, 354] on div "[PERSON_NAME]" at bounding box center [304, 357] width 125 height 15
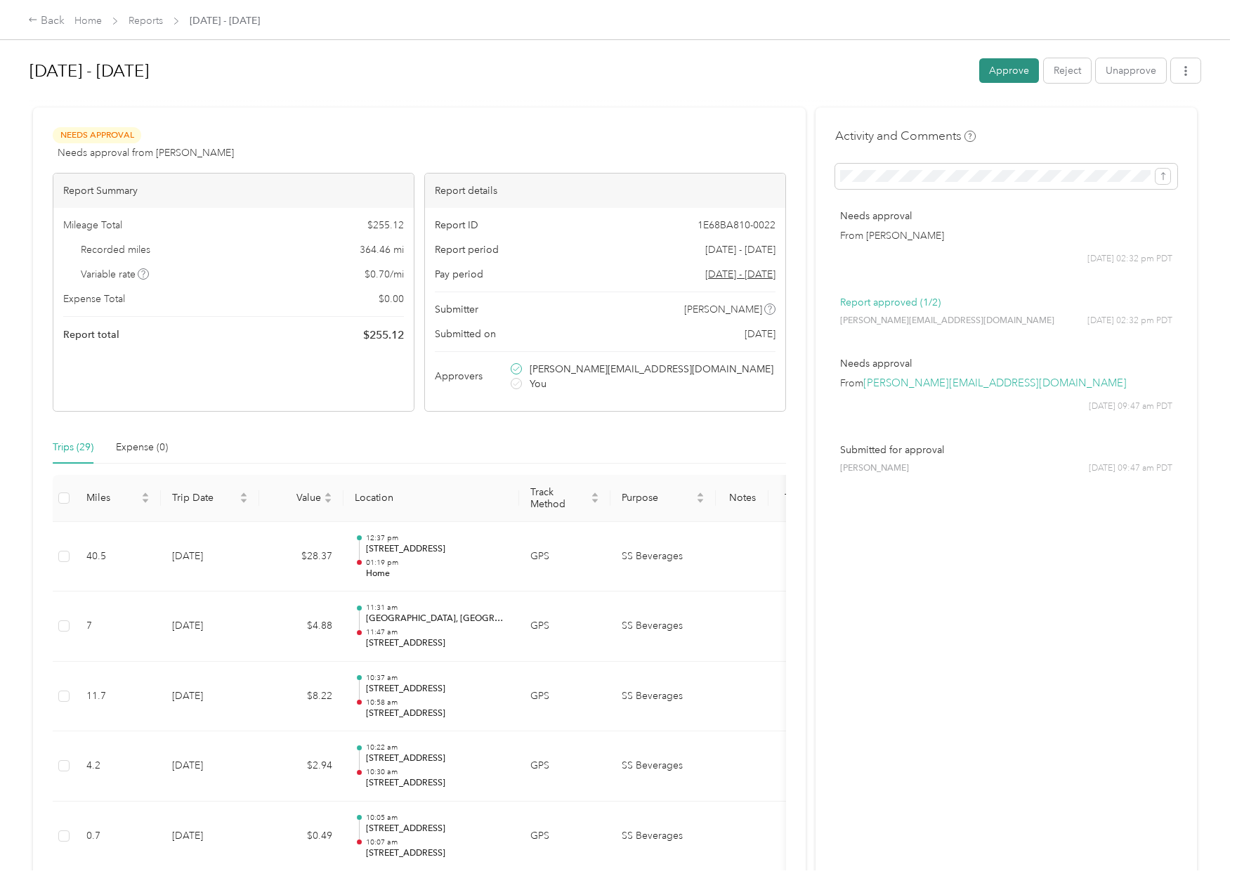
click at [1025, 70] on button "Approve" at bounding box center [1009, 70] width 60 height 25
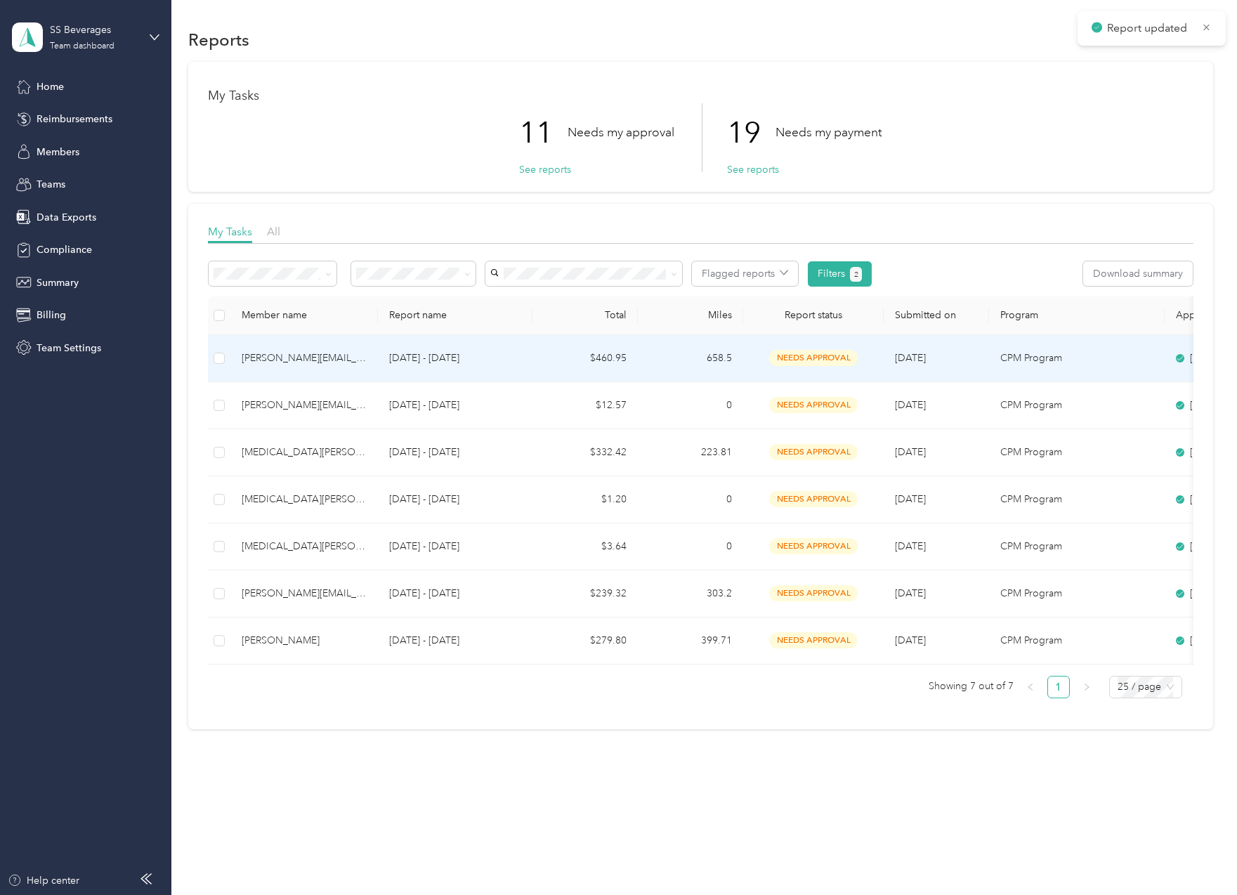
click at [645, 368] on td "658.5" at bounding box center [690, 358] width 105 height 47
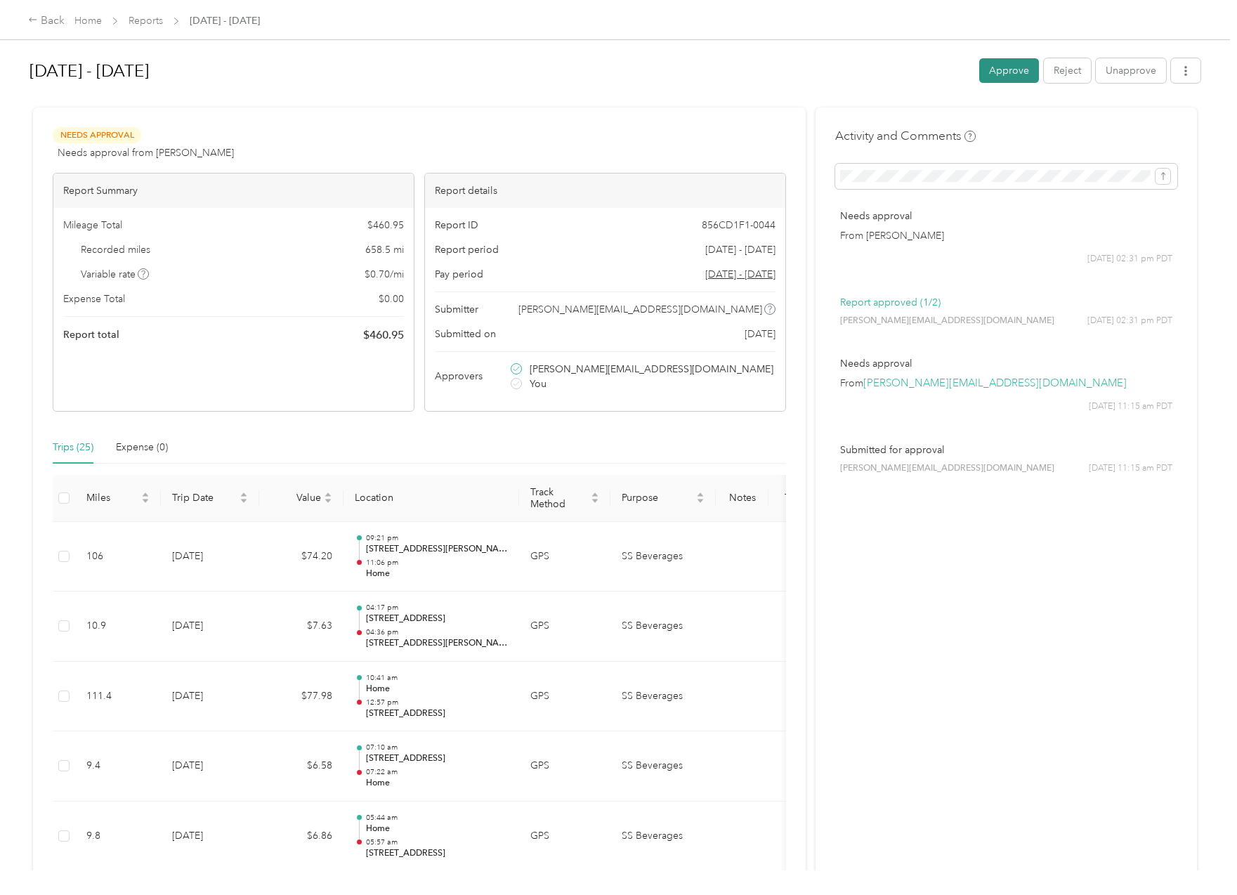
click at [1003, 79] on button "Approve" at bounding box center [1009, 70] width 60 height 25
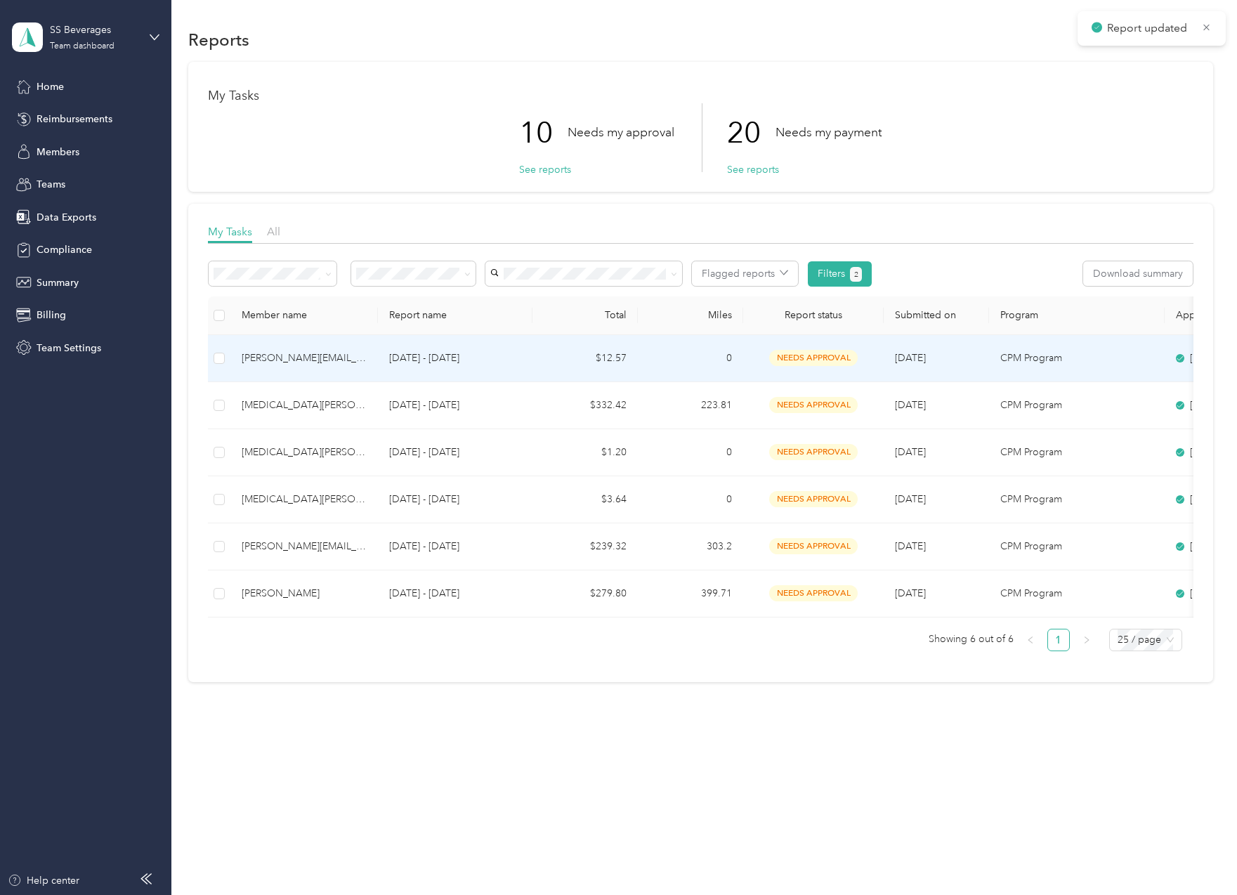
click at [673, 357] on td "0" at bounding box center [690, 358] width 105 height 47
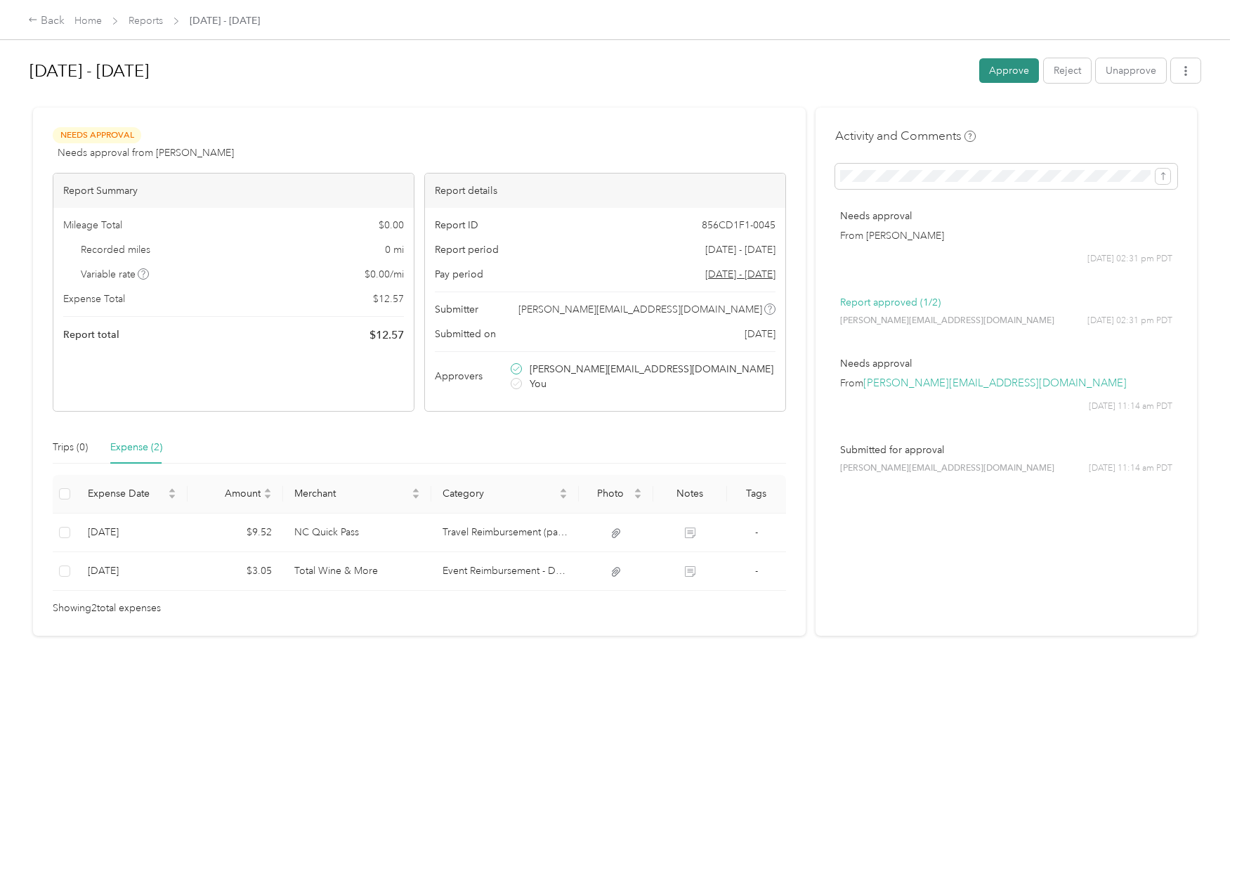
click at [990, 65] on button "Approve" at bounding box center [1009, 70] width 60 height 25
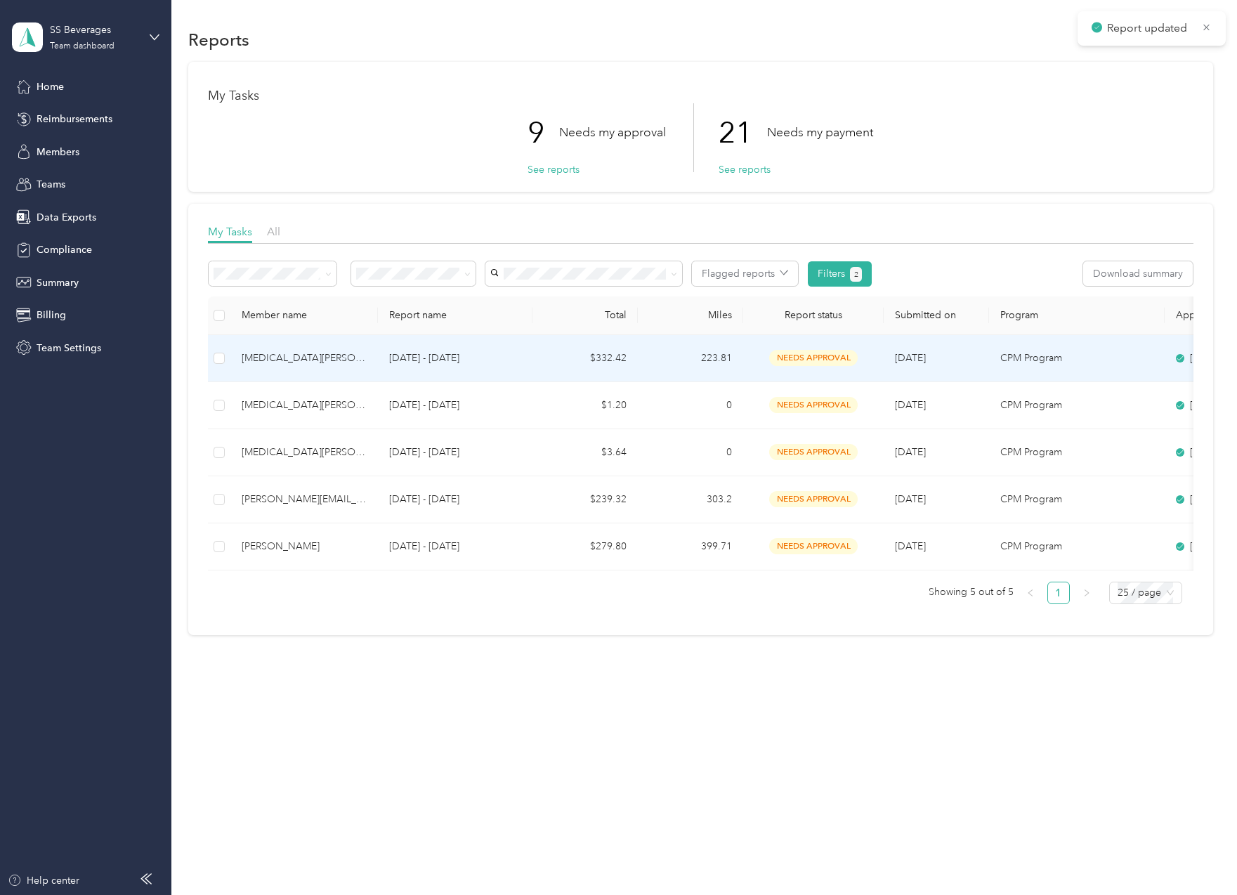
click at [674, 350] on td "223.81" at bounding box center [690, 358] width 105 height 47
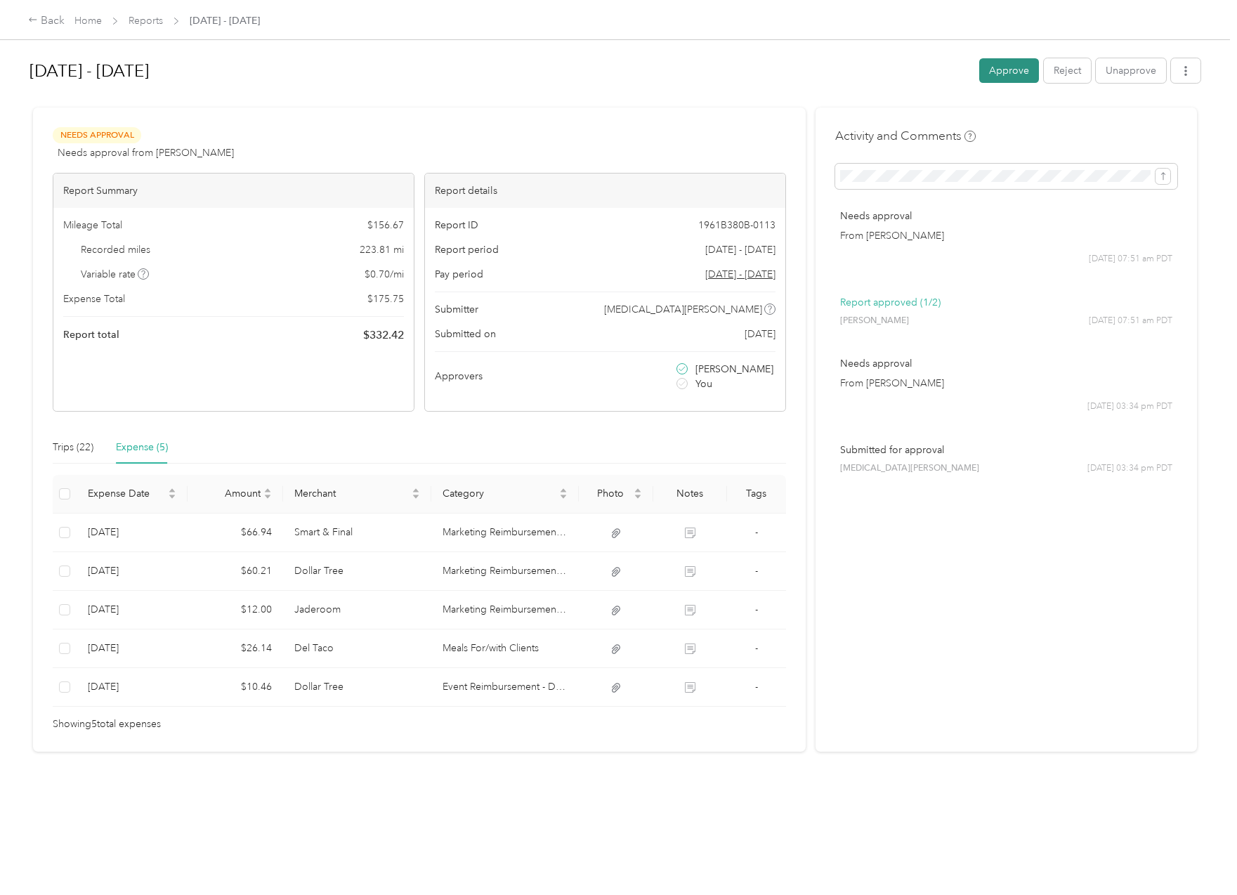
click at [1000, 64] on button "Approve" at bounding box center [1009, 70] width 60 height 25
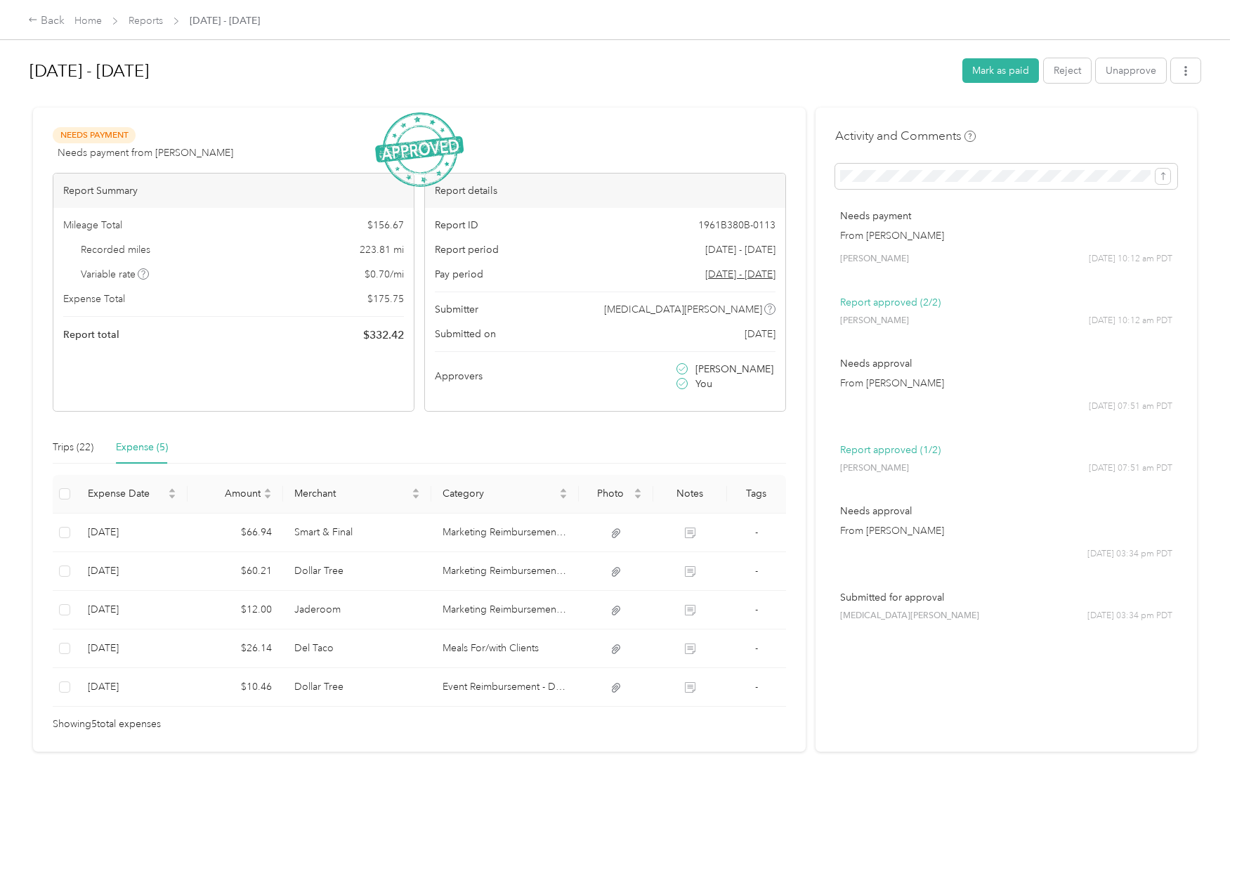
click at [848, 84] on h1 "[DATE] - [DATE]" at bounding box center [490, 71] width 923 height 34
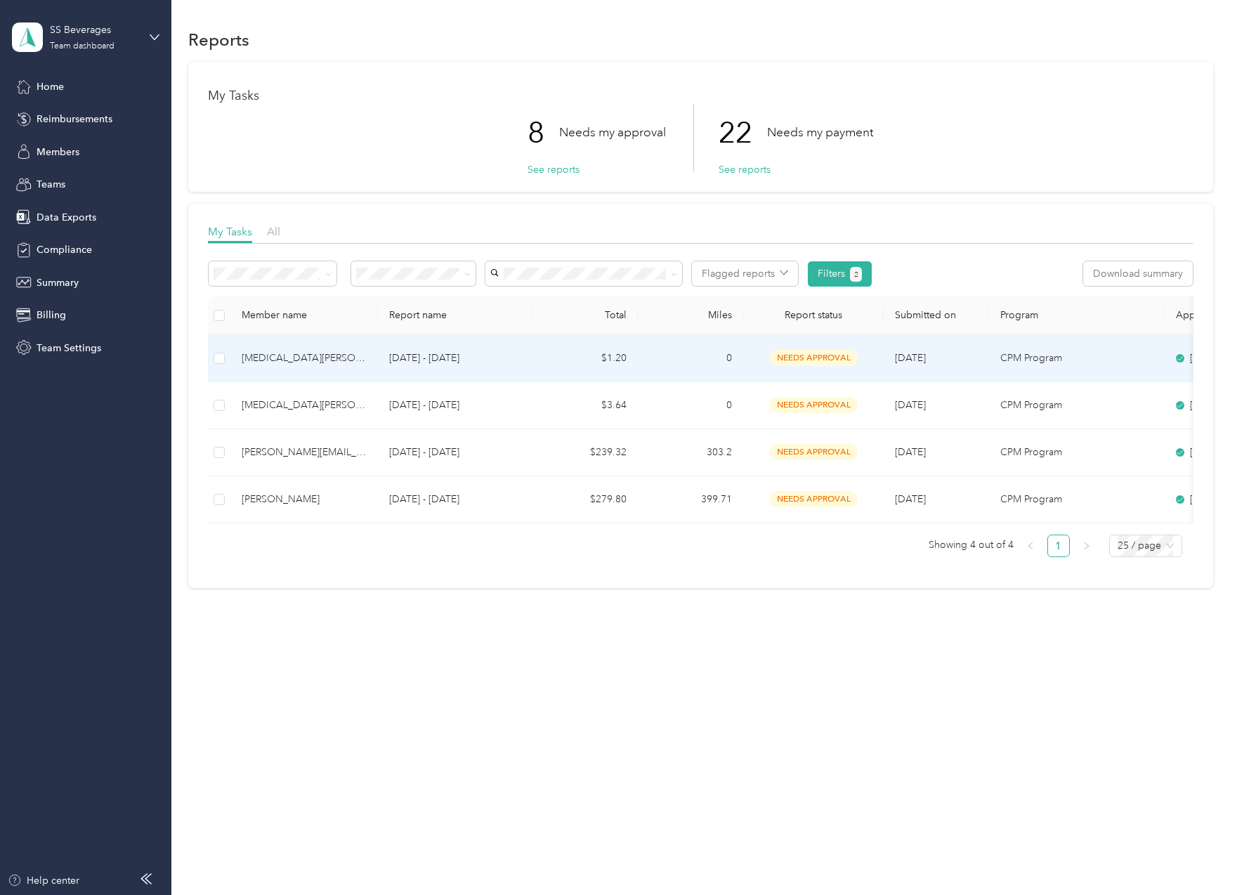
click at [709, 351] on td "0" at bounding box center [690, 358] width 105 height 47
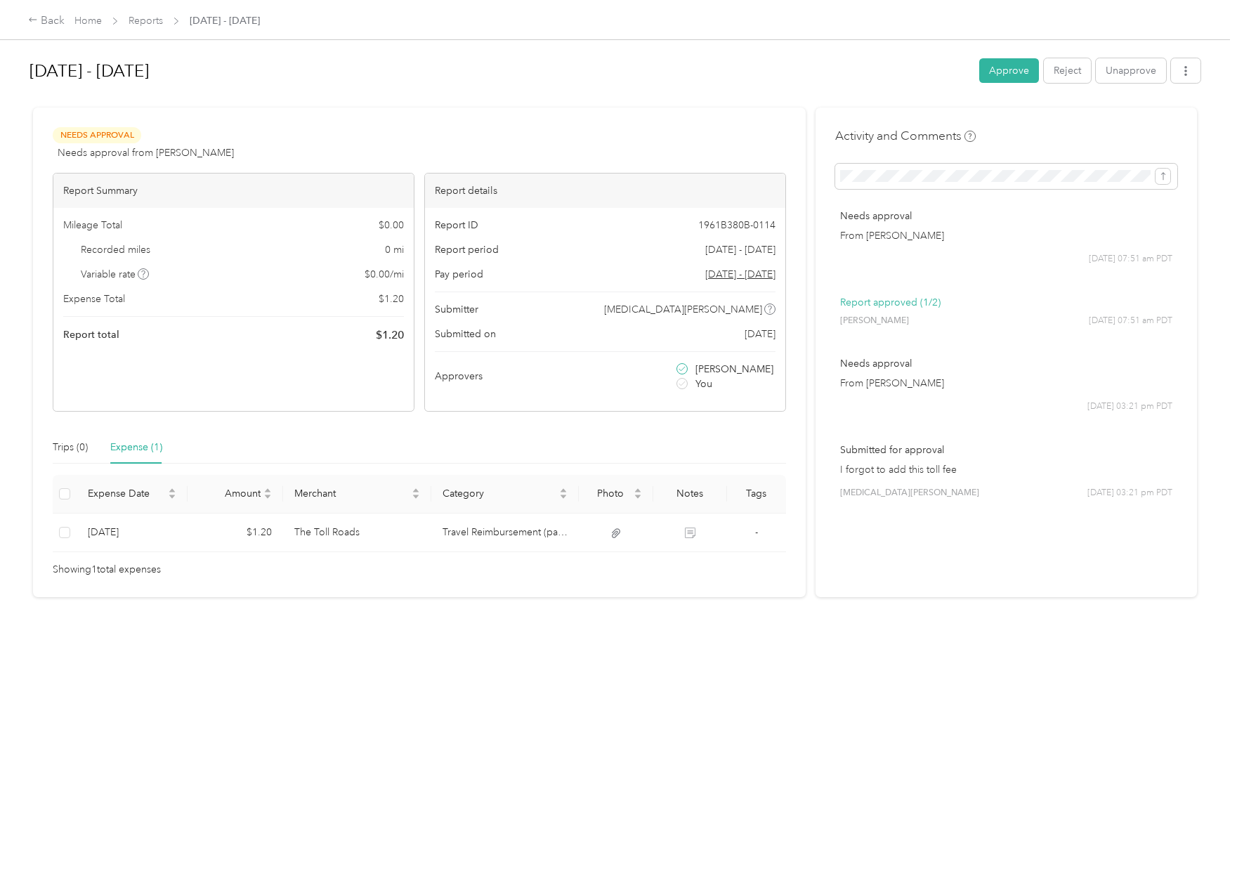
click at [988, 84] on div "[DATE] - [DATE] Approve Reject Unapprove" at bounding box center [614, 73] width 1171 height 41
click at [988, 78] on button "Approve" at bounding box center [1009, 70] width 60 height 25
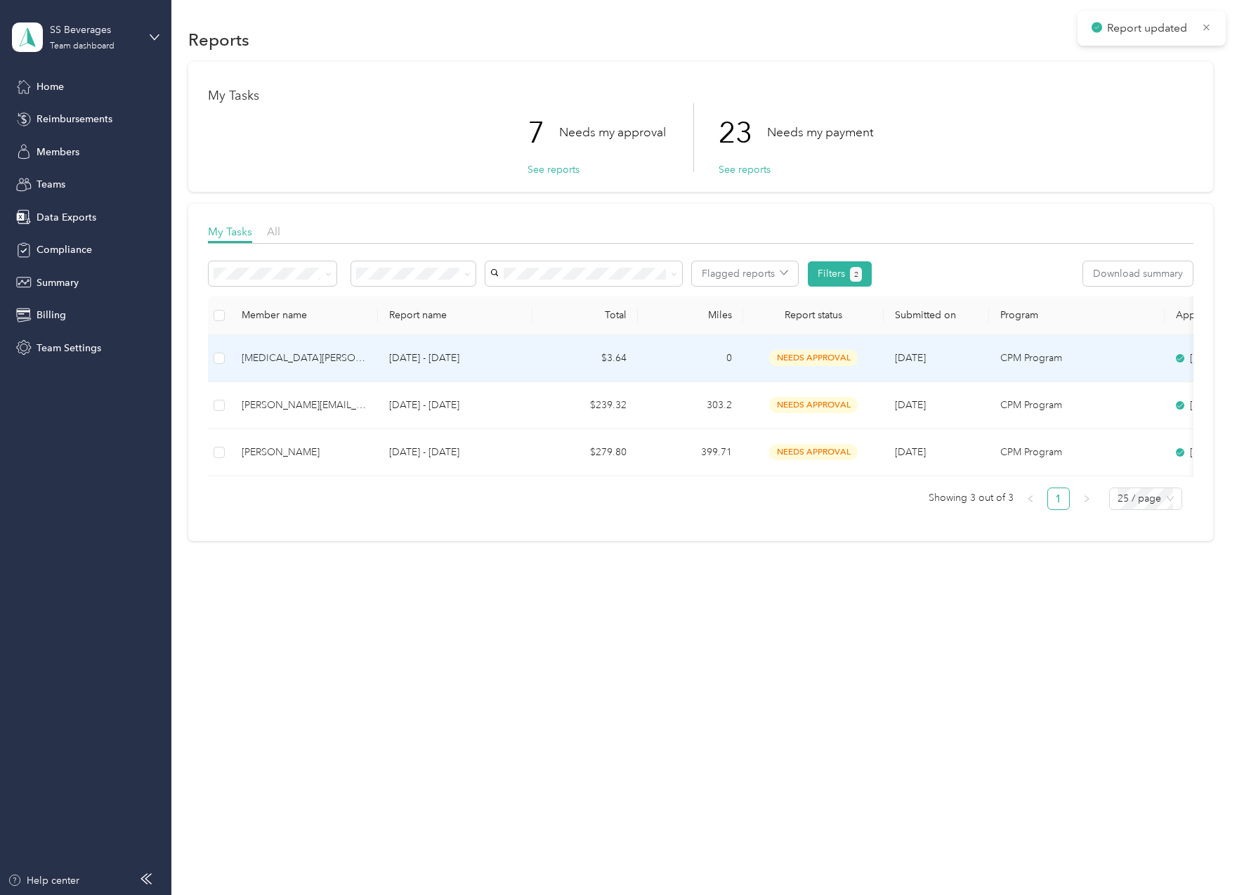
click at [684, 362] on td "0" at bounding box center [690, 358] width 105 height 47
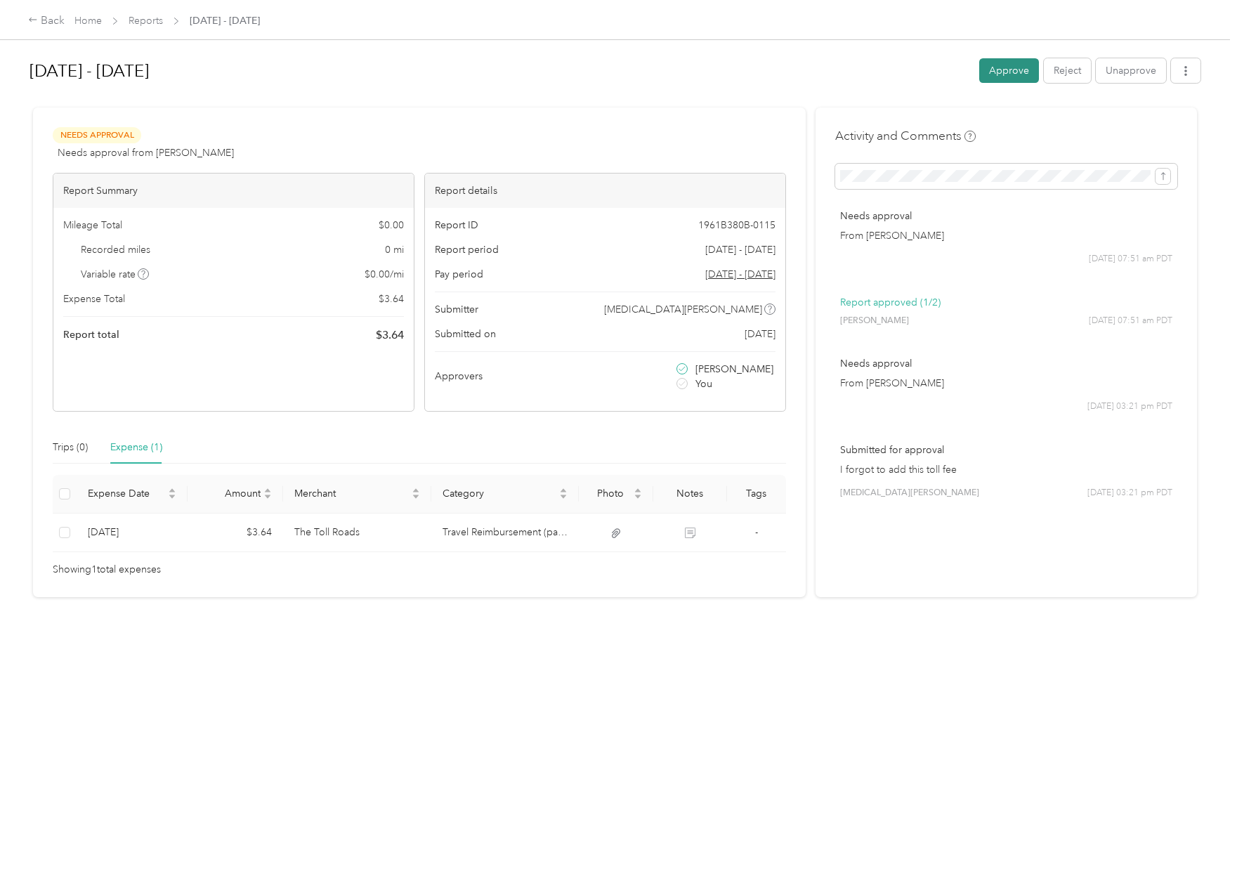
click at [986, 67] on button "Approve" at bounding box center [1009, 70] width 60 height 25
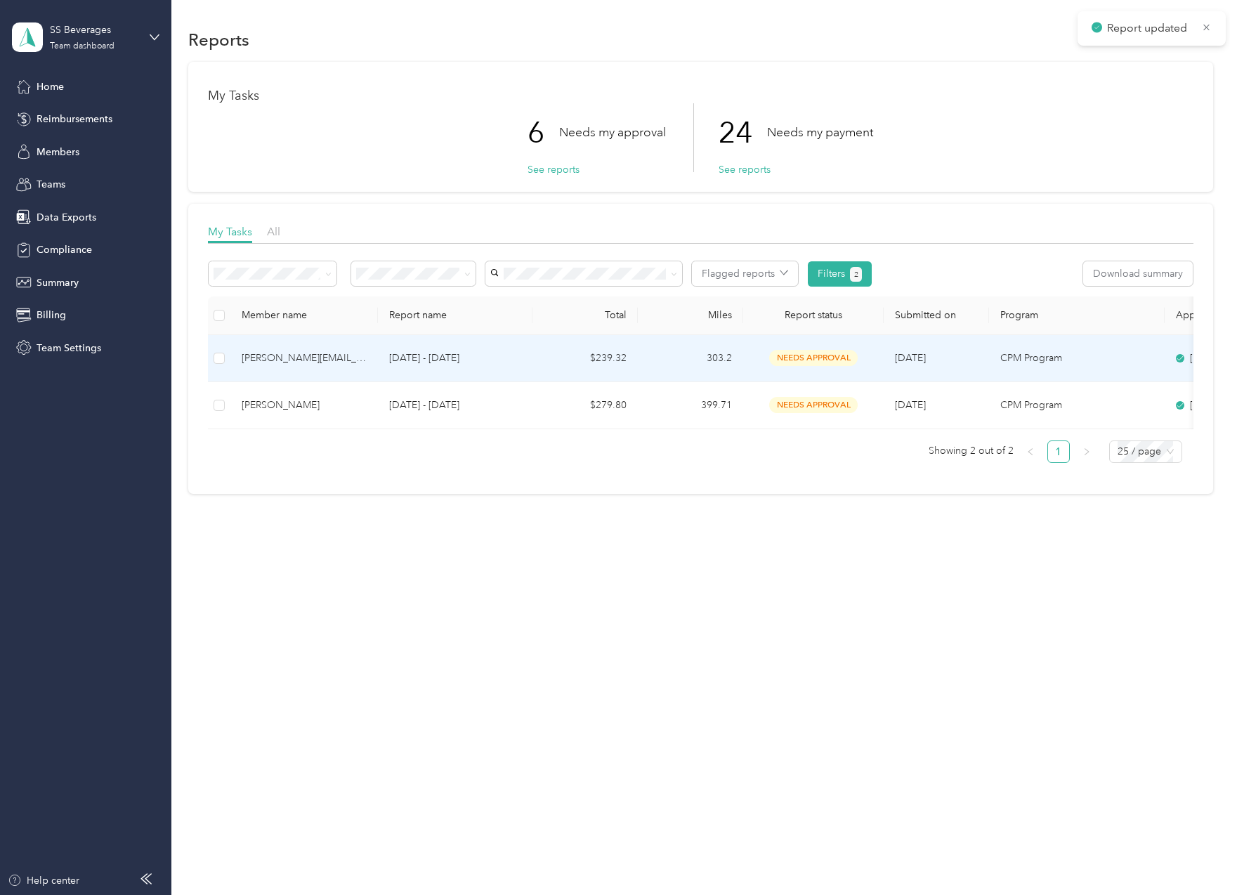
click at [709, 361] on td "303.2" at bounding box center [690, 358] width 105 height 47
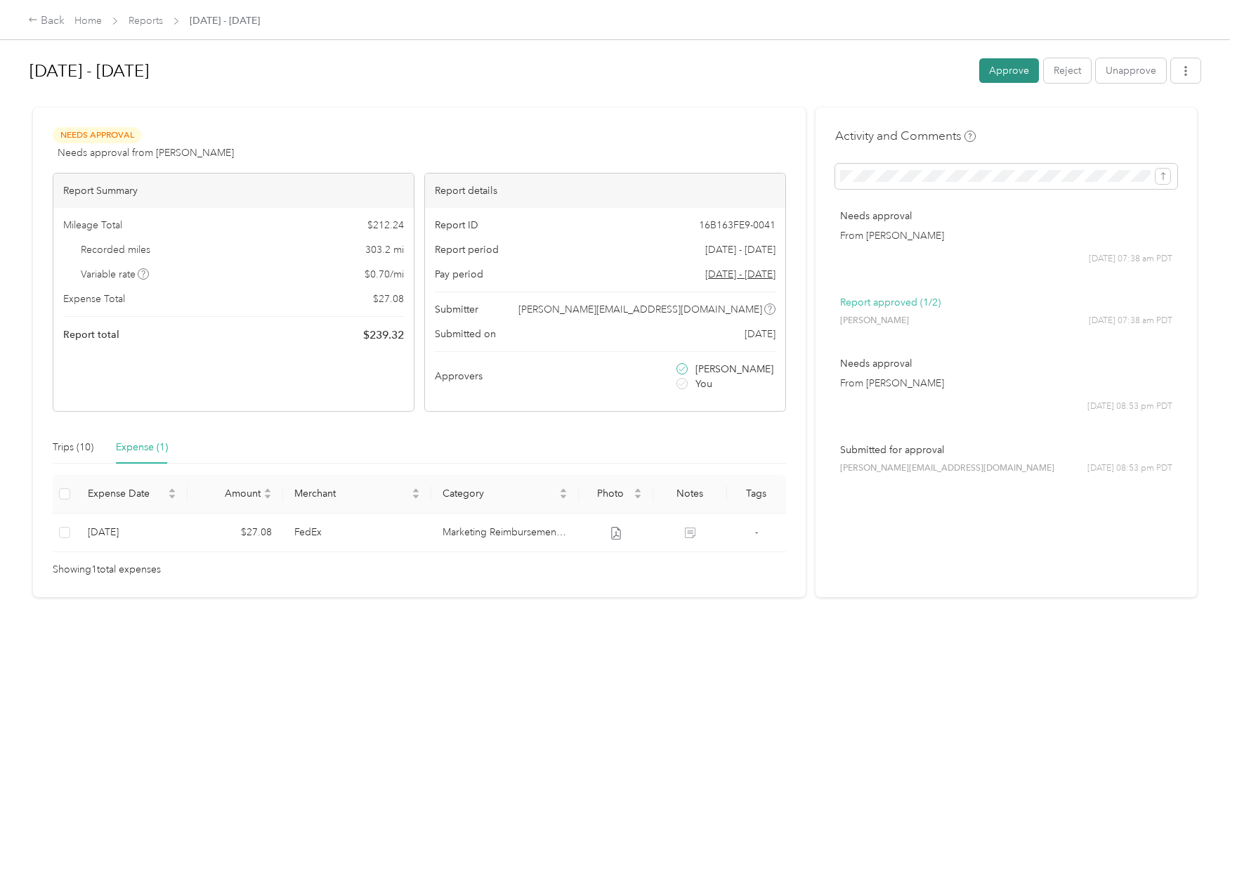
click at [1018, 65] on button "Approve" at bounding box center [1009, 70] width 60 height 25
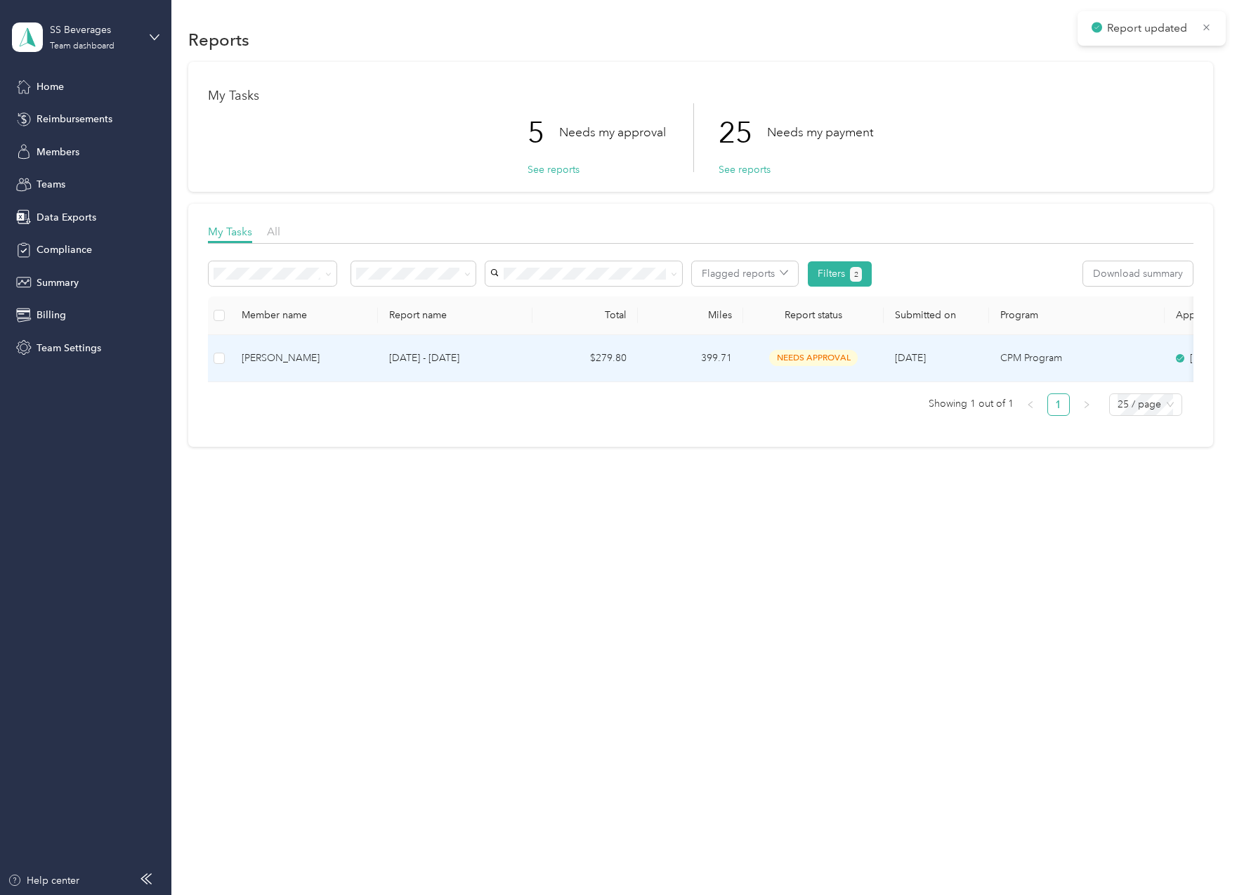
click at [759, 359] on div "needs approval" at bounding box center [813, 358] width 118 height 16
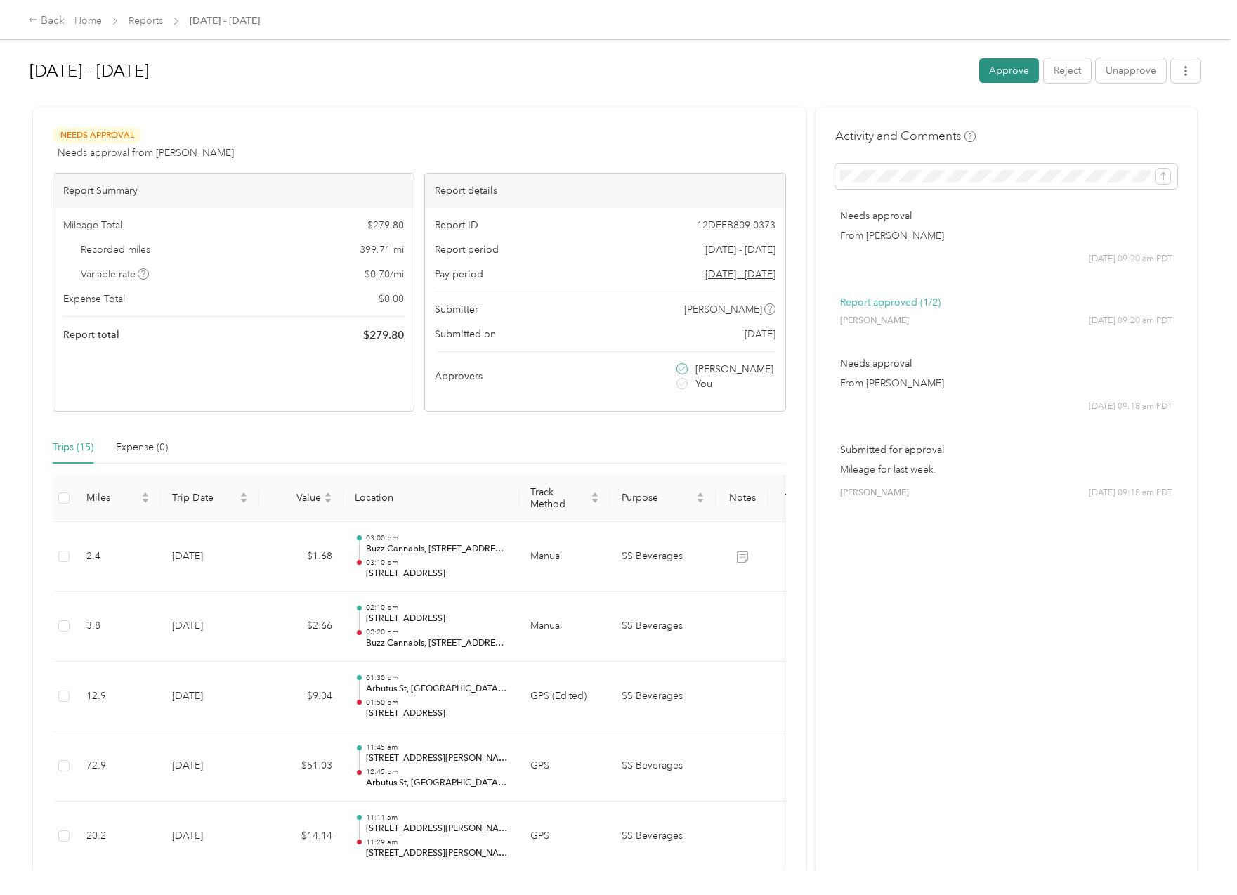
click at [1000, 72] on button "Approve" at bounding box center [1009, 70] width 60 height 25
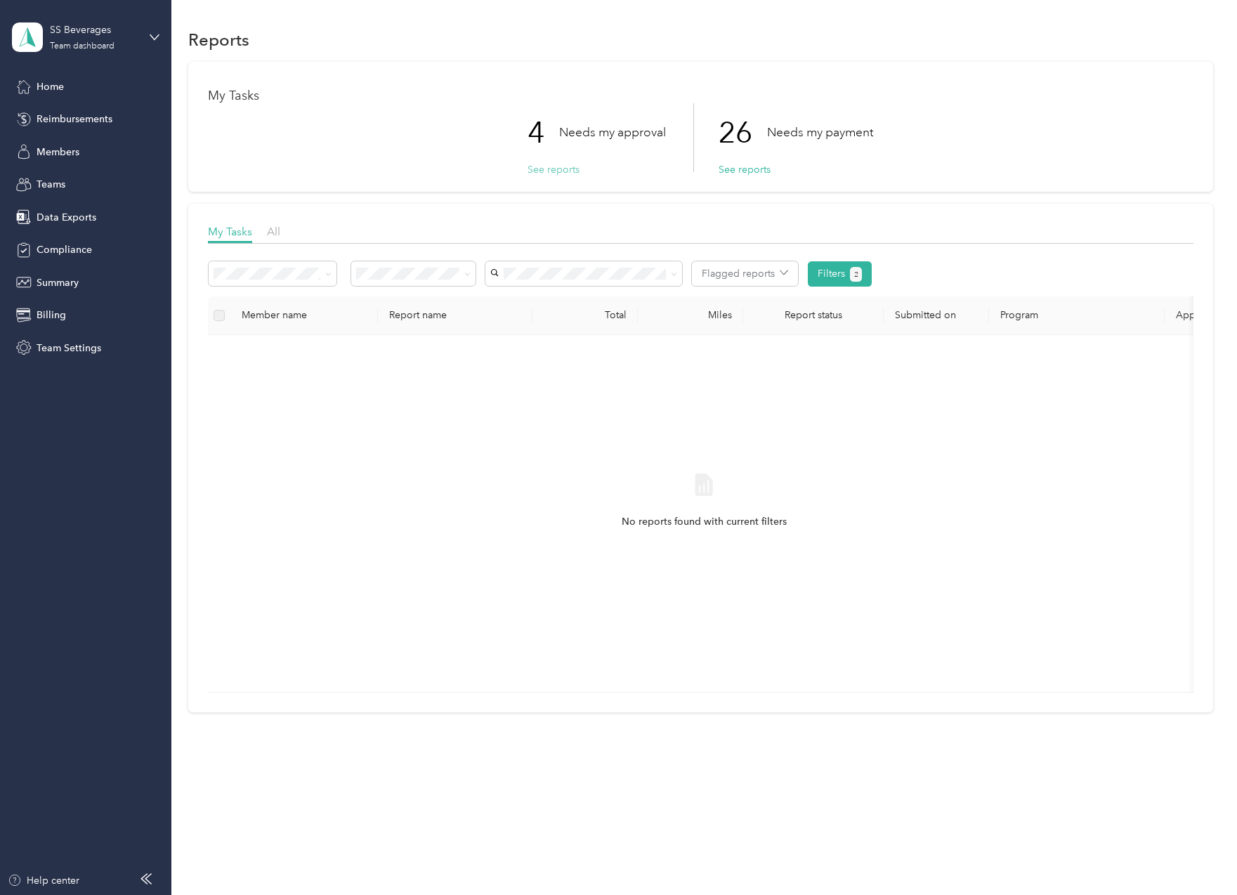
click at [563, 167] on button "See reports" at bounding box center [553, 169] width 52 height 15
click at [844, 272] on button "Filters 2" at bounding box center [840, 273] width 64 height 25
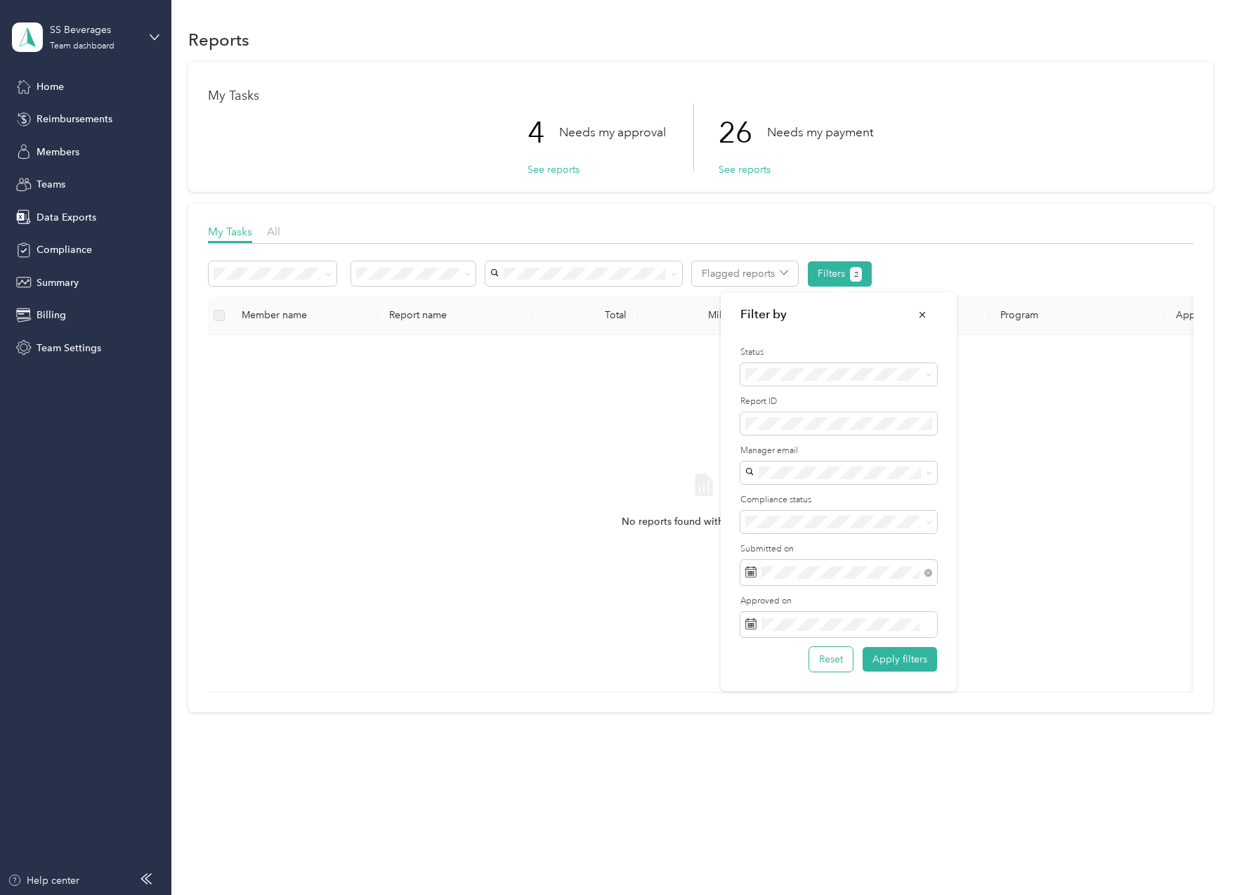
click at [845, 664] on button "Reset" at bounding box center [831, 659] width 44 height 25
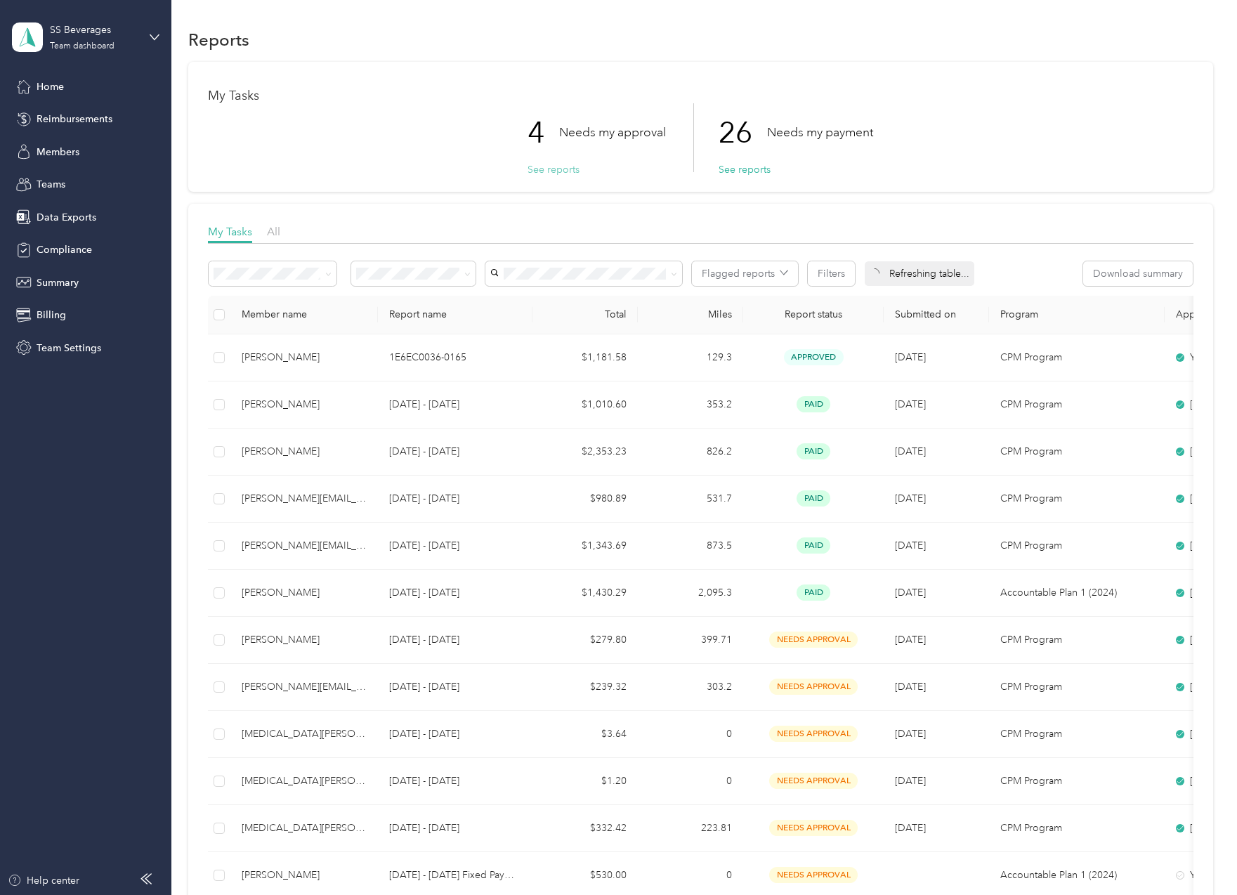
click at [527, 173] on button "See reports" at bounding box center [553, 169] width 52 height 15
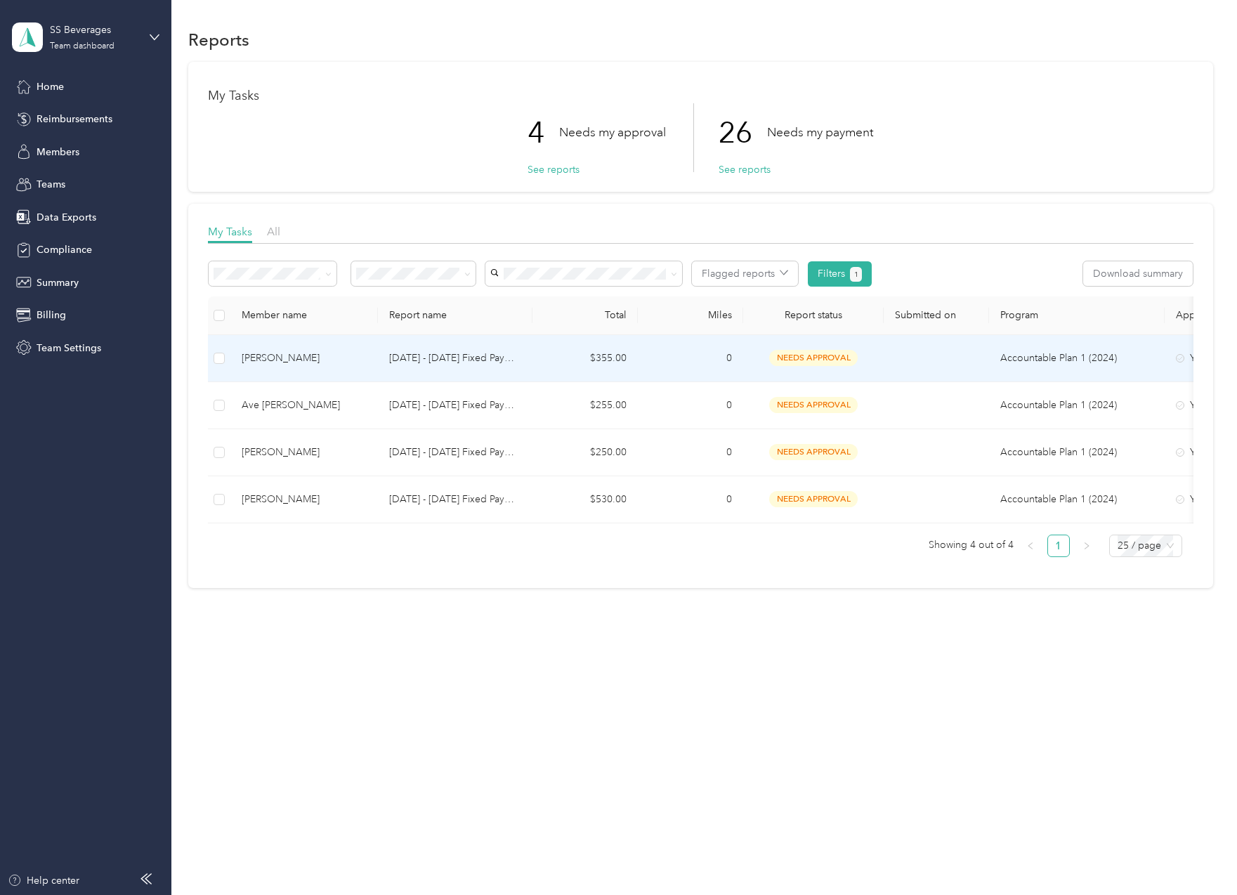
click at [570, 353] on td "$355.00" at bounding box center [584, 358] width 105 height 47
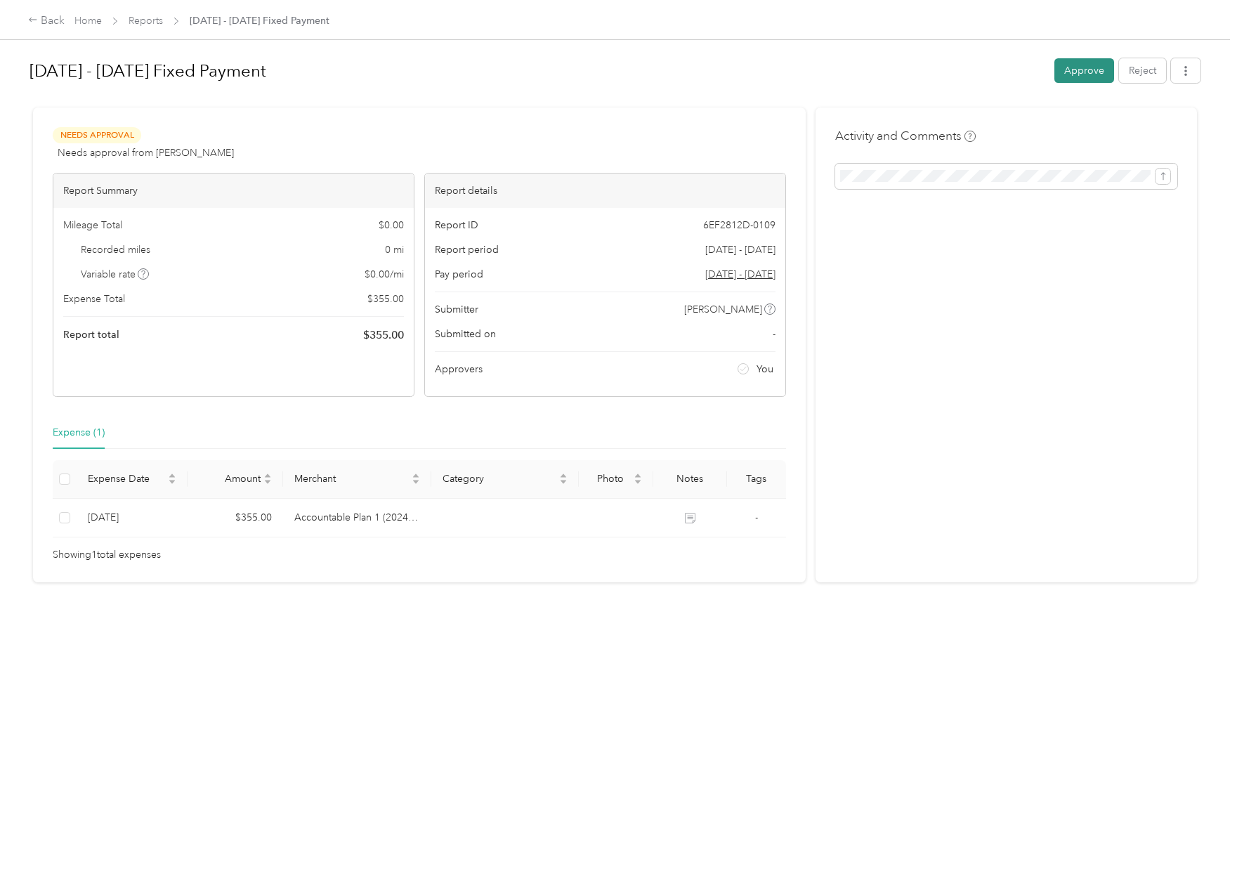
click at [1072, 63] on button "Approve" at bounding box center [1084, 70] width 60 height 25
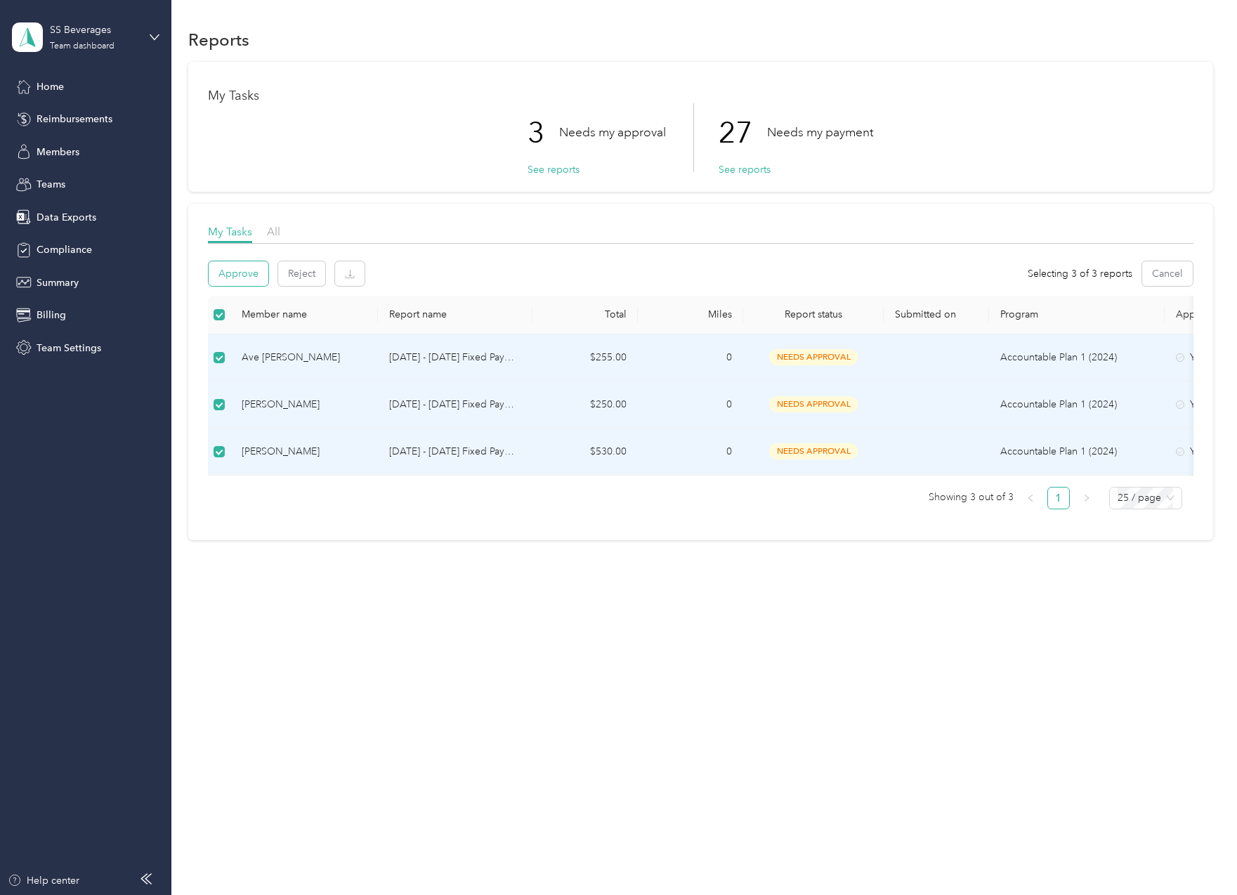
click at [224, 271] on button "Approve" at bounding box center [239, 273] width 60 height 25
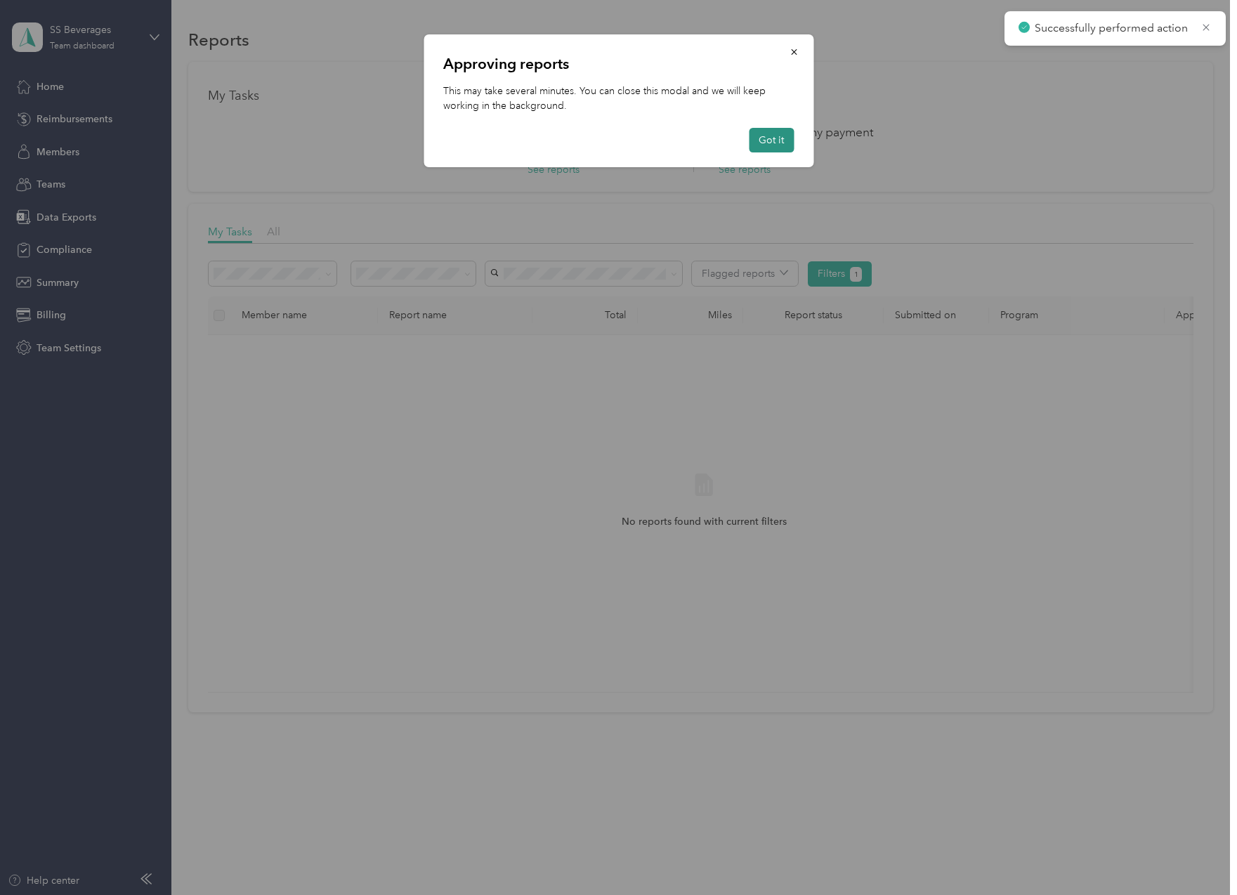
click at [767, 133] on button "Got it" at bounding box center [771, 140] width 45 height 25
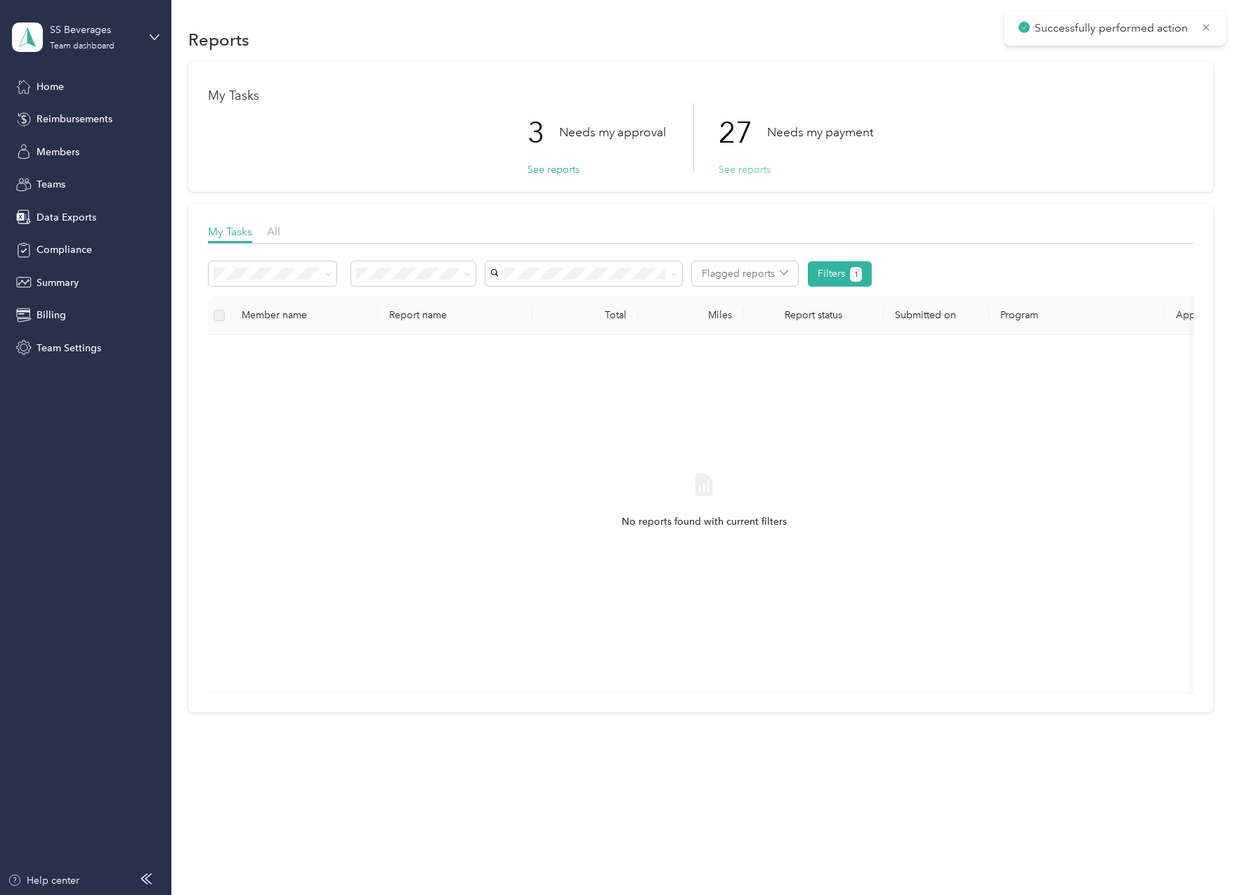
click at [759, 169] on button "See reports" at bounding box center [744, 169] width 52 height 15
click at [549, 168] on button "See reports" at bounding box center [553, 169] width 52 height 15
click at [739, 173] on button "See reports" at bounding box center [744, 169] width 52 height 15
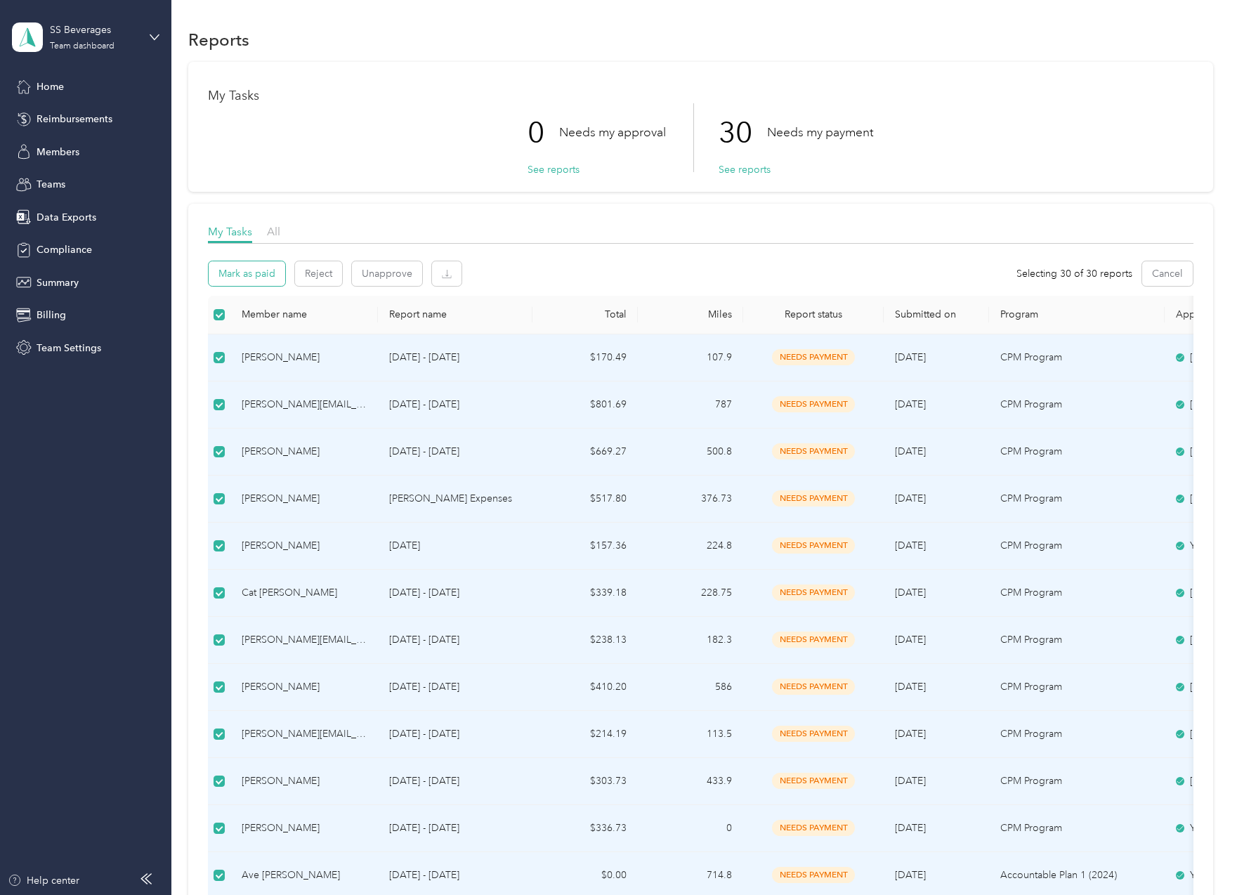
click at [228, 275] on button "Mark as paid" at bounding box center [247, 273] width 77 height 25
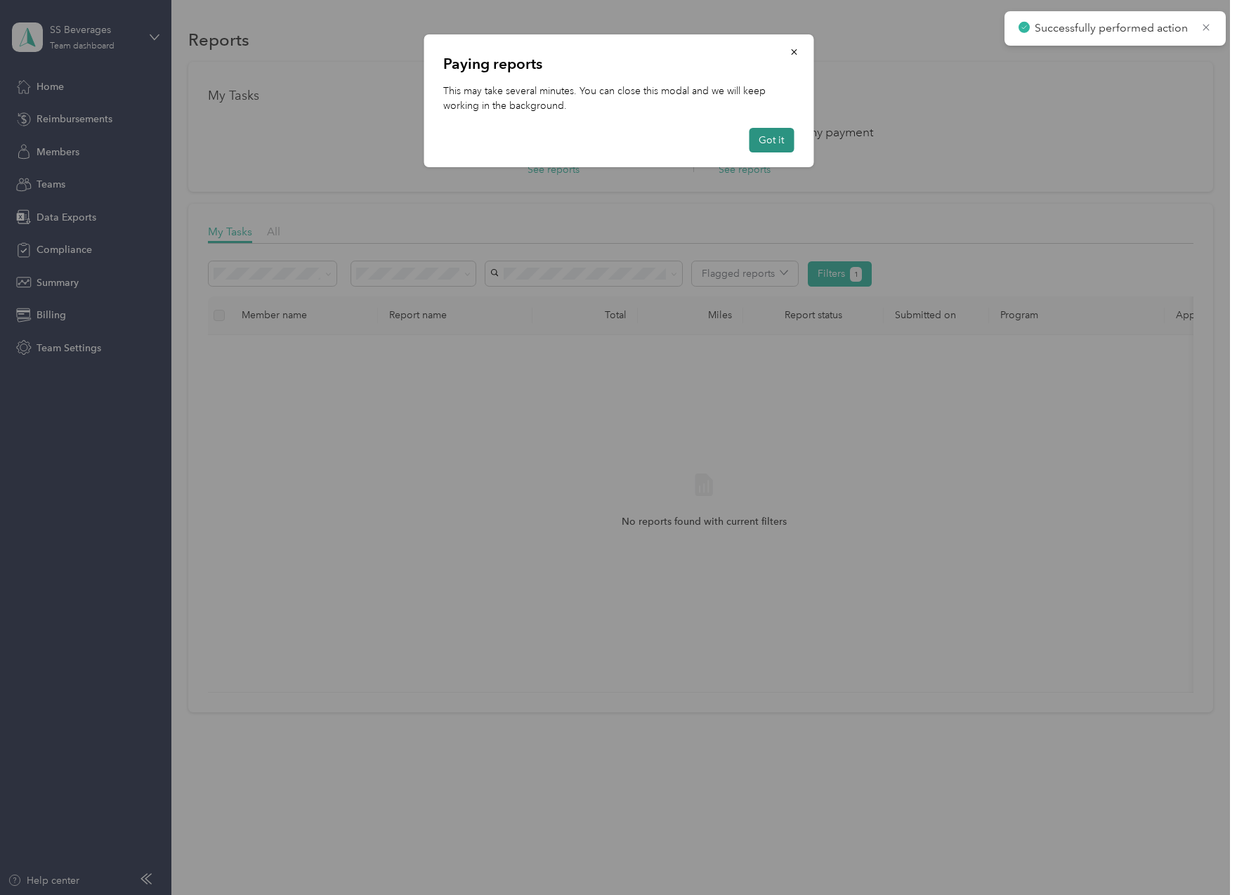
click at [775, 140] on button "Got it" at bounding box center [771, 140] width 45 height 25
